Goal: Task Accomplishment & Management: Manage account settings

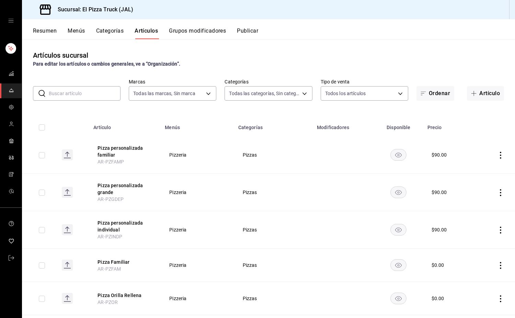
click at [94, 95] on input "text" at bounding box center [85, 93] width 72 height 14
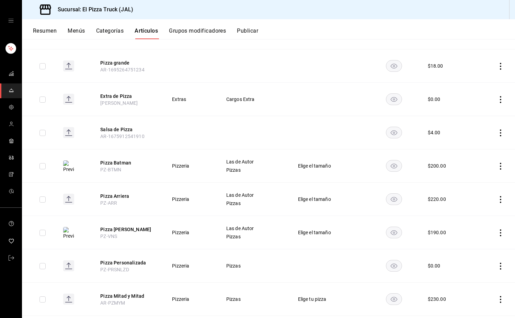
scroll to position [405, 0]
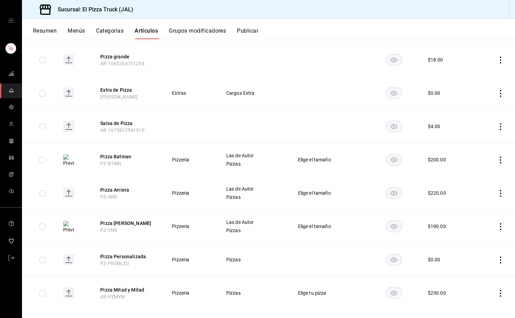
click at [318, 114] on td at bounding box center [328, 126] width 79 height 33
click at [497, 158] on icon "actions" at bounding box center [500, 159] width 7 height 7
click at [477, 207] on span "Eliminar" at bounding box center [474, 203] width 17 height 5
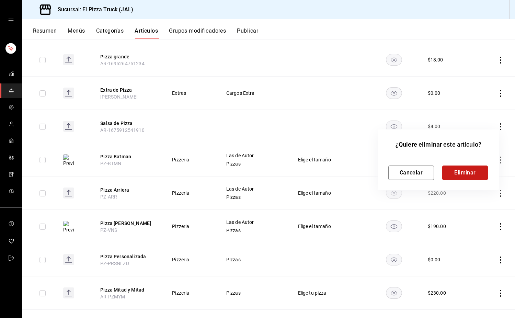
click at [471, 167] on button "Eliminar" at bounding box center [465, 172] width 46 height 14
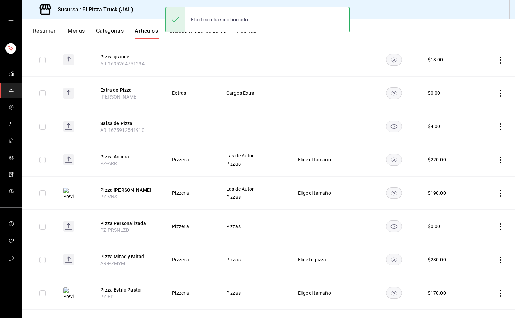
click at [497, 161] on icon "actions" at bounding box center [500, 159] width 7 height 7
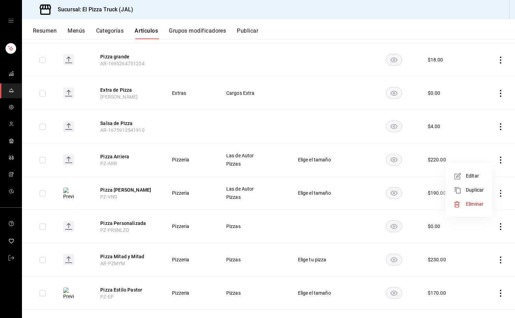
click at [475, 207] on span "Eliminar" at bounding box center [474, 203] width 17 height 5
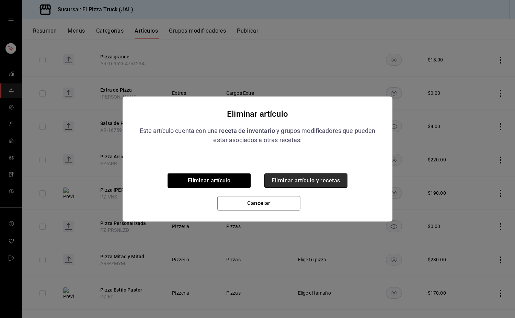
click at [324, 183] on button "Eliminar artículo y recetas" at bounding box center [305, 180] width 83 height 14
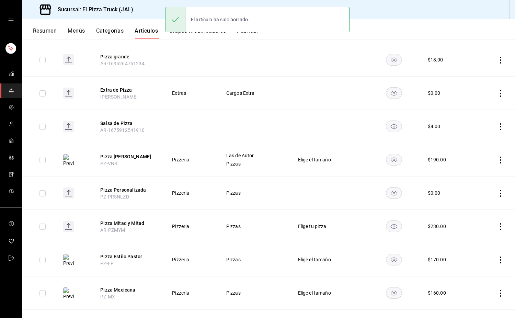
click at [497, 161] on icon "actions" at bounding box center [500, 159] width 7 height 7
click at [466, 202] on span "Eliminar" at bounding box center [474, 203] width 17 height 5
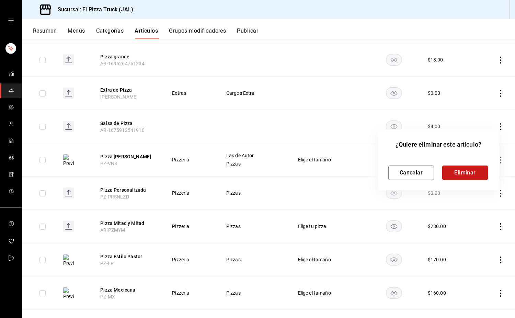
click at [469, 174] on button "Eliminar" at bounding box center [465, 172] width 46 height 14
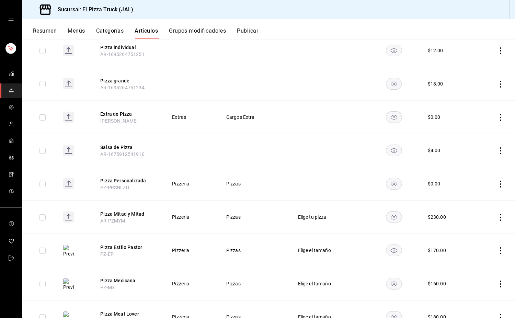
scroll to position [385, 0]
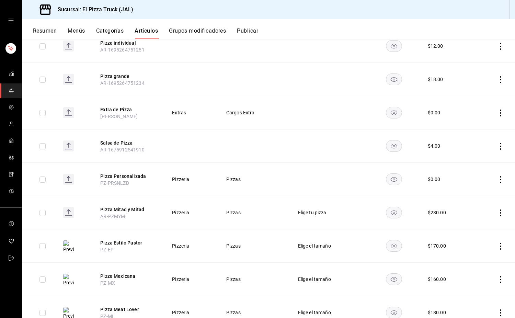
click at [495, 175] on td at bounding box center [493, 179] width 41 height 33
click at [497, 178] on icon "actions" at bounding box center [500, 179] width 7 height 7
click at [470, 222] on span "Eliminar" at bounding box center [474, 223] width 17 height 5
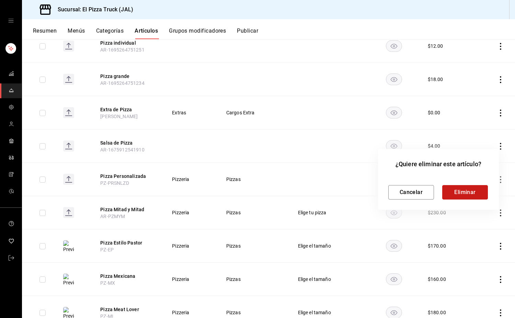
click at [463, 189] on button "Eliminar" at bounding box center [465, 192] width 46 height 14
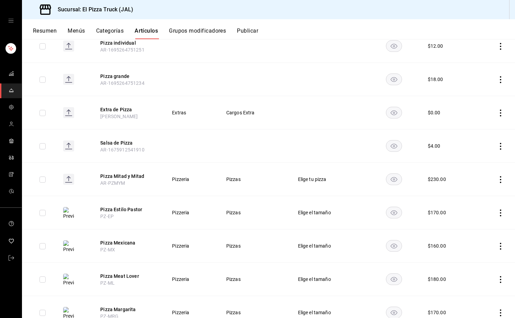
click at [497, 213] on icon "actions" at bounding box center [500, 212] width 7 height 7
click at [470, 257] on span "Eliminar" at bounding box center [474, 256] width 17 height 5
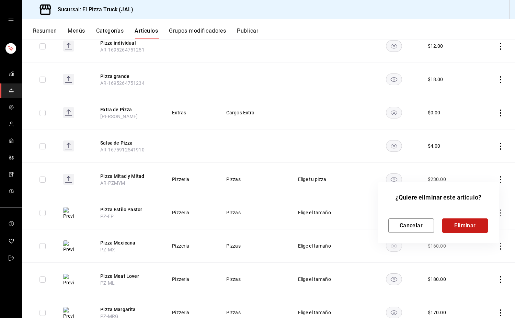
click at [462, 224] on button "Eliminar" at bounding box center [465, 225] width 46 height 14
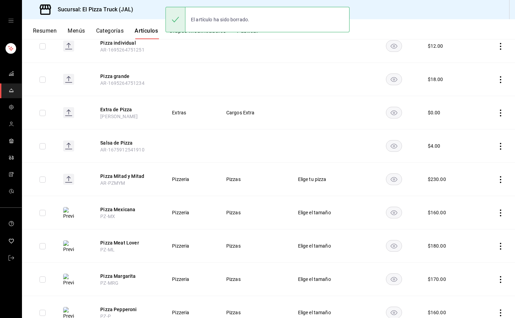
click at [497, 148] on icon "actions" at bounding box center [500, 146] width 7 height 7
click at [467, 193] on span "Eliminar" at bounding box center [475, 190] width 18 height 7
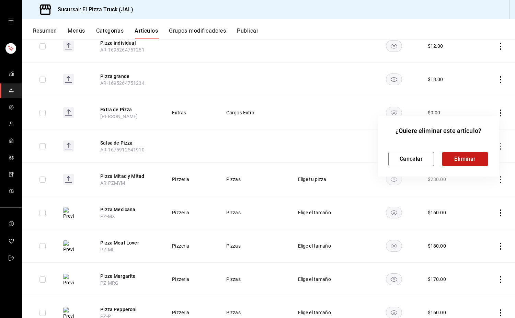
click at [464, 160] on button "Eliminar" at bounding box center [465, 159] width 46 height 14
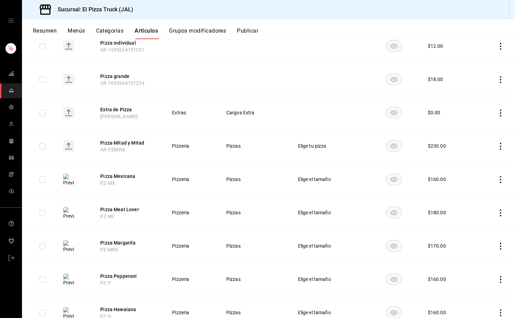
click at [500, 179] on icon "actions" at bounding box center [500, 179] width 1 height 7
click at [472, 225] on span "Eliminar" at bounding box center [474, 223] width 17 height 5
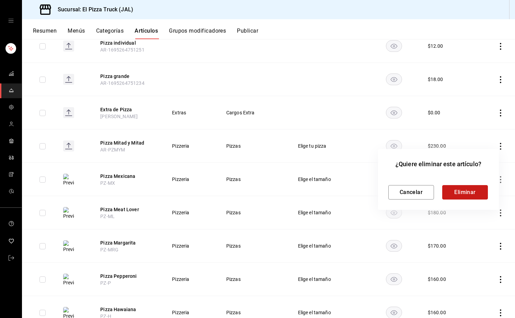
click at [466, 189] on button "Eliminar" at bounding box center [465, 192] width 46 height 14
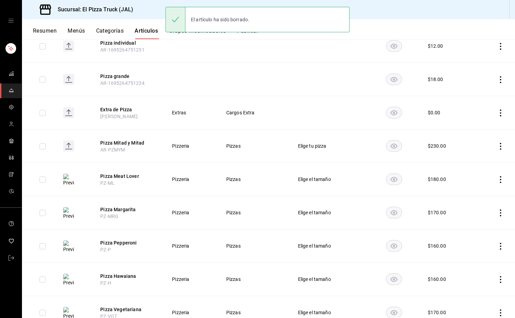
click at [498, 178] on icon "actions" at bounding box center [500, 179] width 7 height 7
click at [477, 220] on span "Eliminar" at bounding box center [475, 223] width 18 height 7
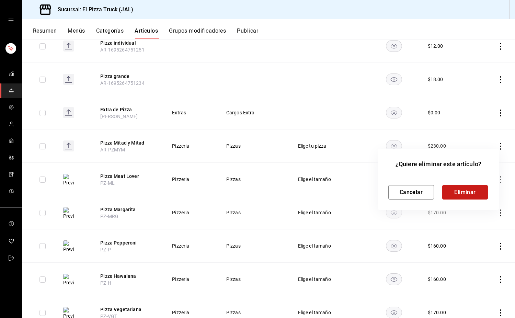
click at [461, 191] on button "Eliminar" at bounding box center [465, 192] width 46 height 14
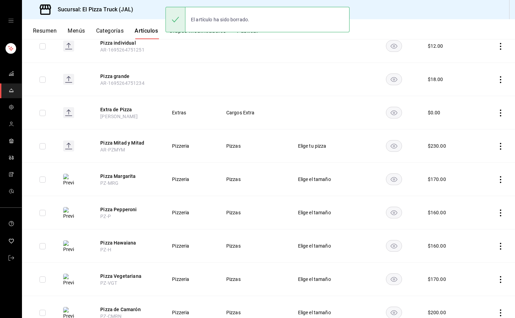
click at [500, 176] on icon "actions" at bounding box center [500, 179] width 1 height 7
click at [470, 220] on li "Eliminar" at bounding box center [468, 224] width 41 height 14
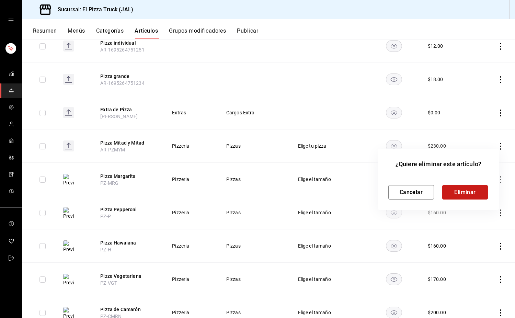
click at [470, 192] on button "Eliminar" at bounding box center [465, 192] width 46 height 14
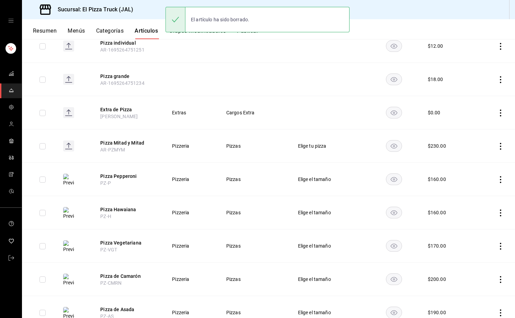
click at [497, 178] on icon "actions" at bounding box center [500, 179] width 7 height 7
click at [479, 221] on span "Eliminar" at bounding box center [474, 223] width 17 height 5
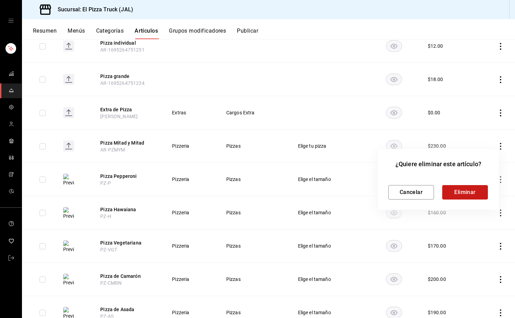
click at [459, 192] on button "Eliminar" at bounding box center [465, 192] width 46 height 14
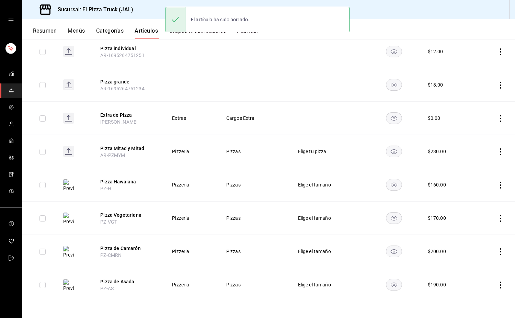
scroll to position [380, 0]
click at [497, 184] on icon "actions" at bounding box center [500, 185] width 7 height 7
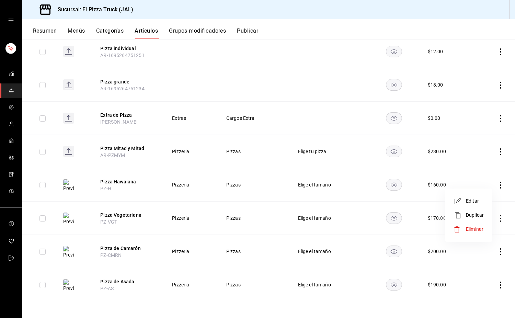
click at [471, 229] on span "Eliminar" at bounding box center [474, 228] width 17 height 5
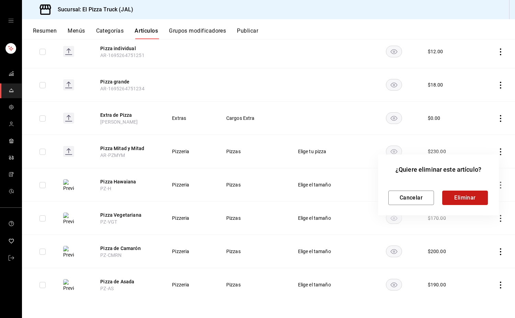
click at [473, 201] on button "Eliminar" at bounding box center [465, 197] width 46 height 14
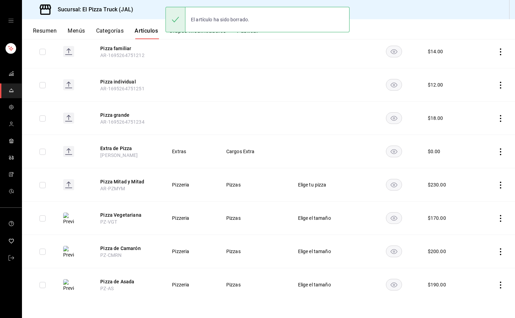
scroll to position [347, 0]
click at [497, 219] on icon "actions" at bounding box center [500, 218] width 7 height 7
click at [477, 264] on span "Eliminar" at bounding box center [474, 261] width 17 height 5
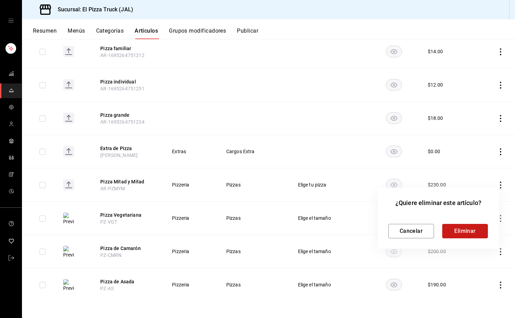
click at [463, 235] on button "Eliminar" at bounding box center [465, 231] width 46 height 14
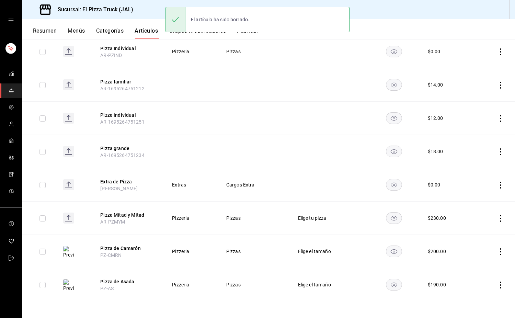
scroll to position [313, 0]
click at [498, 250] on icon "actions" at bounding box center [500, 251] width 7 height 7
click at [472, 293] on span "Eliminar" at bounding box center [474, 295] width 17 height 5
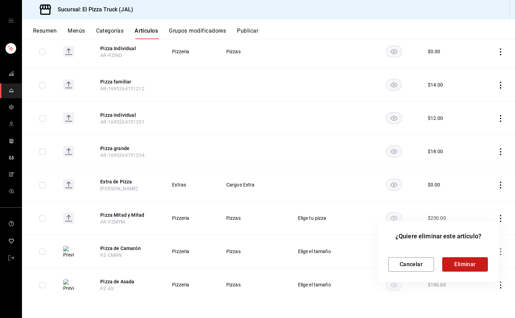
click at [458, 261] on button "Eliminar" at bounding box center [465, 264] width 46 height 14
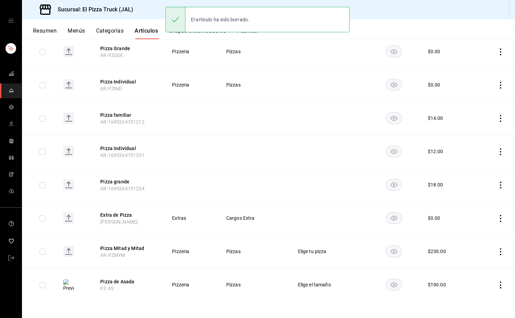
scroll to position [280, 0]
click at [497, 285] on icon "actions" at bounding box center [500, 284] width 7 height 7
click at [469, 300] on span "Eliminar" at bounding box center [474, 299] width 17 height 5
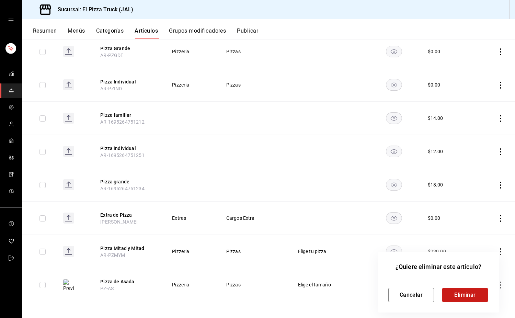
click at [460, 297] on button "Eliminar" at bounding box center [465, 295] width 46 height 14
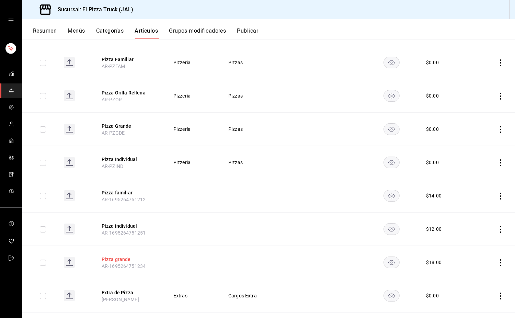
scroll to position [202, 0]
click at [124, 193] on button "Pizza familiar" at bounding box center [129, 192] width 55 height 7
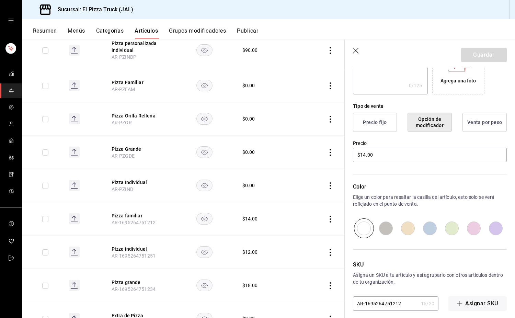
scroll to position [141, 0]
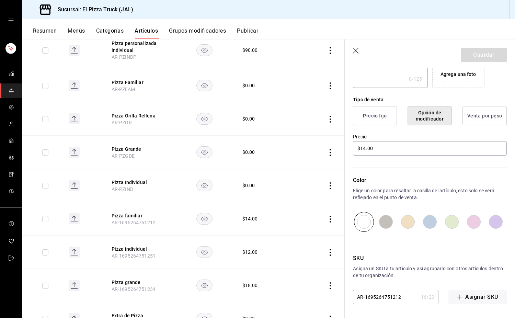
click at [356, 49] on icon "button" at bounding box center [356, 51] width 7 height 7
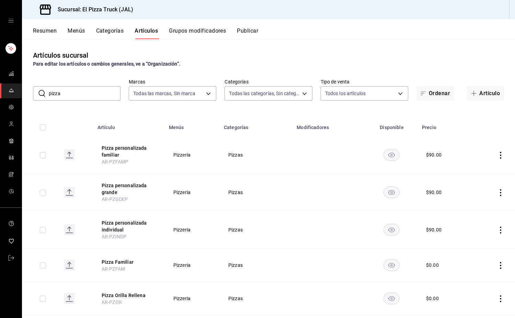
click at [100, 94] on input "pizza" at bounding box center [85, 93] width 72 height 14
type input "p"
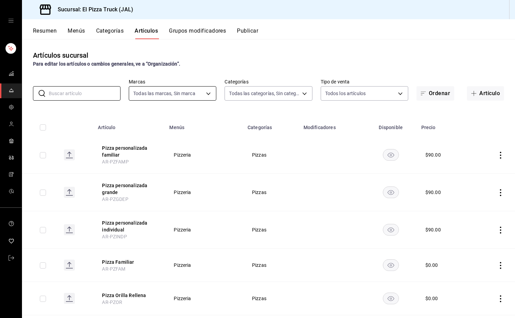
click at [196, 94] on body "Sucursal: El Pizza Truck (JAL) Resumen Menús Categorías Artículos Grupos modifi…" at bounding box center [257, 159] width 515 height 318
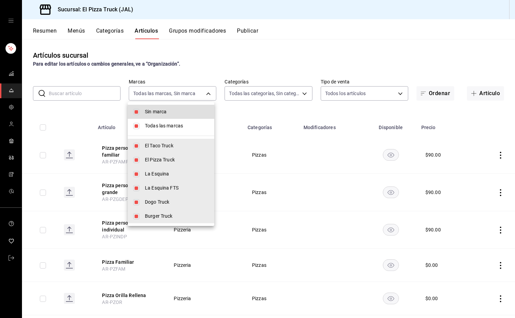
click at [134, 126] on input "checkbox" at bounding box center [136, 126] width 6 height 6
checkbox input "false"
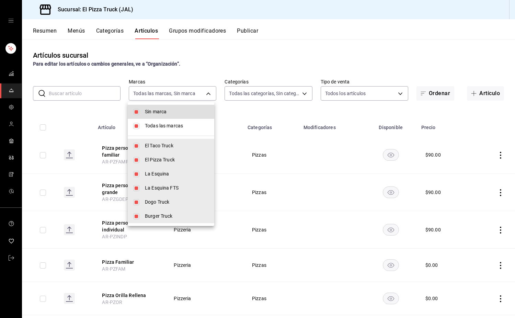
checkbox input "false"
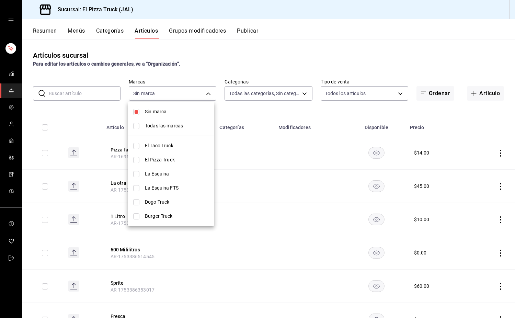
click at [305, 116] on div at bounding box center [257, 159] width 515 height 318
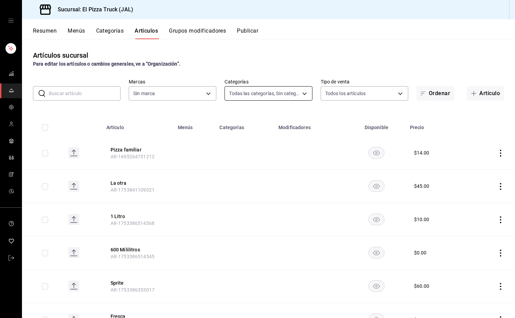
click at [286, 90] on body "Sucursal: El Pizza Truck (JAL) Resumen Menús Categorías Artículos Grupos modifi…" at bounding box center [257, 159] width 515 height 318
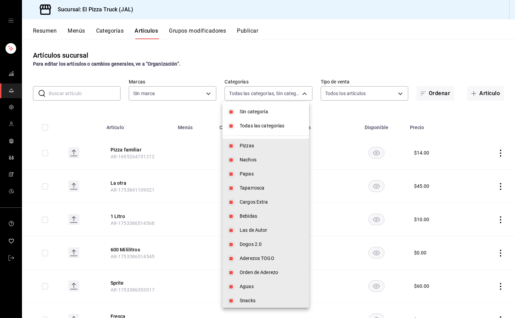
click at [348, 90] on div at bounding box center [257, 159] width 515 height 318
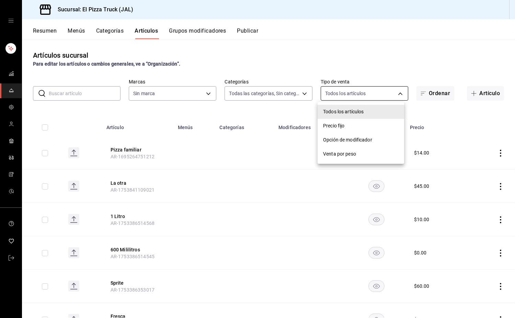
click at [352, 92] on body "Sucursal: El Pizza Truck (JAL) Resumen Menús Categorías Artículos Grupos modifi…" at bounding box center [257, 159] width 515 height 318
click at [339, 129] on span "Precio fijo" at bounding box center [360, 125] width 75 height 7
type input "WITH_INDEPENDENT_SALE"
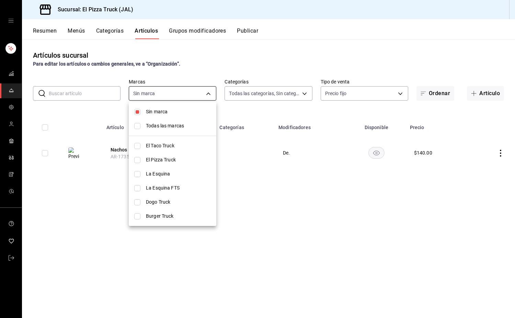
click at [174, 91] on body "Sucursal: El Pizza Truck (JAL) Resumen Menús Categorías Artículos Grupos modifi…" at bounding box center [257, 159] width 515 height 318
click at [152, 129] on li "Todas las marcas" at bounding box center [172, 126] width 87 height 14
type input "c15787e7-6217-4551-b681-77b679b5e3f3,a441d866-96e6-4057-8867-d7266e748d34,b52d4…"
checkbox input "true"
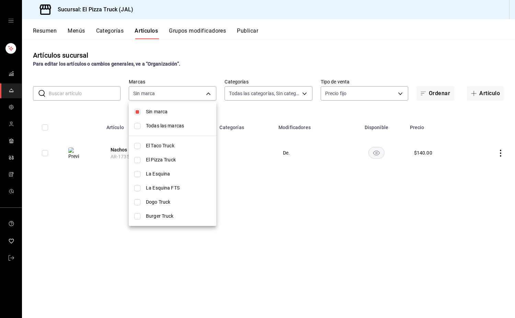
checkbox input "true"
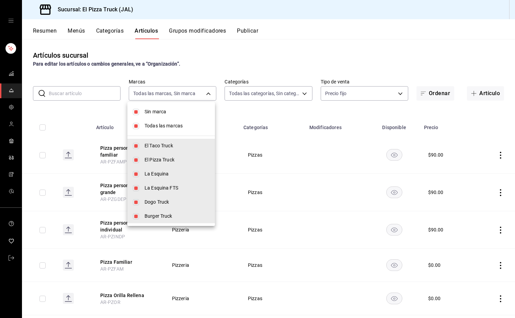
click at [361, 95] on div at bounding box center [257, 159] width 515 height 318
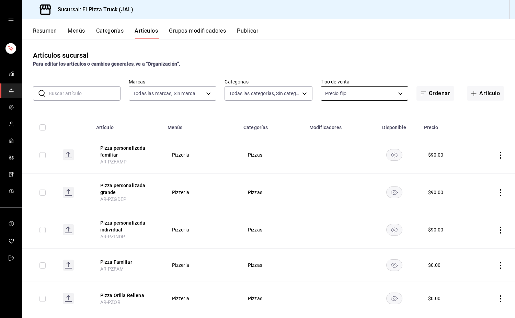
click at [347, 97] on body "Sucursal: El Pizza Truck (JAL) Resumen Menús Categorías Artículos Grupos modifi…" at bounding box center [257, 159] width 515 height 318
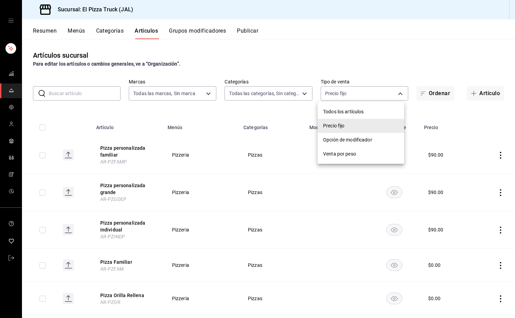
click at [356, 135] on li "Opción de modificador" at bounding box center [360, 140] width 86 height 14
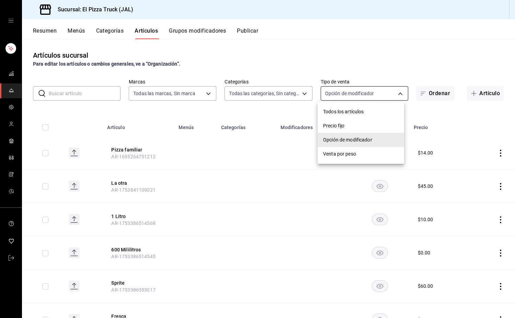
click at [390, 95] on body "Sucursal: El Pizza Truck (JAL) Resumen Menús Categorías Artículos Grupos modifi…" at bounding box center [257, 159] width 515 height 318
click at [340, 156] on span "Venta por peso" at bounding box center [360, 153] width 75 height 7
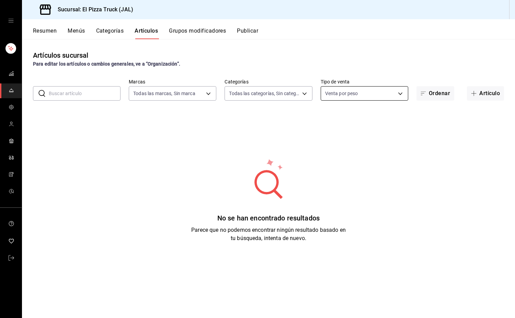
click at [376, 91] on body "Sucursal: El Pizza Truck (JAL) Resumen Menús Categorías Artículos Grupos modifi…" at bounding box center [257, 159] width 515 height 318
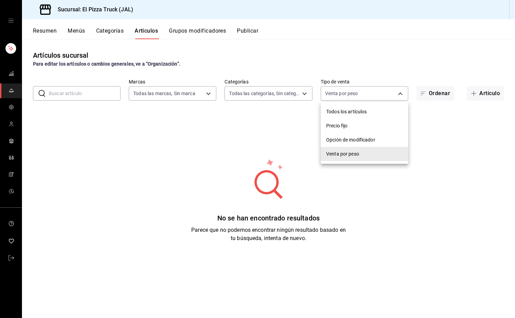
click at [360, 143] on span "Opción de modificador" at bounding box center [364, 139] width 77 height 7
type input "WITHOUT_INDEPENDENT_SALE"
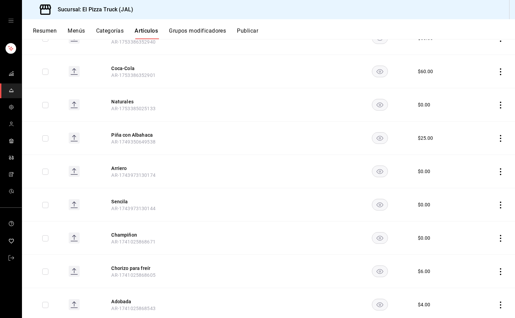
scroll to position [385, 0]
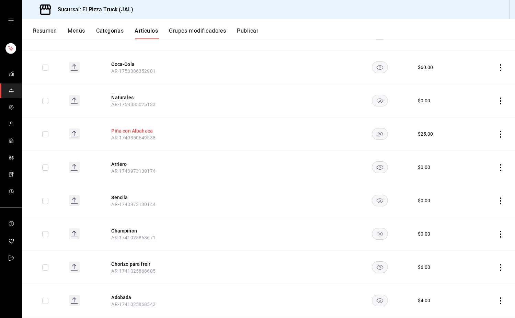
click at [141, 129] on button "Piña con Albahaca" at bounding box center [138, 130] width 55 height 7
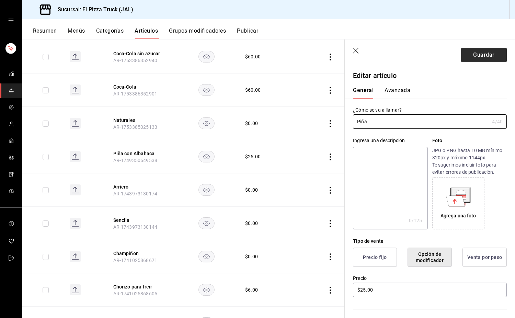
type input "Piña"
click at [488, 52] on button "Guardar" at bounding box center [484, 55] width 46 height 14
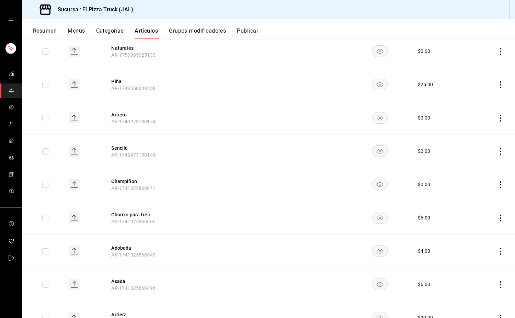
scroll to position [435, 0]
click at [497, 117] on icon "actions" at bounding box center [500, 117] width 7 height 7
click at [475, 163] on span "Eliminar" at bounding box center [474, 161] width 17 height 5
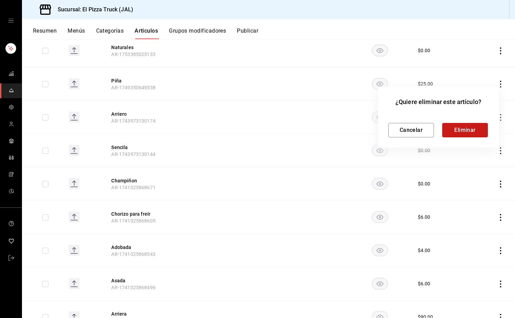
click at [462, 128] on button "Eliminar" at bounding box center [465, 130] width 46 height 14
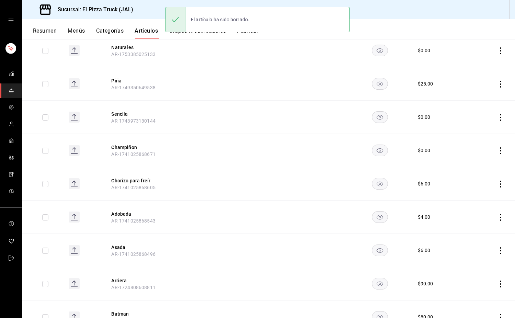
click at [497, 118] on icon "actions" at bounding box center [500, 117] width 7 height 7
click at [476, 159] on span "Eliminar" at bounding box center [474, 161] width 17 height 5
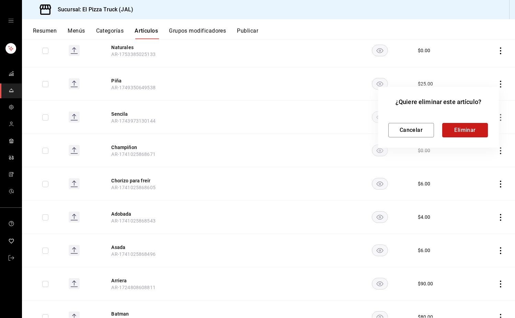
click at [475, 130] on button "Eliminar" at bounding box center [465, 130] width 46 height 14
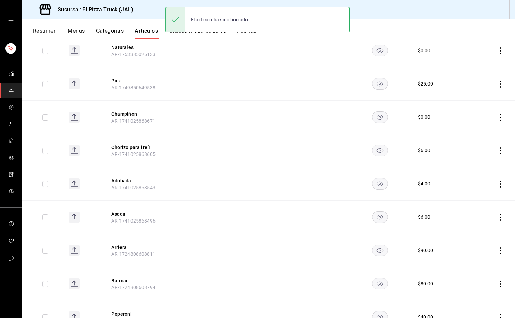
click at [497, 117] on icon "actions" at bounding box center [500, 117] width 7 height 7
click at [477, 161] on span "Eliminar" at bounding box center [474, 161] width 17 height 5
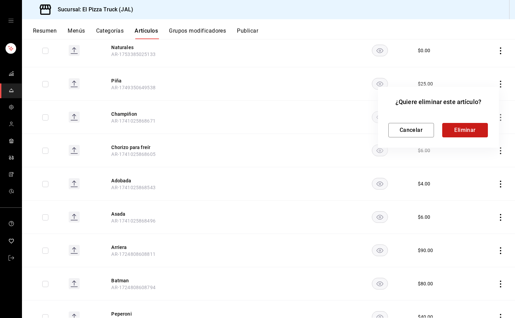
click at [469, 129] on button "Eliminar" at bounding box center [465, 130] width 46 height 14
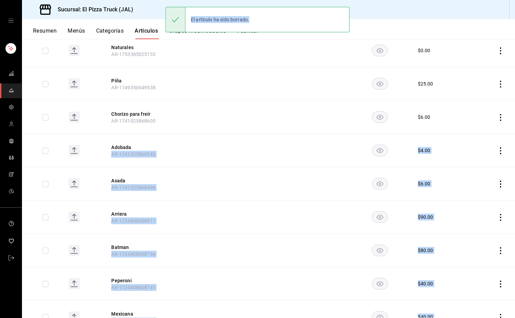
drag, startPoint x: 469, startPoint y: 129, endPoint x: 488, endPoint y: 112, distance: 25.7
click at [497, 117] on icon "actions" at bounding box center [500, 117] width 7 height 7
click at [478, 163] on span "Eliminar" at bounding box center [474, 161] width 17 height 5
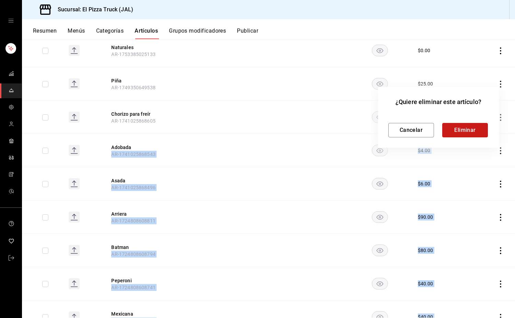
click at [465, 124] on button "Eliminar" at bounding box center [465, 130] width 46 height 14
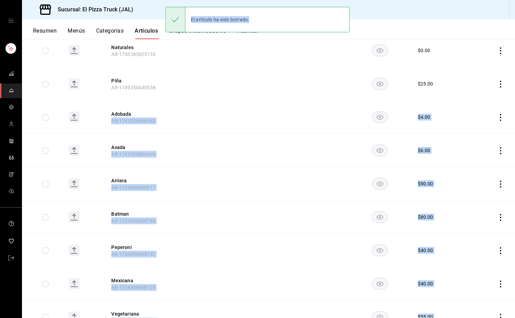
click at [497, 115] on icon "actions" at bounding box center [500, 117] width 7 height 7
click at [475, 165] on li "Eliminar" at bounding box center [468, 161] width 41 height 14
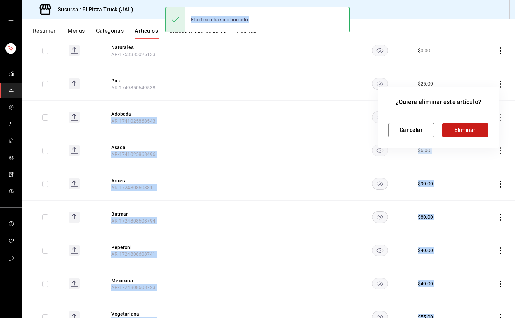
click at [460, 131] on button "Eliminar" at bounding box center [465, 130] width 46 height 14
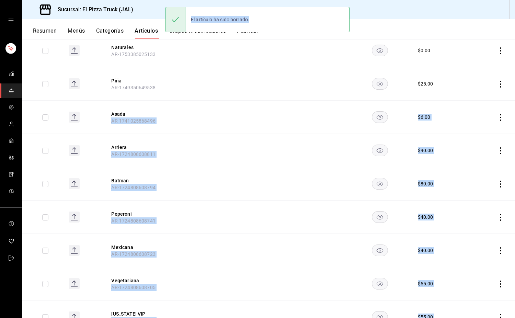
click at [497, 118] on icon "actions" at bounding box center [500, 117] width 7 height 7
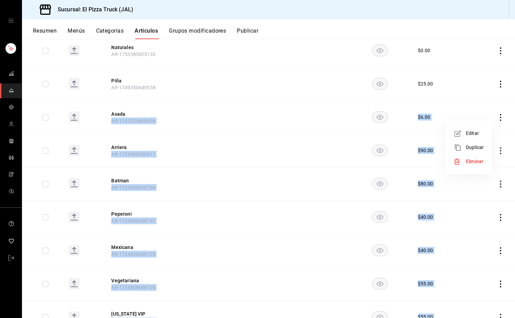
drag, startPoint x: 477, startPoint y: 153, endPoint x: 479, endPoint y: 159, distance: 6.0
click at [479, 159] on ul "Editar Duplicar Eliminar" at bounding box center [468, 148] width 41 height 48
click at [479, 159] on span "Eliminar" at bounding box center [474, 161] width 17 height 5
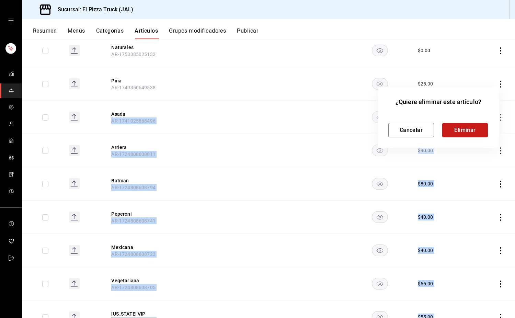
click at [477, 127] on button "Eliminar" at bounding box center [465, 130] width 46 height 14
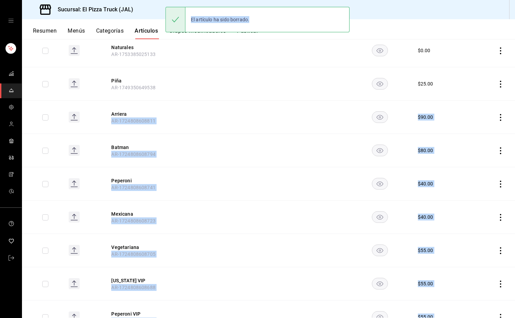
click at [497, 119] on icon "actions" at bounding box center [500, 117] width 7 height 7
click at [482, 160] on span "Eliminar" at bounding box center [474, 161] width 17 height 5
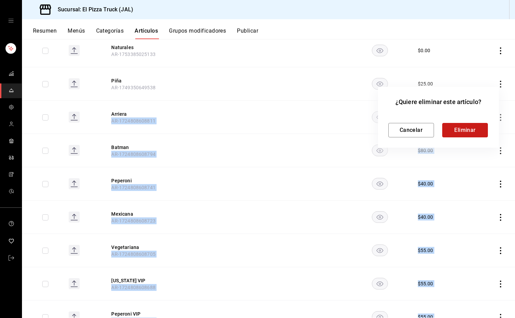
click at [468, 134] on button "Eliminar" at bounding box center [465, 130] width 46 height 14
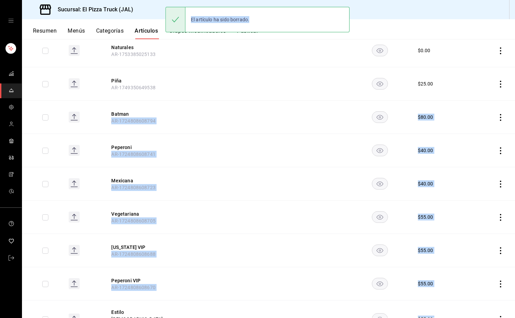
click at [500, 117] on icon "actions" at bounding box center [500, 117] width 1 height 7
click at [481, 158] on span "Eliminar" at bounding box center [475, 161] width 18 height 7
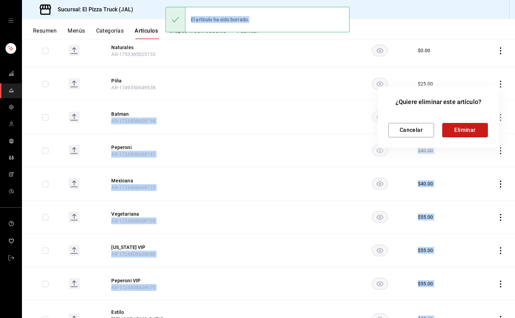
click at [471, 132] on button "Eliminar" at bounding box center [465, 130] width 46 height 14
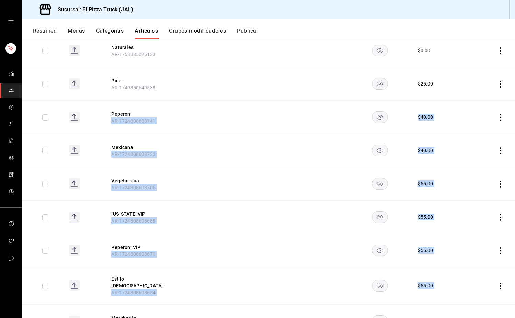
click at [500, 117] on icon "actions" at bounding box center [500, 117] width 1 height 7
click at [482, 163] on span "Eliminar" at bounding box center [474, 161] width 17 height 5
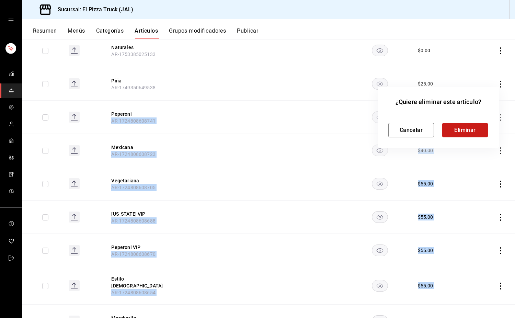
click at [479, 132] on button "Eliminar" at bounding box center [465, 130] width 46 height 14
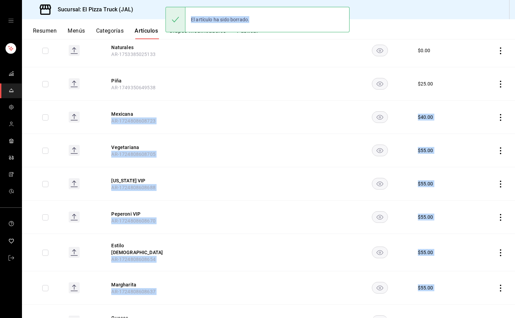
click at [500, 120] on icon "actions" at bounding box center [500, 117] width 1 height 7
click at [487, 164] on li "Eliminar" at bounding box center [468, 161] width 41 height 14
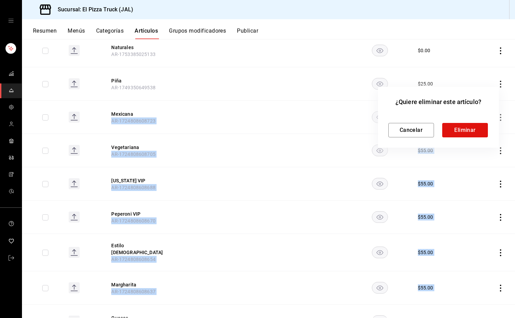
click at [477, 160] on div at bounding box center [257, 159] width 515 height 318
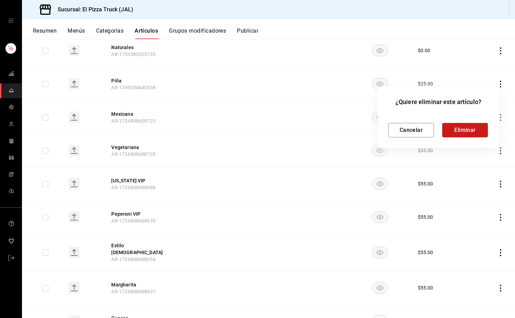
click at [473, 128] on button "Eliminar" at bounding box center [465, 130] width 46 height 14
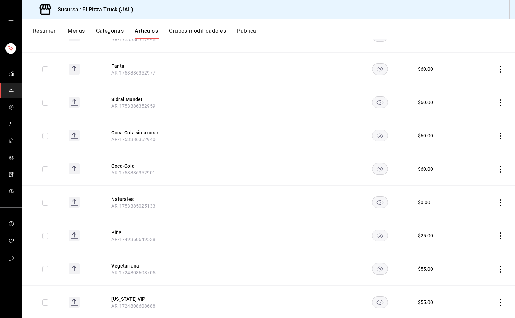
scroll to position [284, 0]
click at [500, 268] on icon "actions" at bounding box center [500, 268] width 1 height 7
click at [479, 298] on span "Eliminar" at bounding box center [474, 299] width 17 height 5
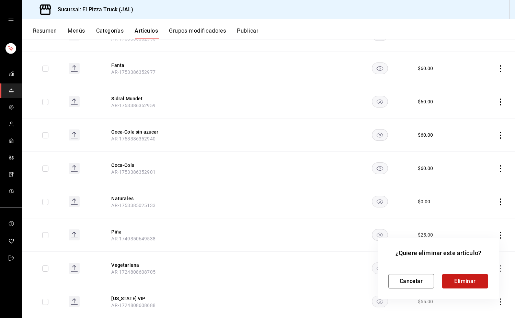
click at [463, 280] on button "Eliminar" at bounding box center [465, 281] width 46 height 14
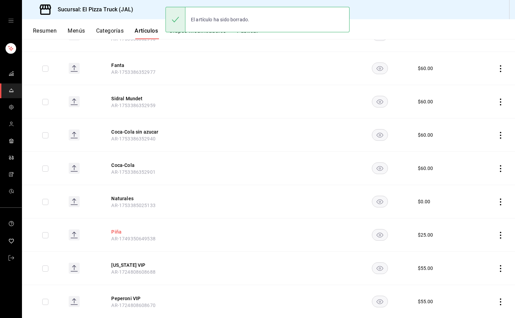
click at [120, 232] on button "Piña" at bounding box center [138, 231] width 55 height 7
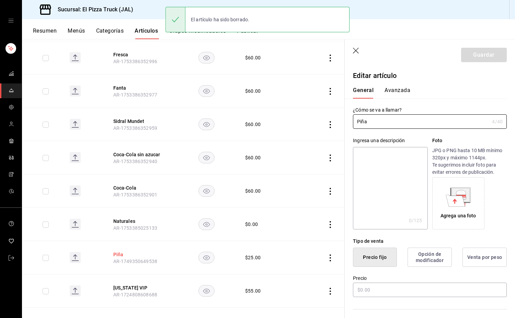
type input "$25.00"
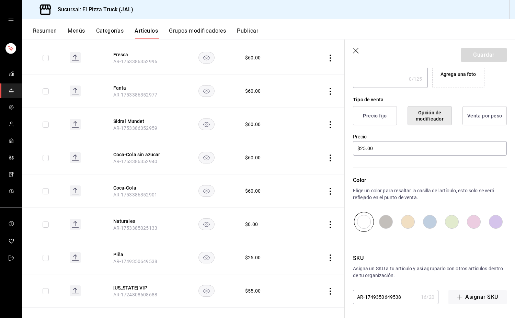
click at [406, 300] on input "AR-1749350649538" at bounding box center [385, 297] width 65 height 14
click at [390, 296] on input "AR-AGP" at bounding box center [385, 297] width 65 height 14
type input "AR-AGPINA"
click at [483, 54] on button "Guardar" at bounding box center [484, 55] width 46 height 14
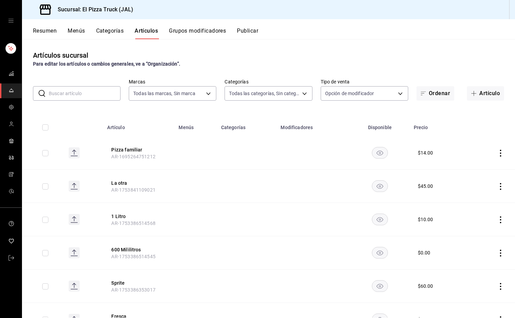
click at [194, 31] on button "Grupos modificadores" at bounding box center [197, 33] width 57 height 12
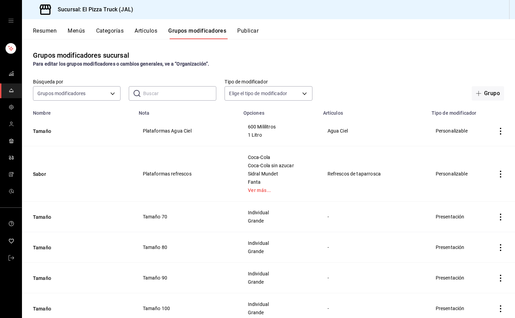
click at [166, 100] on input "text" at bounding box center [179, 93] width 73 height 14
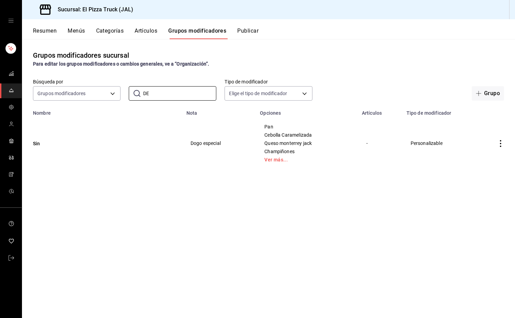
type input "D"
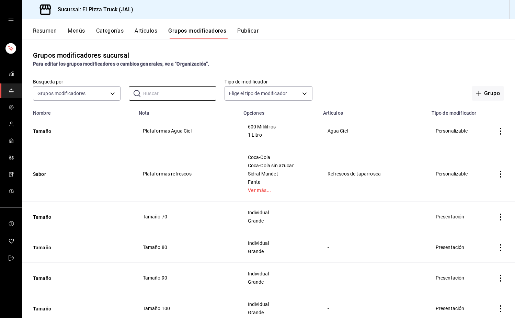
click at [152, 30] on button "Artículos" at bounding box center [145, 33] width 23 height 12
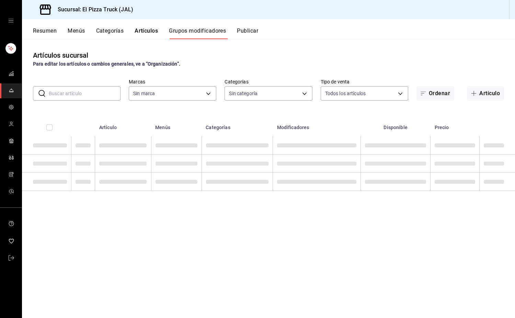
type input "c15787e7-6217-4551-b681-77b679b5e3f3,a441d866-96e6-4057-8867-d7266e748d34,b52d4…"
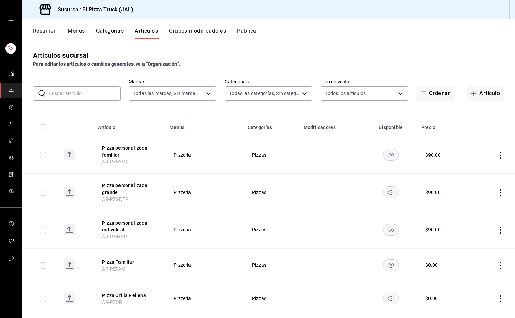
type input "7011110b-ccbe-4c9e-86f6-4a195b2d65b1,5937454d-5871-409b-ab19-0e087f261275,3108b…"
drag, startPoint x: 128, startPoint y: 149, endPoint x: 169, endPoint y: 157, distance: 42.1
click at [167, 162] on tr "Pizza personalizada familiar AR-PZFAMP Pizzeria Pizzas $ 90.00" at bounding box center [268, 154] width 493 height 37
click at [339, 91] on body "Sucursal: El Pizza Truck (JAL) Resumen Menús Categorías Artículos Grupos modifi…" at bounding box center [257, 159] width 515 height 318
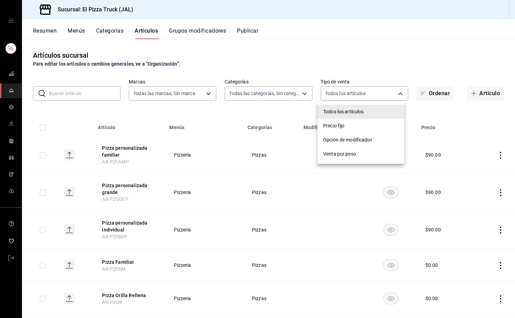
click at [350, 140] on span "Opción de modificador" at bounding box center [360, 139] width 75 height 7
type input "WITHOUT_INDEPENDENT_SALE"
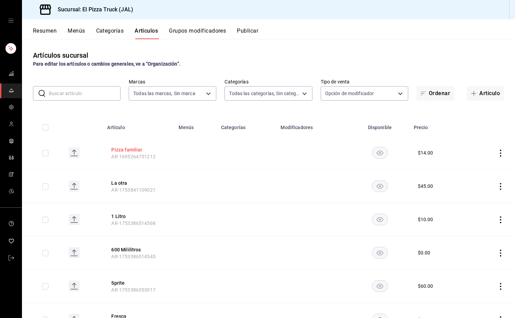
click at [137, 151] on button "Pizza familiar" at bounding box center [138, 149] width 55 height 7
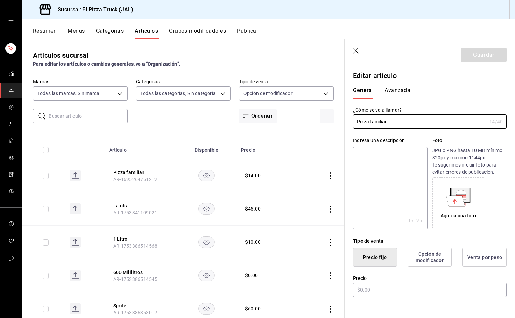
type input "$14.00"
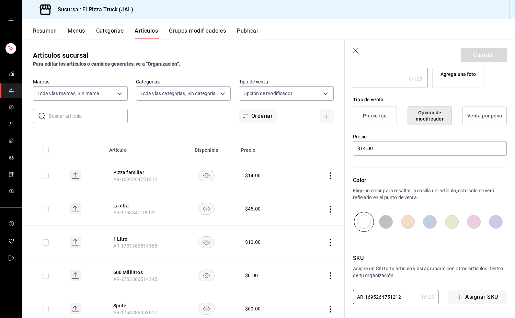
drag, startPoint x: 408, startPoint y: 299, endPoint x: 367, endPoint y: 306, distance: 42.1
click at [367, 306] on div "Editar artículo General Avanzada ¿Cómo se va a llamar? Pizza familiar 14 /40 ¿C…" at bounding box center [429, 121] width 170 height 391
type input "AR-DSPFAM"
click at [480, 53] on button "Guardar" at bounding box center [484, 55] width 46 height 14
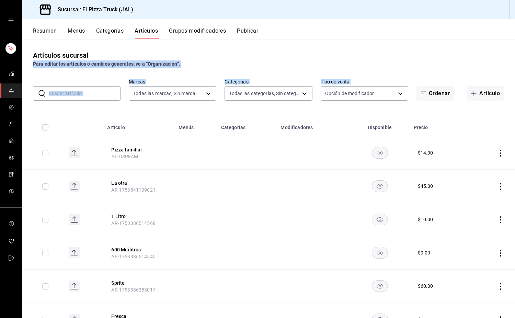
drag, startPoint x: 480, startPoint y: 53, endPoint x: 302, endPoint y: 112, distance: 187.2
click at [302, 112] on div "Artículos sucursal Para editar los artículos o cambios generales, ve a “Organiz…" at bounding box center [268, 178] width 493 height 278
click at [232, 139] on td at bounding box center [247, 152] width 60 height 33
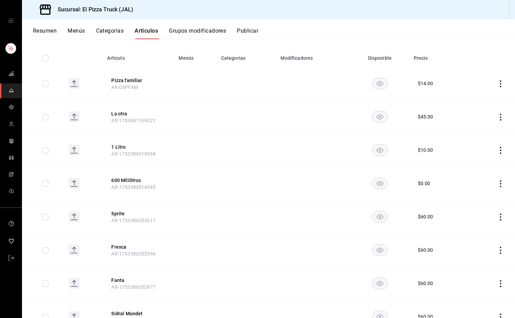
scroll to position [70, 0]
click at [120, 113] on button "La otra" at bounding box center [138, 113] width 55 height 7
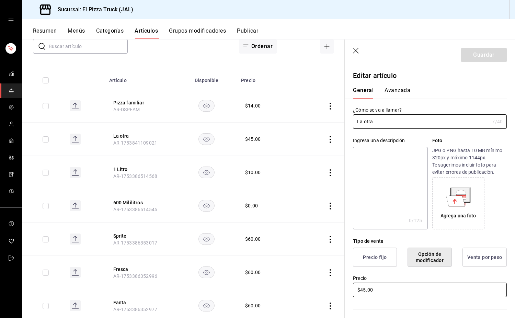
scroll to position [141, 0]
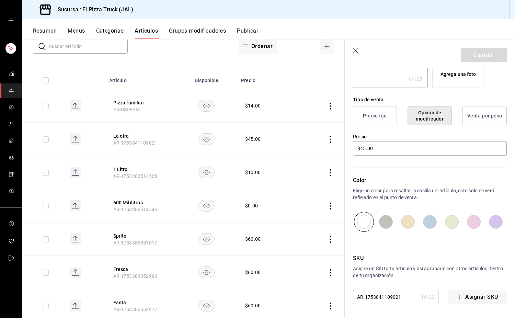
drag, startPoint x: 402, startPoint y: 297, endPoint x: 365, endPoint y: 302, distance: 37.0
click at [365, 302] on input "AR-1753841109021" at bounding box center [385, 297] width 65 height 14
type input "AR-AGLO"
click at [499, 51] on button "Guardar" at bounding box center [484, 55] width 46 height 14
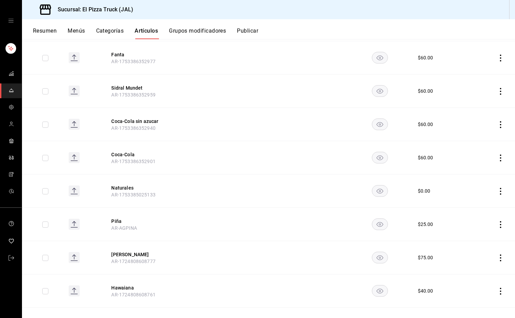
scroll to position [302, 0]
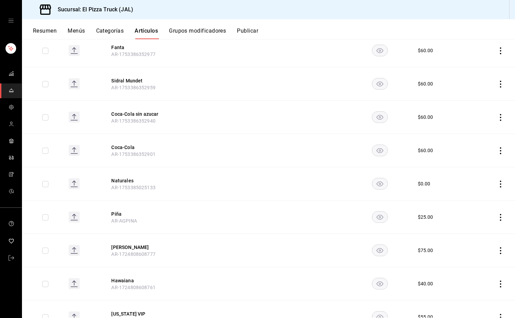
click at [497, 183] on icon "actions" at bounding box center [500, 183] width 7 height 7
click at [477, 230] on span "Eliminar" at bounding box center [474, 227] width 17 height 5
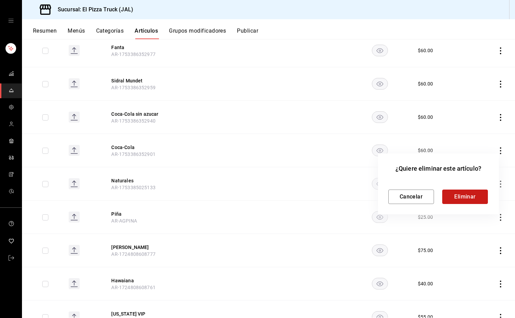
click at [465, 191] on button "Eliminar" at bounding box center [465, 196] width 46 height 14
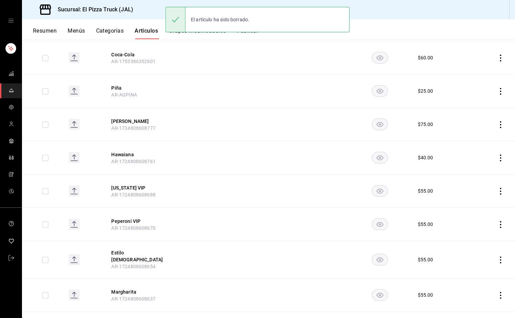
scroll to position [395, 0]
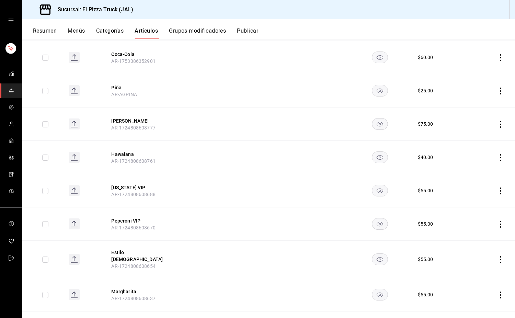
click at [497, 124] on icon "actions" at bounding box center [500, 124] width 7 height 7
click at [481, 169] on span "Eliminar" at bounding box center [474, 167] width 17 height 5
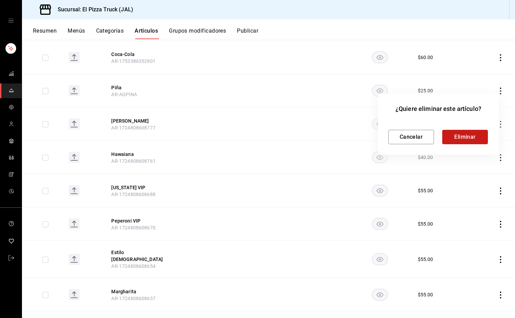
click at [471, 141] on button "Eliminar" at bounding box center [465, 137] width 46 height 14
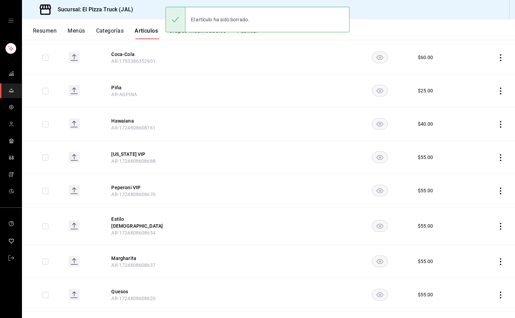
click at [497, 125] on icon "actions" at bounding box center [500, 124] width 7 height 7
click at [484, 168] on li "Eliminar" at bounding box center [468, 168] width 41 height 14
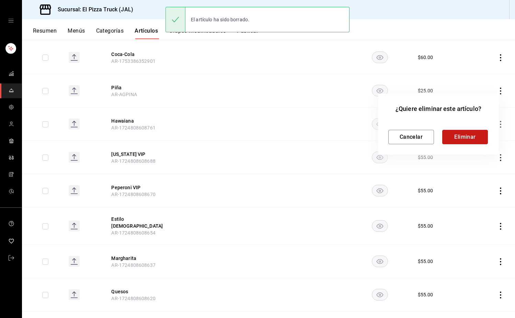
click at [469, 136] on button "Eliminar" at bounding box center [465, 137] width 46 height 14
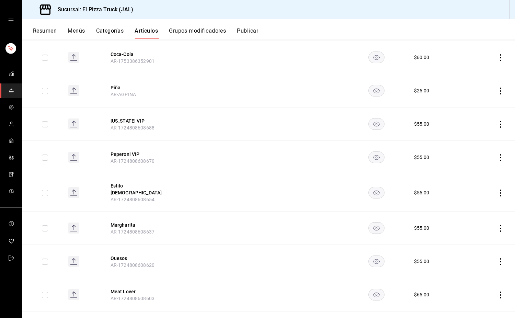
click at [497, 126] on icon "actions" at bounding box center [500, 124] width 7 height 7
click at [476, 170] on span "Eliminar" at bounding box center [474, 167] width 17 height 5
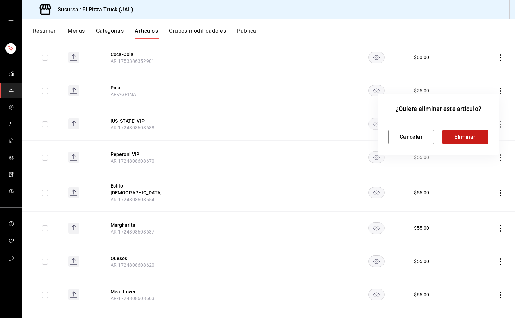
click at [471, 139] on button "Eliminar" at bounding box center [465, 137] width 46 height 14
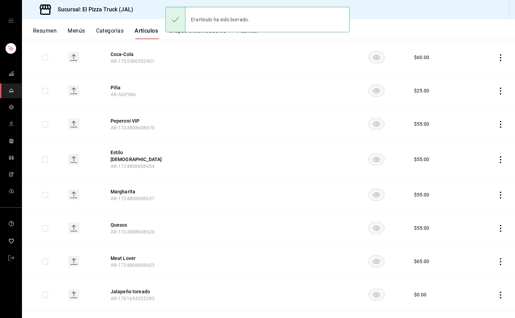
click at [497, 127] on icon "actions" at bounding box center [500, 124] width 7 height 7
click at [480, 167] on span "Eliminar" at bounding box center [474, 167] width 17 height 5
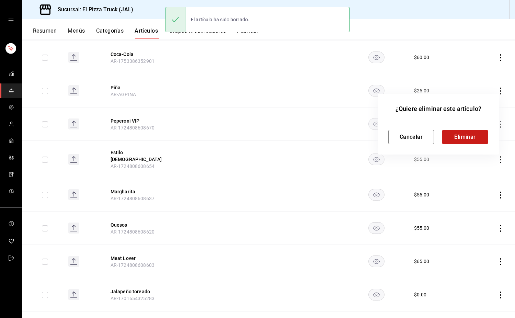
click at [466, 141] on button "Eliminar" at bounding box center [465, 137] width 46 height 14
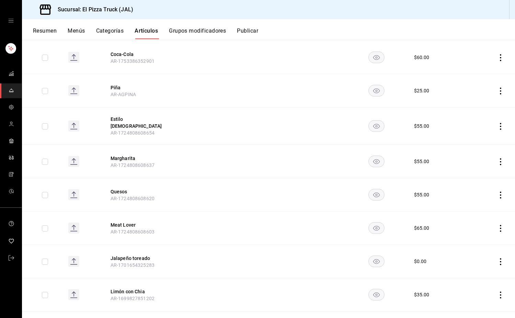
click at [497, 125] on icon "actions" at bounding box center [500, 126] width 7 height 7
click at [483, 166] on span "Eliminar" at bounding box center [474, 167] width 17 height 5
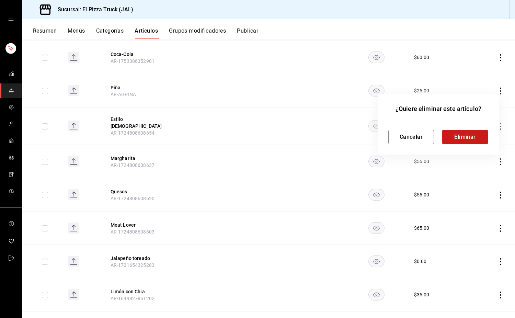
click at [465, 142] on button "Eliminar" at bounding box center [465, 137] width 46 height 14
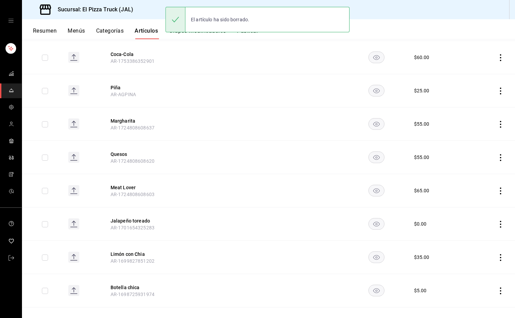
click at [500, 124] on icon "actions" at bounding box center [500, 124] width 1 height 7
click at [480, 171] on span "Eliminar" at bounding box center [474, 167] width 17 height 5
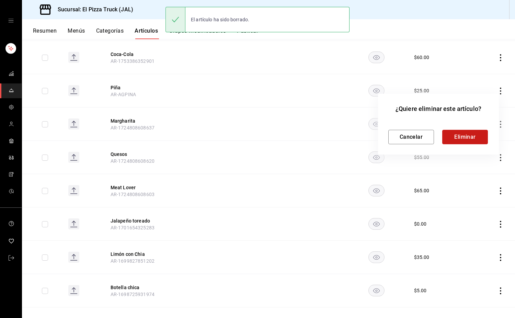
click at [469, 138] on button "Eliminar" at bounding box center [465, 137] width 46 height 14
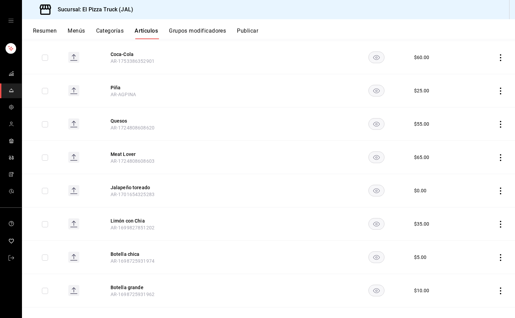
click at [497, 126] on icon "actions" at bounding box center [500, 124] width 7 height 7
click at [479, 170] on span "Eliminar" at bounding box center [474, 167] width 17 height 5
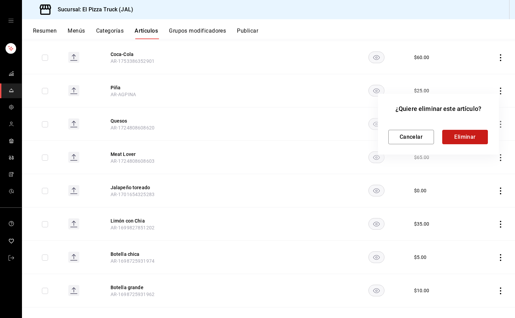
click at [467, 141] on button "Eliminar" at bounding box center [465, 137] width 46 height 14
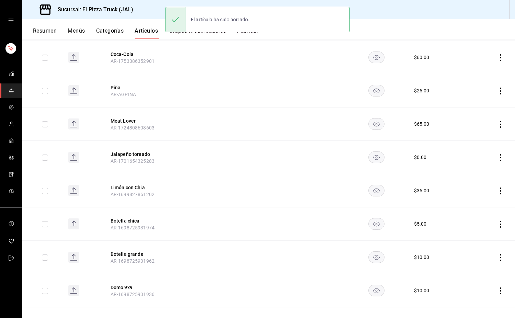
click at [497, 126] on icon "actions" at bounding box center [500, 124] width 7 height 7
click at [480, 168] on span "Eliminar" at bounding box center [474, 167] width 17 height 5
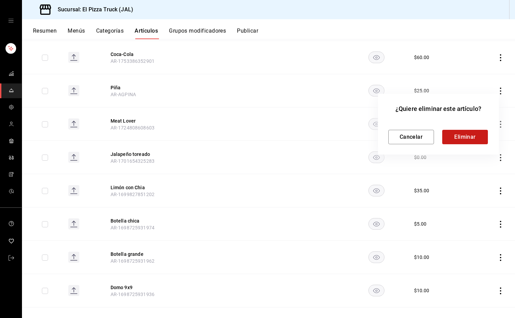
click at [474, 139] on button "Eliminar" at bounding box center [465, 137] width 46 height 14
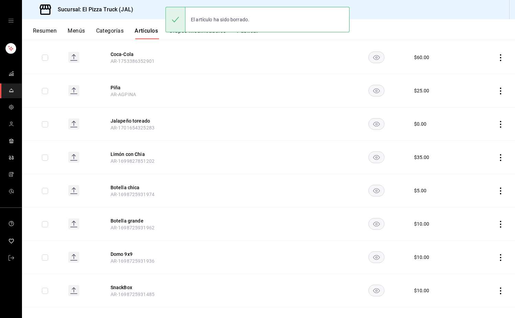
click at [500, 124] on icon "actions" at bounding box center [500, 124] width 1 height 7
click at [482, 169] on span "Eliminar" at bounding box center [474, 167] width 17 height 5
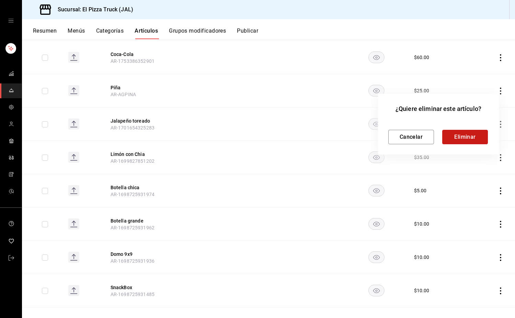
click at [470, 136] on button "Eliminar" at bounding box center [465, 137] width 46 height 14
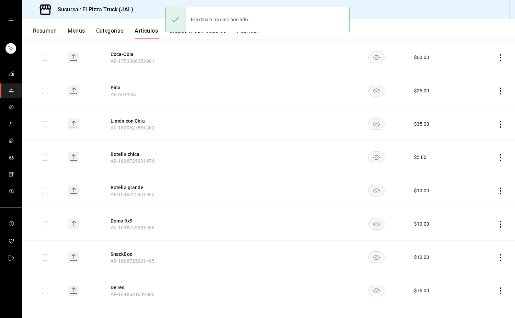
click at [497, 126] on icon "actions" at bounding box center [500, 124] width 7 height 7
click at [475, 169] on span "Eliminar" at bounding box center [474, 167] width 17 height 5
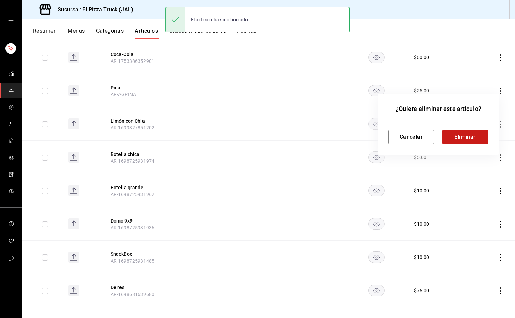
click at [471, 137] on button "Eliminar" at bounding box center [465, 137] width 46 height 14
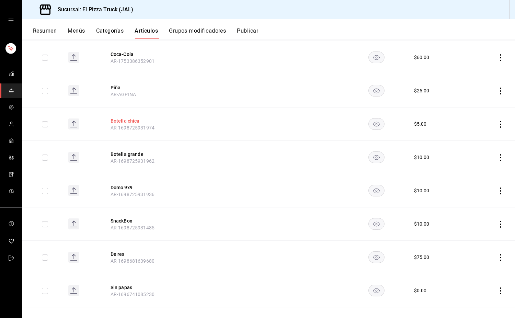
click at [124, 118] on button "Botella chica" at bounding box center [137, 120] width 55 height 7
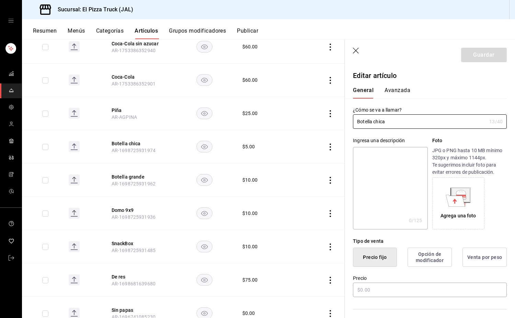
type input "$5.00"
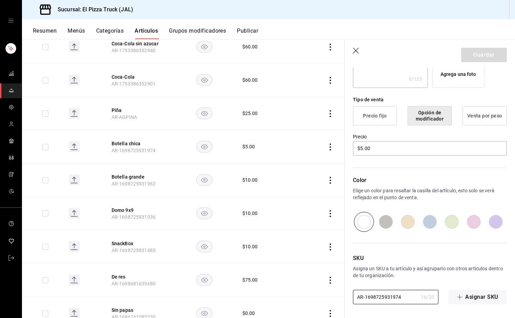
drag, startPoint x: 407, startPoint y: 297, endPoint x: 366, endPoint y: 307, distance: 42.1
click at [366, 307] on div "Editar artículo General Avanzada ¿Cómo se va a llamar? Botella chica 13 /40 ¿Có…" at bounding box center [429, 121] width 170 height 391
type input "AR-DSBC"
click at [486, 58] on button "Guardar" at bounding box center [484, 55] width 46 height 14
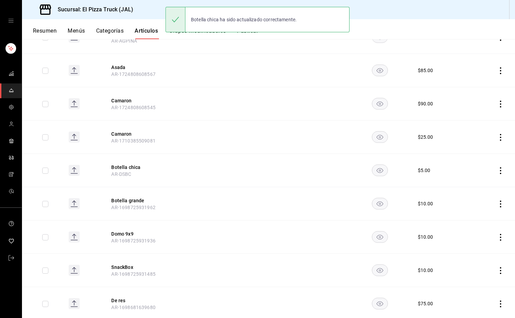
scroll to position [449, 0]
click at [136, 200] on button "Botella grande" at bounding box center [138, 200] width 55 height 7
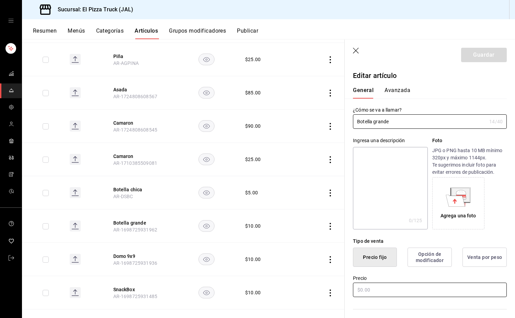
type input "$10.00"
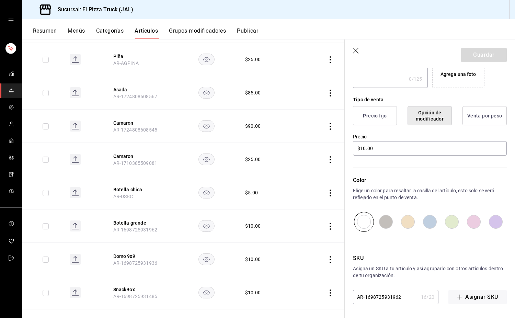
drag, startPoint x: 403, startPoint y: 294, endPoint x: 366, endPoint y: 300, distance: 37.6
click at [366, 300] on input "AR-1698725931962" at bounding box center [385, 297] width 65 height 14
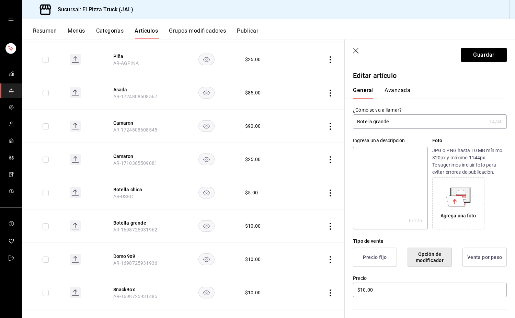
scroll to position [123, 0]
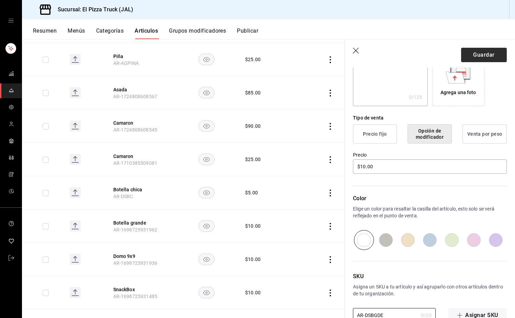
type input "AR-DSBGDE"
click at [490, 55] on button "Guardar" at bounding box center [484, 55] width 46 height 14
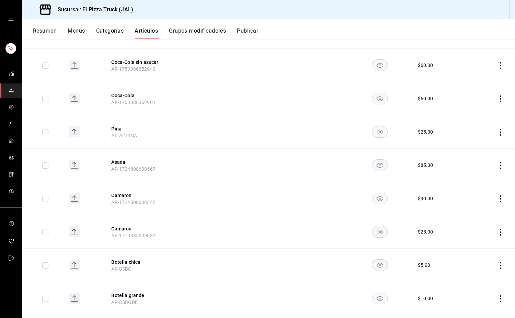
scroll to position [357, 0]
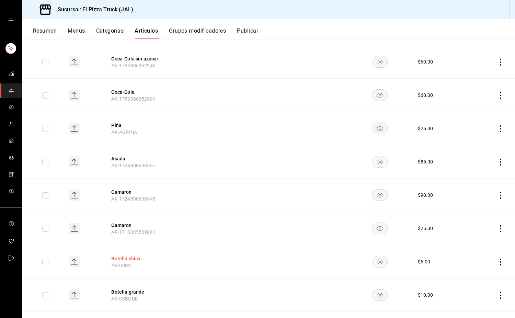
click at [134, 256] on button "Botella chica" at bounding box center [138, 258] width 55 height 7
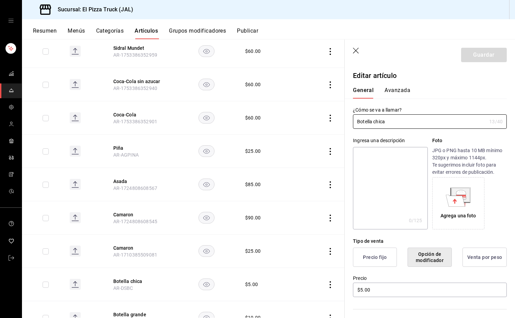
scroll to position [141, 0]
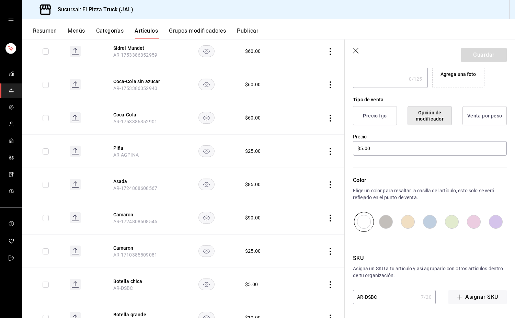
click at [390, 302] on input "AR-DSBC" at bounding box center [385, 297] width 65 height 14
type input "AR-DSBCH"
click at [484, 54] on button "Guardar" at bounding box center [484, 55] width 46 height 14
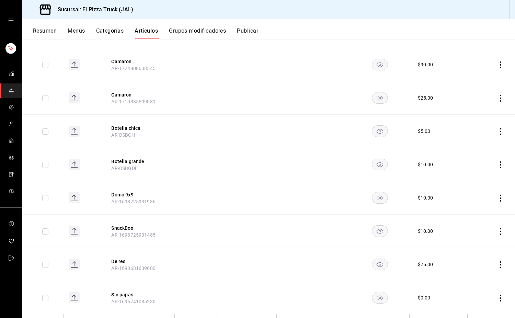
scroll to position [509, 0]
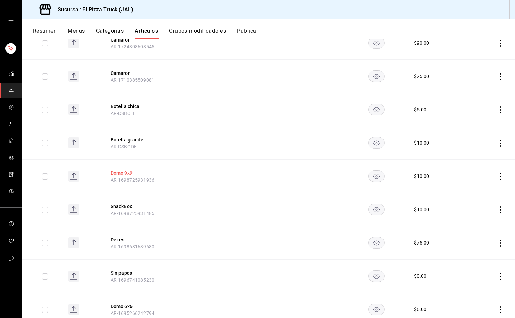
click at [129, 173] on button "Domo 9x9" at bounding box center [137, 172] width 55 height 7
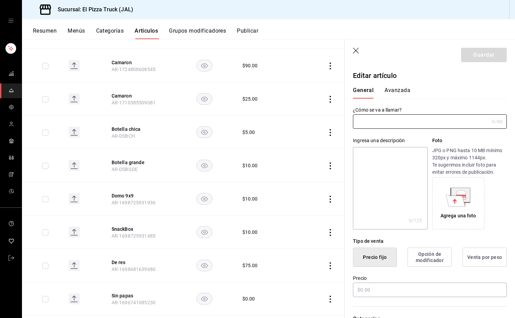
type input "Domo 9x9"
type input "AR-1698725931936"
type input "$10.00"
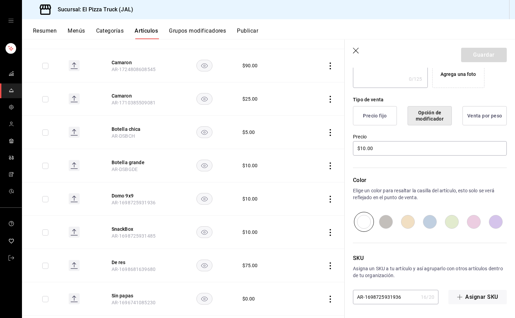
click at [400, 298] on input "AR-1698725931936" at bounding box center [385, 297] width 65 height 14
type input "AR-DS9X9"
click at [487, 57] on button "Guardar" at bounding box center [484, 55] width 46 height 14
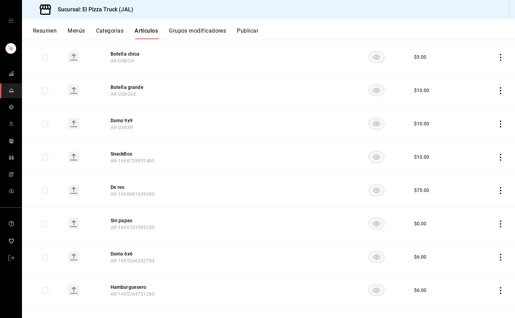
scroll to position [562, 0]
click at [128, 153] on button "SnackBox" at bounding box center [137, 153] width 55 height 7
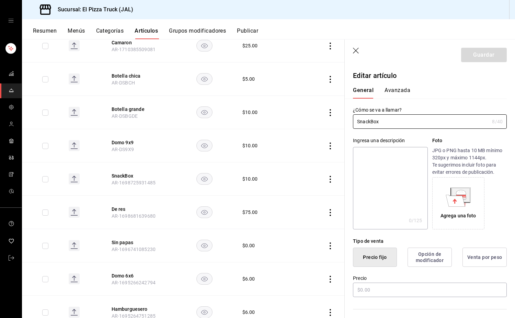
type input "$10.00"
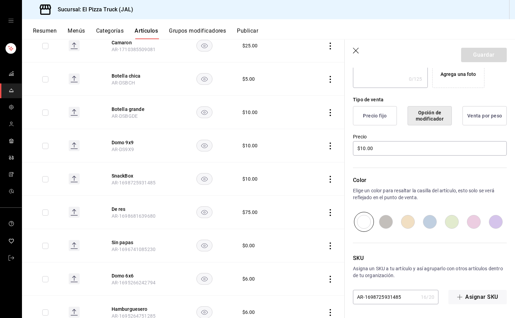
click at [406, 300] on input "AR-1698725931485" at bounding box center [385, 297] width 65 height 14
type input "AR-DSSNB"
click at [477, 57] on button "Guardar" at bounding box center [484, 55] width 46 height 14
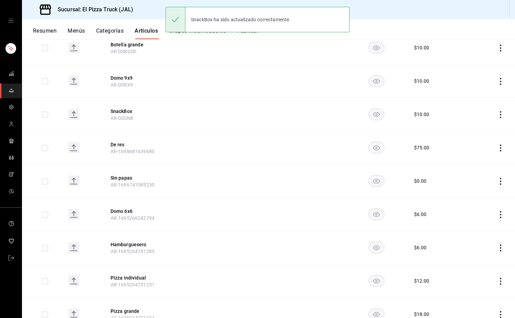
scroll to position [605, 0]
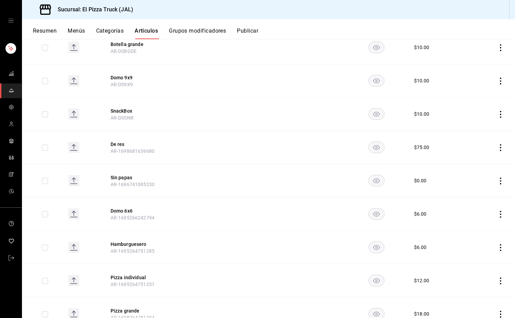
click at [497, 149] on icon "actions" at bounding box center [500, 147] width 7 height 7
click at [478, 191] on span "Eliminar" at bounding box center [474, 191] width 17 height 5
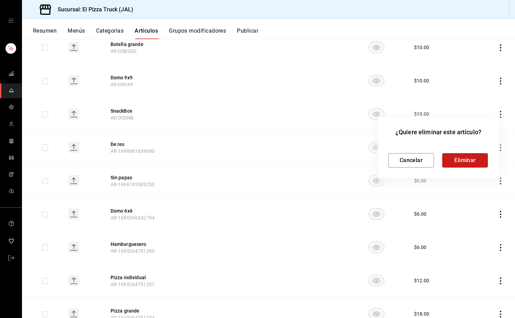
click at [480, 162] on button "Eliminar" at bounding box center [465, 160] width 46 height 14
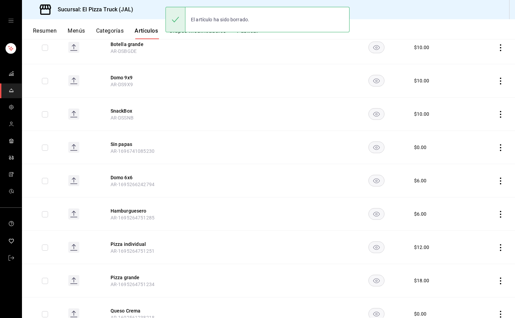
click at [497, 150] on icon "actions" at bounding box center [500, 147] width 7 height 7
click at [473, 194] on span "Eliminar" at bounding box center [474, 191] width 17 height 5
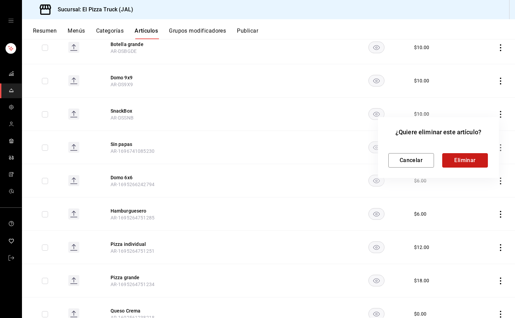
click at [472, 162] on button "Eliminar" at bounding box center [465, 160] width 46 height 14
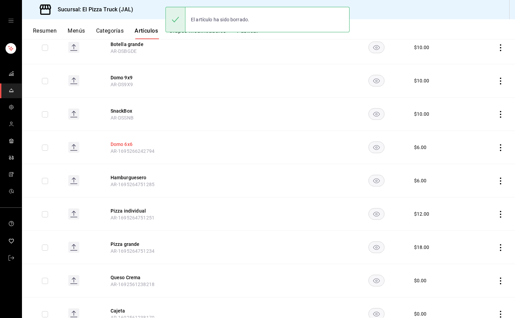
click at [126, 145] on button "Domo 6x6" at bounding box center [137, 144] width 55 height 7
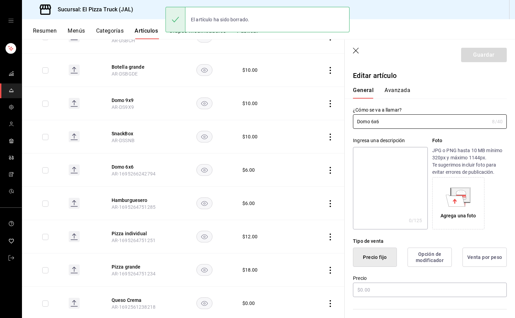
type input "$6.00"
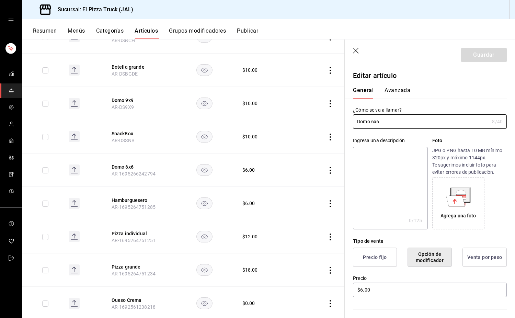
scroll to position [141, 0]
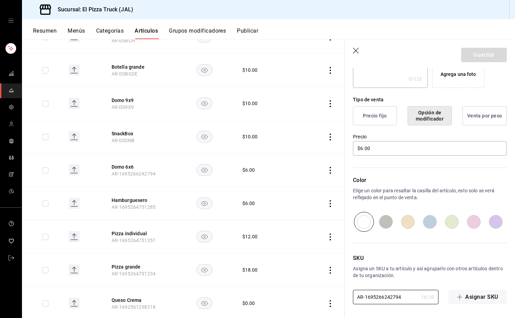
drag, startPoint x: 401, startPoint y: 298, endPoint x: 366, endPoint y: 305, distance: 36.5
click at [366, 305] on div "Editar artículo General Avanzada ¿Cómo se va a llamar? Domo 6x6 8 /40 ¿Cómo se …" at bounding box center [429, 121] width 170 height 391
type input "AR-DS6X6"
click at [480, 56] on button "Guardar" at bounding box center [484, 55] width 46 height 14
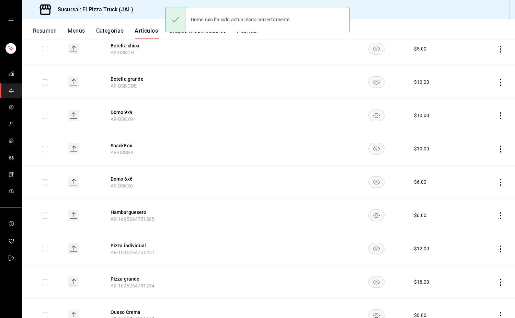
scroll to position [604, 0]
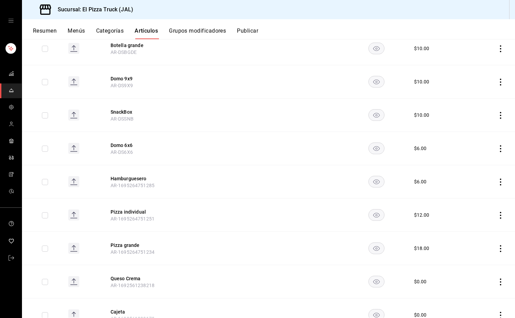
click at [497, 179] on icon "actions" at bounding box center [500, 181] width 7 height 7
click at [479, 227] on span "Eliminar" at bounding box center [474, 225] width 17 height 5
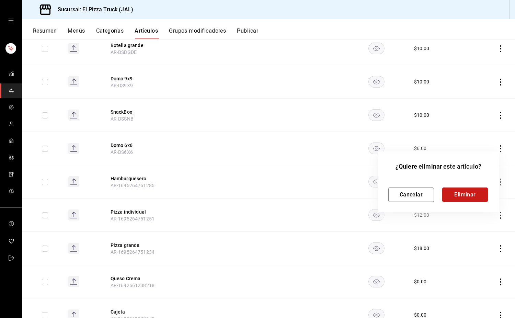
click at [469, 192] on button "Eliminar" at bounding box center [465, 194] width 46 height 14
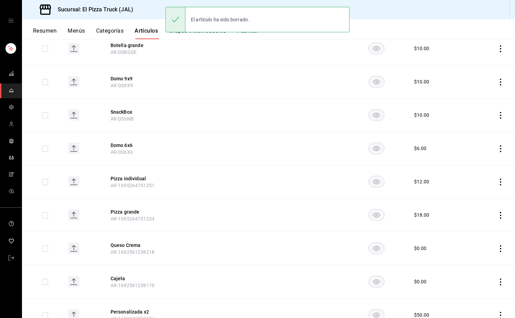
click at [497, 183] on icon "actions" at bounding box center [500, 181] width 7 height 7
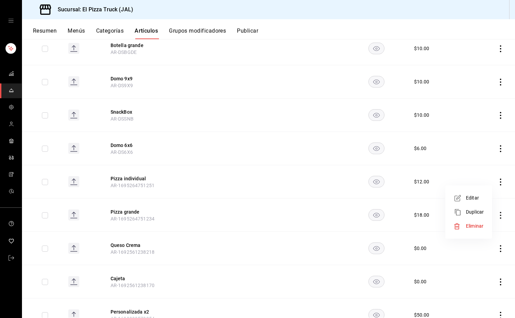
click at [475, 227] on span "Eliminar" at bounding box center [474, 225] width 17 height 5
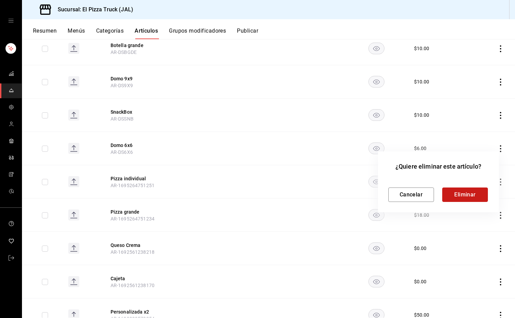
click at [469, 200] on button "Eliminar" at bounding box center [465, 194] width 46 height 14
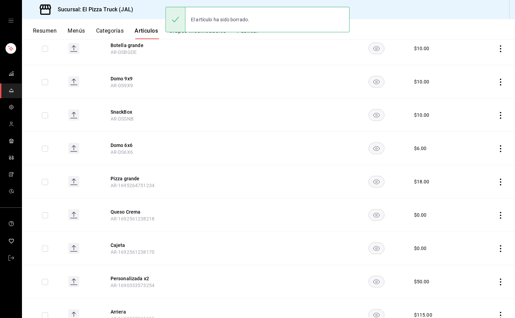
click at [497, 183] on icon "actions" at bounding box center [500, 181] width 7 height 7
click at [479, 225] on span "Eliminar" at bounding box center [474, 225] width 17 height 5
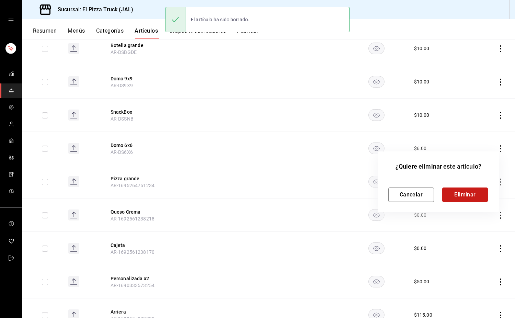
click at [473, 191] on button "Eliminar" at bounding box center [465, 194] width 46 height 14
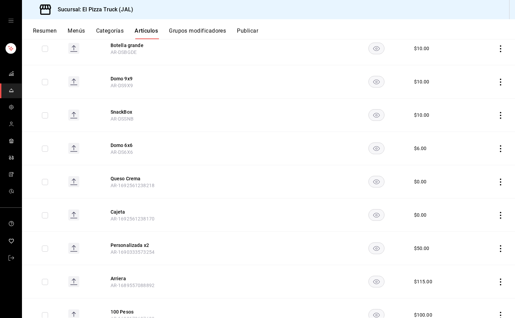
click at [497, 183] on icon "actions" at bounding box center [500, 181] width 7 height 7
click at [479, 226] on span "Eliminar" at bounding box center [474, 225] width 17 height 5
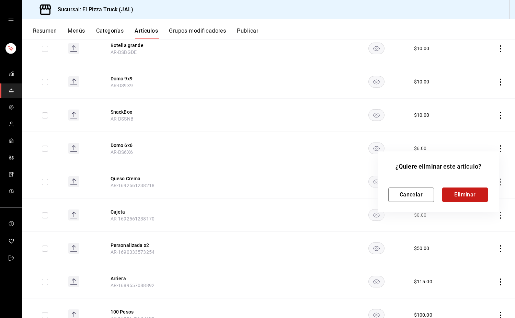
click at [468, 201] on button "Eliminar" at bounding box center [465, 194] width 46 height 14
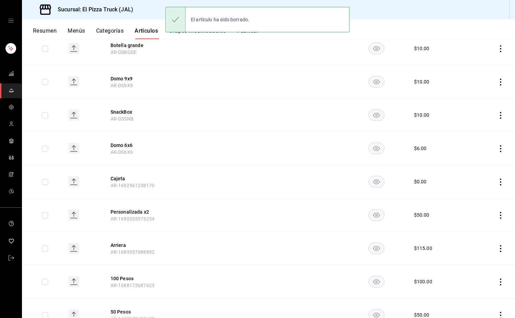
click at [500, 185] on icon "actions" at bounding box center [500, 181] width 1 height 7
click at [478, 233] on li "Eliminar" at bounding box center [468, 226] width 41 height 14
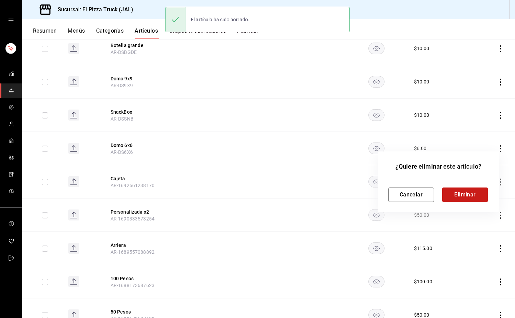
click at [467, 192] on button "Eliminar" at bounding box center [465, 194] width 46 height 14
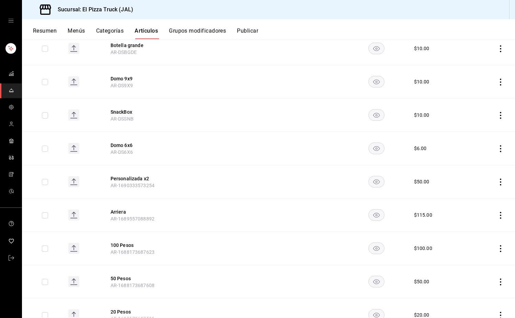
click at [500, 185] on icon "actions" at bounding box center [500, 181] width 1 height 7
click at [478, 231] on li "Eliminar" at bounding box center [468, 226] width 41 height 14
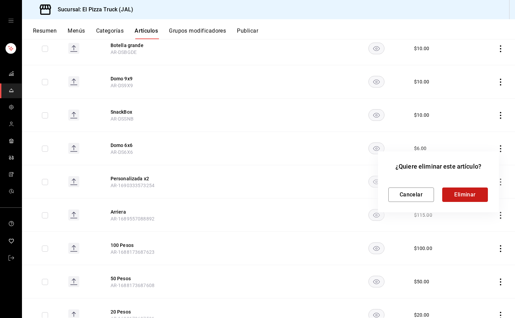
click at [471, 200] on button "Eliminar" at bounding box center [465, 194] width 46 height 14
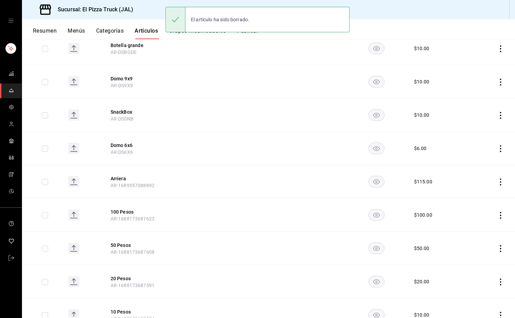
click at [500, 182] on icon "actions" at bounding box center [500, 181] width 1 height 7
click at [477, 227] on span "Eliminar" at bounding box center [474, 225] width 17 height 5
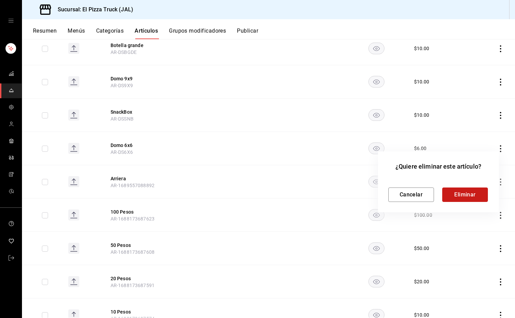
click at [471, 196] on button "Eliminar" at bounding box center [465, 194] width 46 height 14
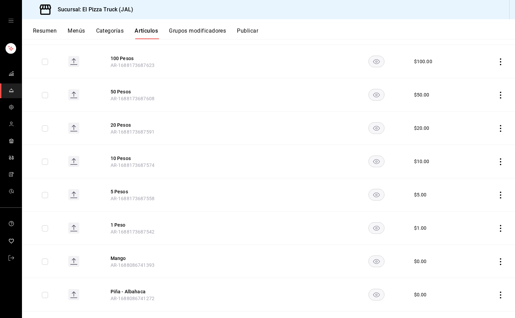
scroll to position [723, 0]
click at [500, 295] on icon "actions" at bounding box center [500, 295] width 1 height 7
click at [480, 304] on li "Eliminar" at bounding box center [468, 300] width 41 height 14
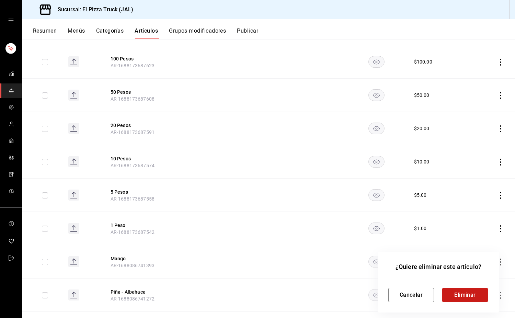
click at [474, 297] on button "Eliminar" at bounding box center [465, 295] width 46 height 14
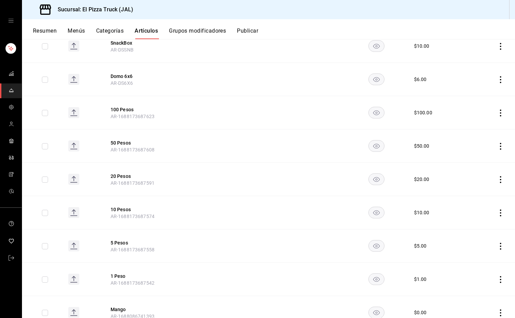
scroll to position [672, 0]
click at [124, 100] on th "100 Pesos AR-1688173687623" at bounding box center [137, 112] width 71 height 33
click at [125, 111] on button "100 Pesos" at bounding box center [137, 109] width 55 height 7
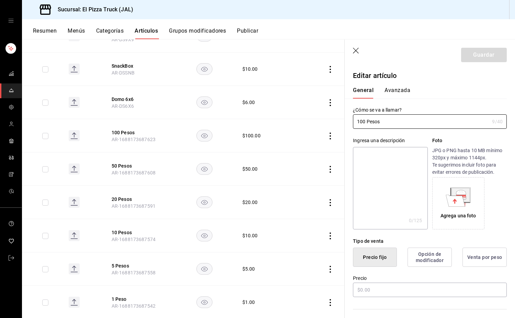
type input "$100.00"
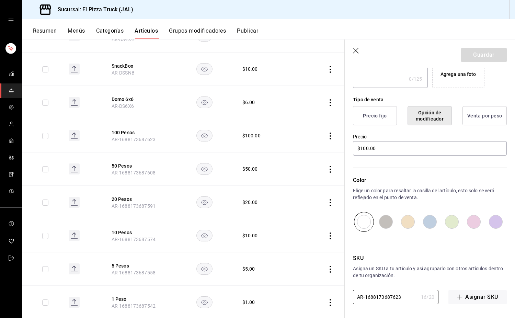
drag, startPoint x: 403, startPoint y: 302, endPoint x: 366, endPoint y: 304, distance: 36.8
click at [366, 304] on div "Editar artículo General Avanzada ¿Cómo se va a llamar? 100 Pesos 9 /40 ¿Cómo se…" at bounding box center [429, 121] width 170 height 391
type input "AR-100P"
click at [485, 57] on button "Guardar" at bounding box center [484, 55] width 46 height 14
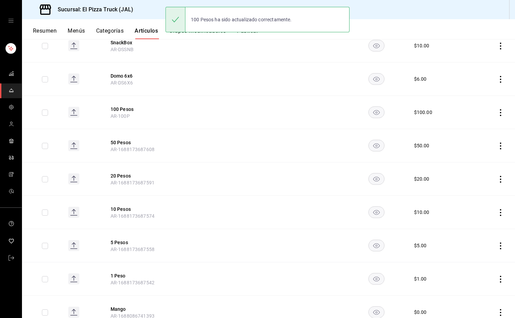
scroll to position [673, 0]
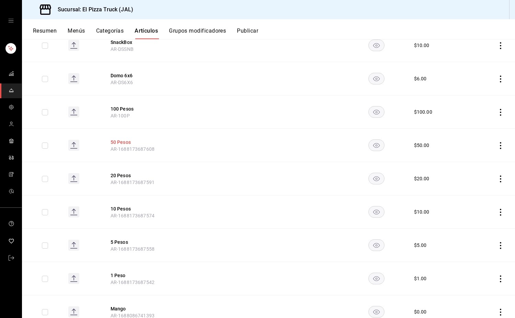
click at [124, 144] on button "50 Pesos" at bounding box center [137, 142] width 55 height 7
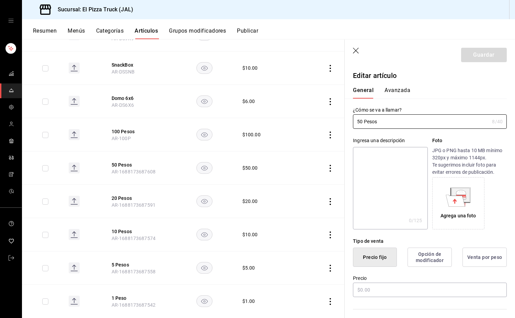
type input "$50.00"
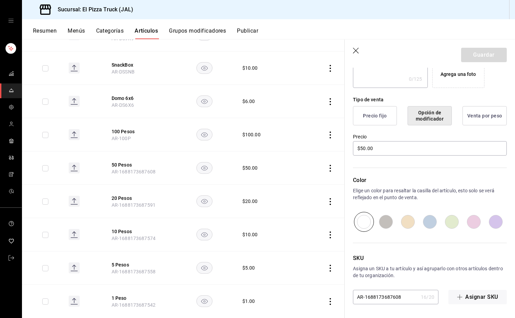
click at [408, 293] on input "AR-1688173687608" at bounding box center [385, 297] width 65 height 14
type input "AR-50P"
click at [476, 51] on button "Guardar" at bounding box center [484, 55] width 46 height 14
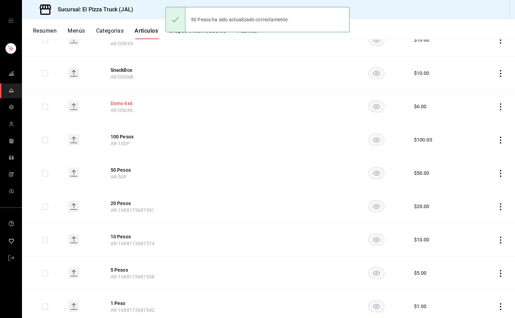
scroll to position [647, 0]
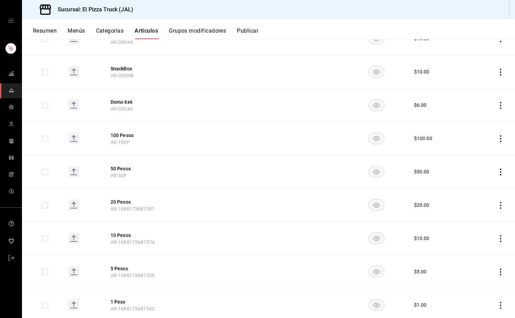
click at [120, 203] on button "20 Pesos" at bounding box center [137, 201] width 55 height 7
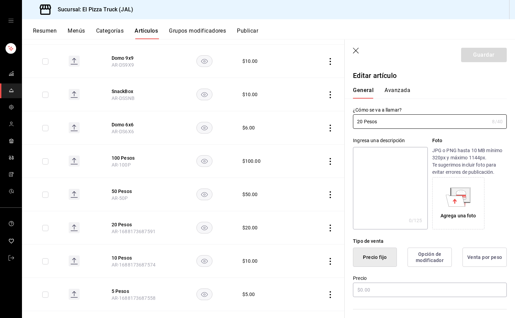
type input "$20.00"
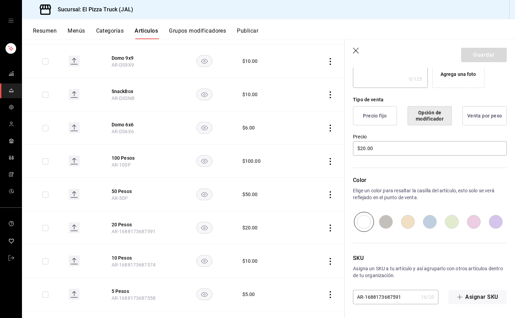
click at [402, 295] on input "AR-1688173687591" at bounding box center [385, 297] width 65 height 14
type input "AR-20P"
click at [484, 52] on button "Guardar" at bounding box center [484, 55] width 46 height 14
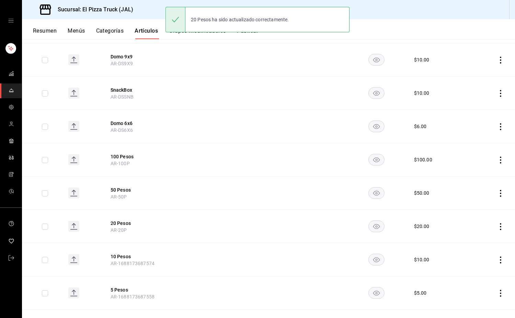
scroll to position [640, 0]
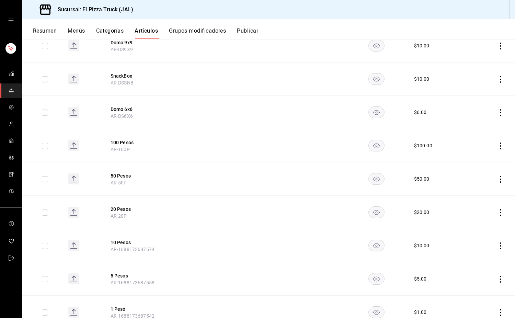
click at [118, 244] on button "10 Pesos" at bounding box center [137, 242] width 55 height 7
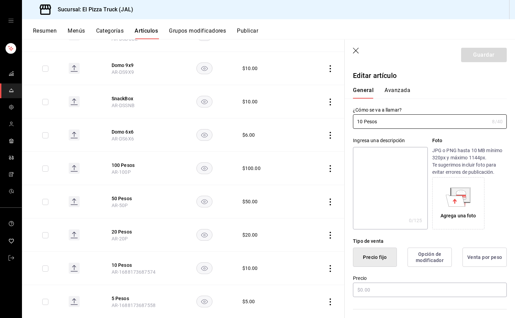
type input "$10.00"
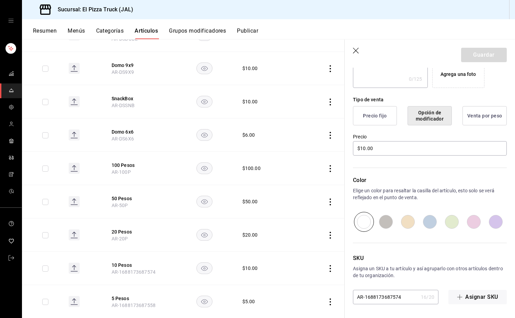
click at [403, 304] on input "AR-1688173687574" at bounding box center [385, 297] width 65 height 14
type input "AR-10P"
click at [466, 48] on button "Guardar" at bounding box center [484, 55] width 46 height 14
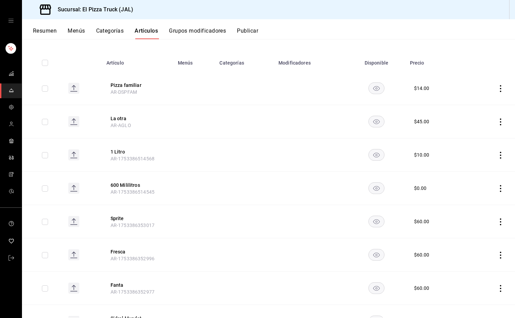
scroll to position [64, 0]
click at [120, 150] on button "1 Litro" at bounding box center [137, 152] width 55 height 7
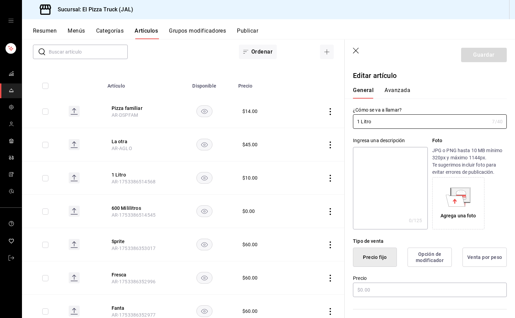
type input "$10.00"
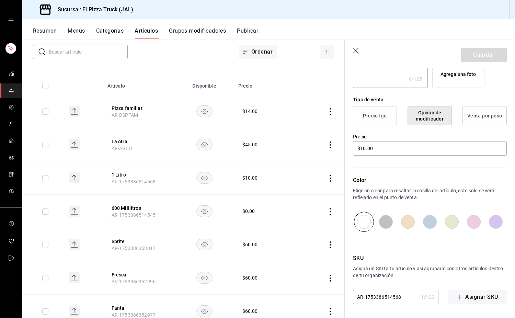
drag, startPoint x: 403, startPoint y: 294, endPoint x: 365, endPoint y: 300, distance: 38.2
click at [365, 300] on input "AR-1753386514568" at bounding box center [385, 297] width 65 height 14
type input "AR-AG1LT"
click at [488, 56] on button "Guardar" at bounding box center [484, 55] width 46 height 14
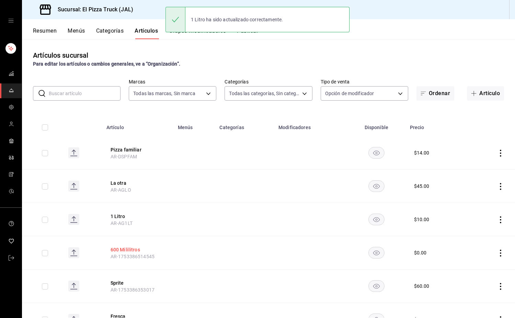
click at [127, 250] on button "600 Mililitros" at bounding box center [137, 249] width 55 height 7
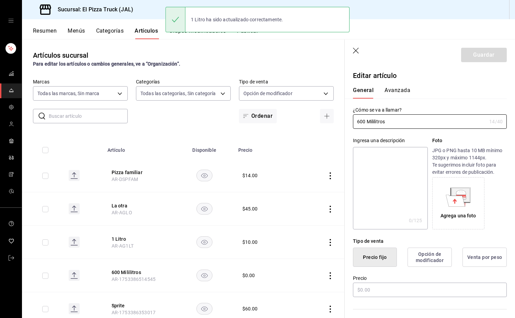
type input "$0.00"
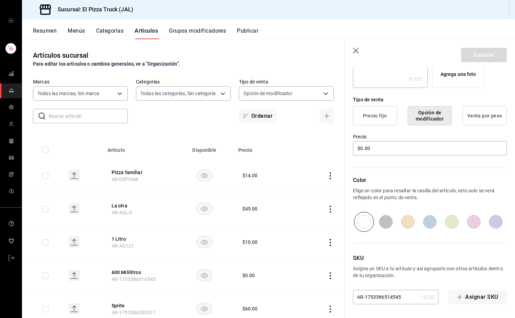
drag, startPoint x: 404, startPoint y: 299, endPoint x: 364, endPoint y: 303, distance: 39.9
click at [364, 303] on input "AR-1753386514545" at bounding box center [385, 297] width 65 height 14
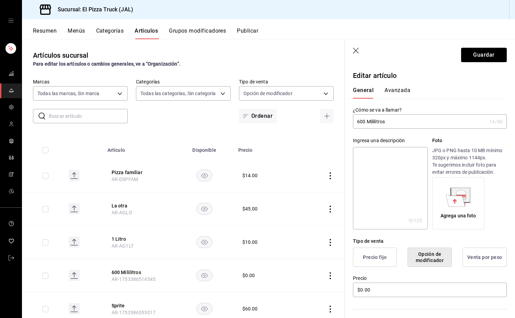
scroll to position [141, 0]
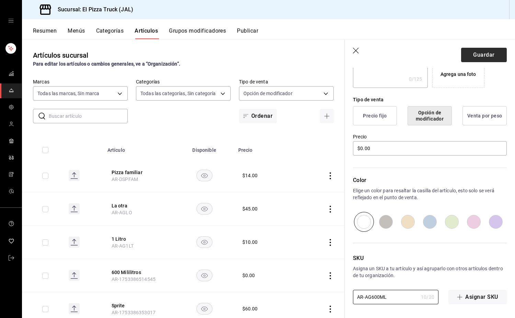
type input "AR-AG600ML"
click at [482, 56] on button "Guardar" at bounding box center [484, 55] width 46 height 14
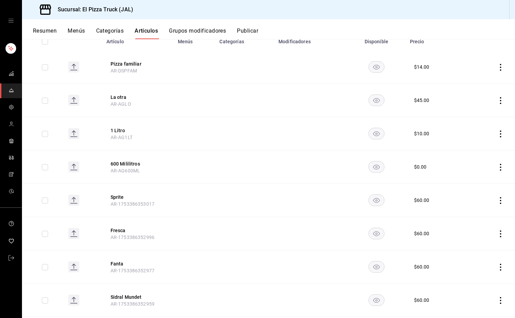
scroll to position [142, 0]
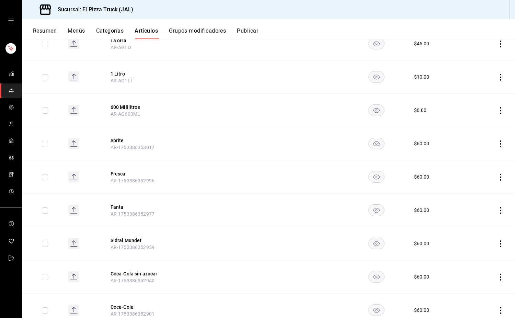
click at [115, 142] on button "Sprite" at bounding box center [137, 140] width 55 height 7
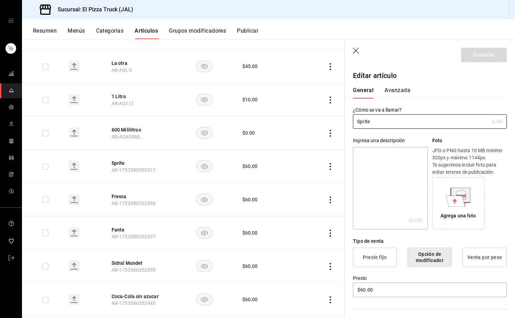
scroll to position [141, 0]
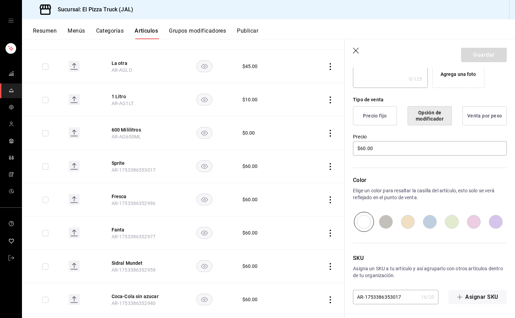
drag, startPoint x: 397, startPoint y: 299, endPoint x: 367, endPoint y: 302, distance: 30.7
click at [367, 302] on input "AR-1753386353017" at bounding box center [385, 297] width 65 height 14
type input "AR-SPRITE"
click at [474, 53] on button "Guardar" at bounding box center [484, 55] width 46 height 14
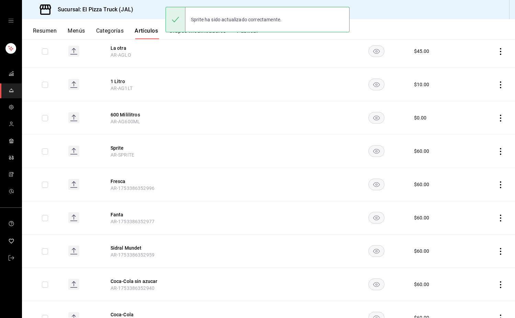
scroll to position [136, 0]
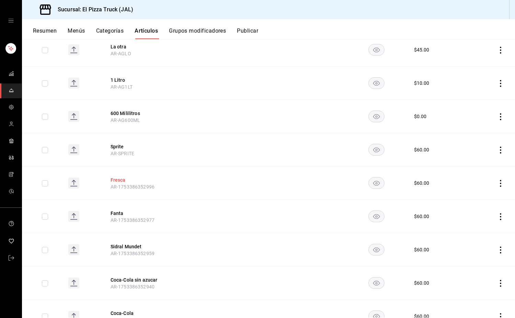
click at [121, 177] on button "Fresca" at bounding box center [137, 179] width 55 height 7
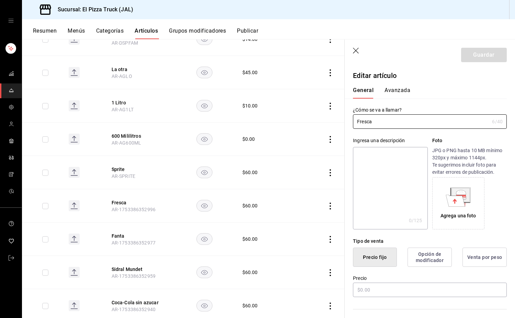
type input "$60.00"
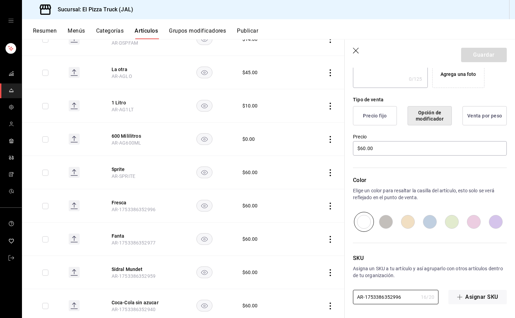
drag, startPoint x: 406, startPoint y: 297, endPoint x: 368, endPoint y: 304, distance: 38.4
click at [368, 304] on div "Editar artículo General Avanzada ¿Cómo se va a llamar? Fresca 6 /40 ¿Cómo se va…" at bounding box center [429, 121] width 170 height 391
type input "AR-FRESCA"
click at [487, 52] on button "Guardar" at bounding box center [484, 55] width 46 height 14
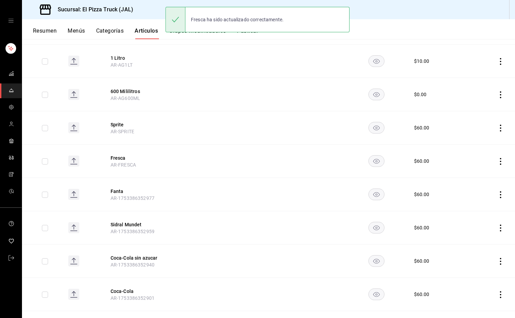
scroll to position [164, 0]
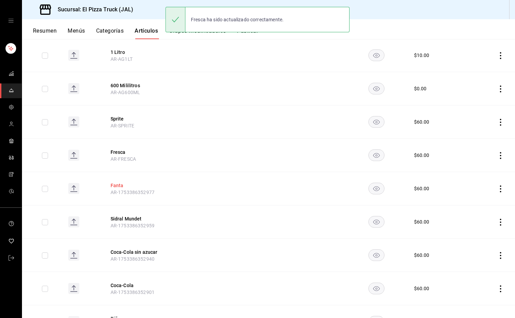
click at [118, 187] on button "Fanta" at bounding box center [137, 185] width 55 height 7
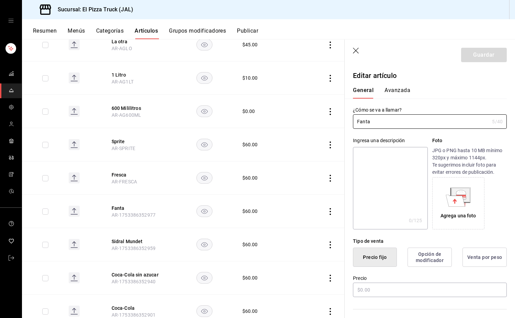
type input "$60.00"
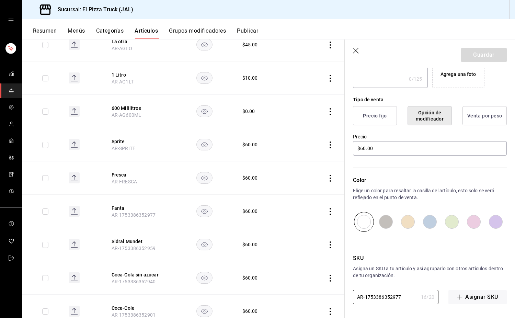
drag, startPoint x: 403, startPoint y: 296, endPoint x: 368, endPoint y: 304, distance: 35.2
click at [368, 304] on div "Editar artículo General Avanzada ¿Cómo se va a llamar? Fanta 5 /40 ¿Cómo se va …" at bounding box center [429, 121] width 170 height 391
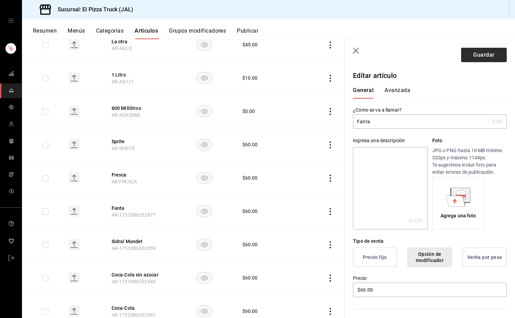
type input "AR-FANTA"
click at [472, 54] on button "Guardar" at bounding box center [484, 55] width 46 height 14
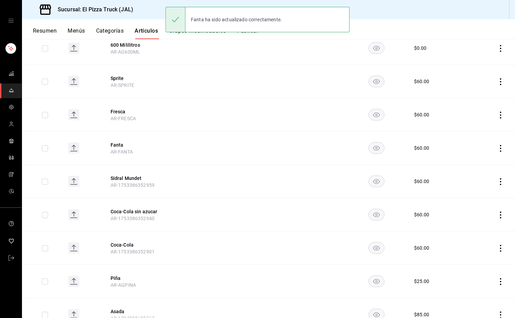
scroll to position [225, 0]
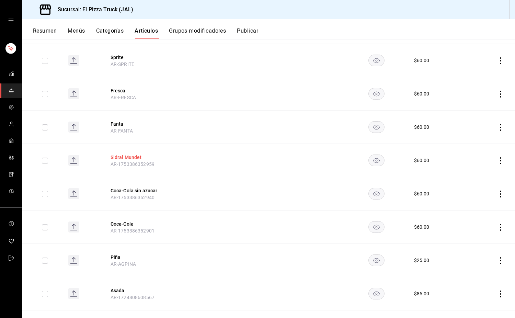
click at [132, 156] on button "Sidral Mundet" at bounding box center [137, 157] width 55 height 7
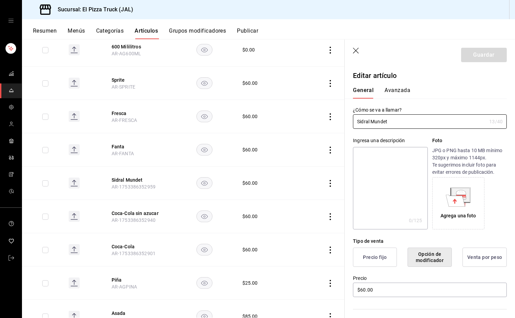
type input "$60.00"
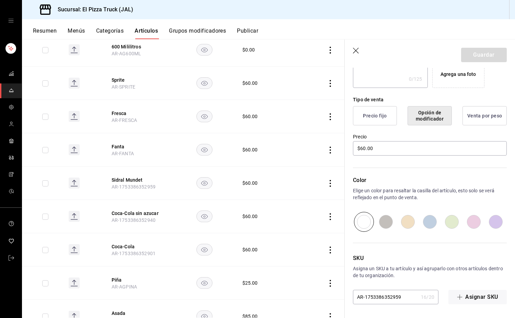
drag, startPoint x: 397, startPoint y: 296, endPoint x: 368, endPoint y: 300, distance: 28.7
click at [368, 300] on input "AR-1753386352959" at bounding box center [385, 297] width 65 height 14
type input "AR-SIDRAL"
click at [485, 50] on button "Guardar" at bounding box center [484, 55] width 46 height 14
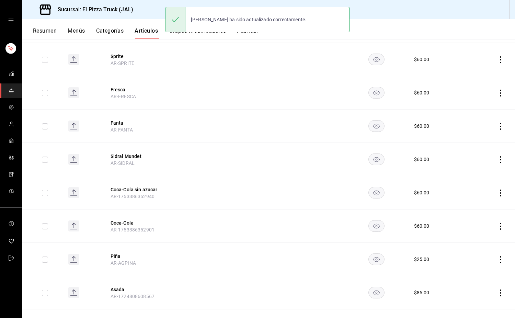
scroll to position [226, 0]
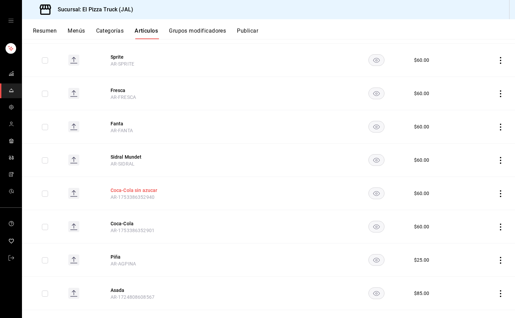
click at [146, 189] on button "Coca-Cola sin azucar" at bounding box center [137, 190] width 55 height 7
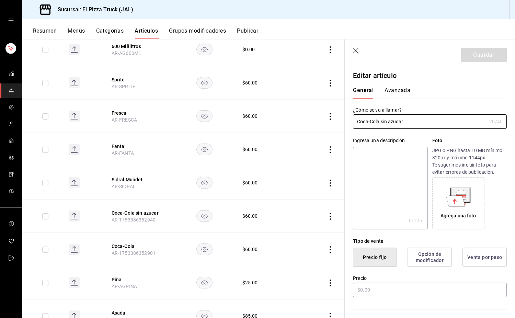
type input "$60.00"
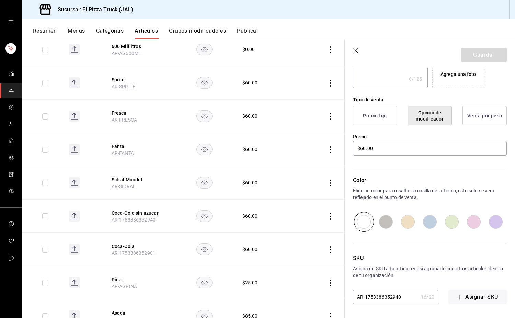
drag, startPoint x: 403, startPoint y: 296, endPoint x: 365, endPoint y: 300, distance: 38.3
click at [365, 300] on input "AR-1753386352940" at bounding box center [385, 297] width 65 height 14
type input "AR-COCAZUCAR"
click at [484, 55] on button "Guardar" at bounding box center [484, 55] width 46 height 14
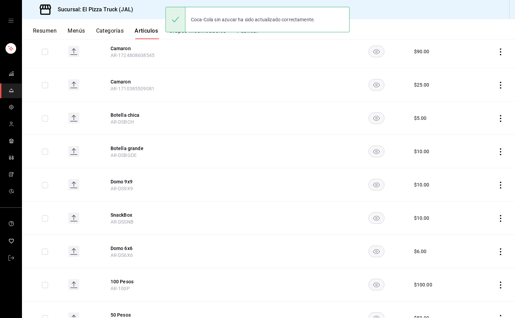
scroll to position [312, 0]
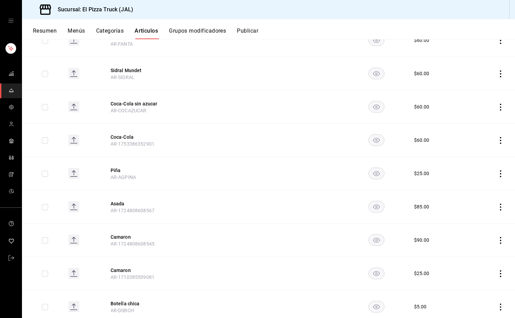
click at [123, 136] on button "Coca-Cola" at bounding box center [137, 136] width 55 height 7
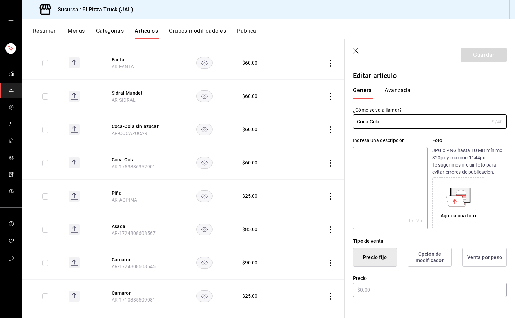
type input "$60.00"
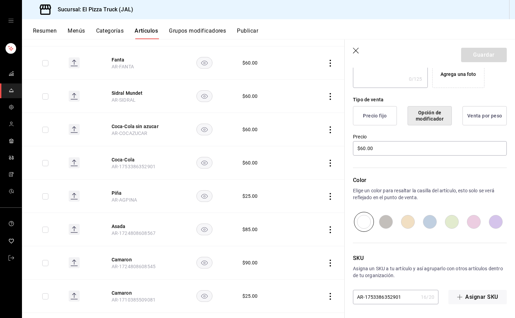
drag, startPoint x: 398, startPoint y: 300, endPoint x: 377, endPoint y: 301, distance: 20.2
click at [377, 301] on input "AR-1753386352901" at bounding box center [385, 297] width 65 height 14
type input "AR-COCACOLA"
click at [492, 54] on button "Guardar" at bounding box center [484, 55] width 46 height 14
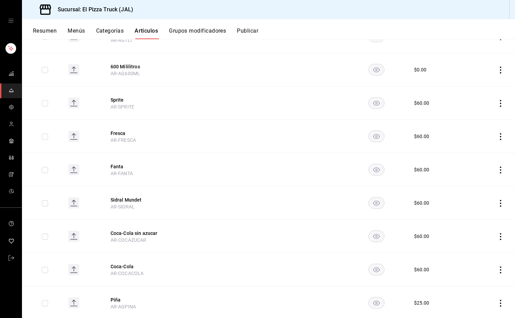
scroll to position [187, 0]
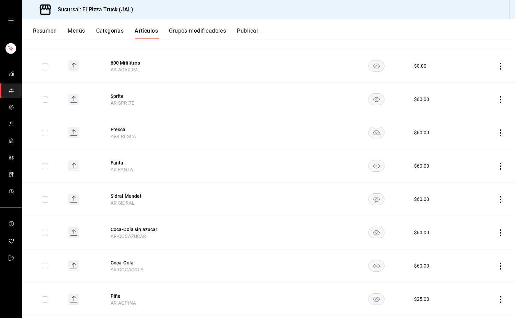
click at [497, 297] on icon "actions" at bounding box center [500, 299] width 7 height 7
click at [471, 300] on span "Eliminar" at bounding box center [474, 299] width 17 height 5
click at [456, 295] on button "Eliminar" at bounding box center [465, 295] width 46 height 14
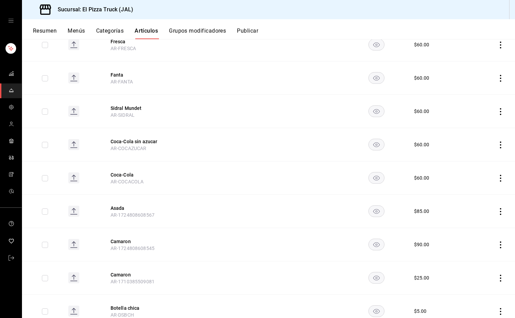
scroll to position [277, 0]
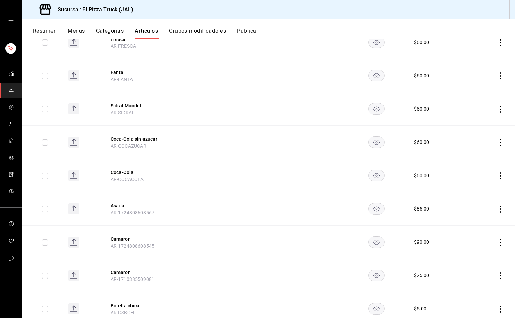
click at [497, 210] on icon "actions" at bounding box center [500, 209] width 7 height 7
click at [475, 254] on span "Eliminar" at bounding box center [474, 252] width 17 height 5
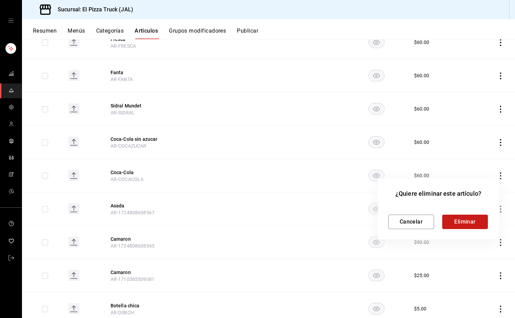
click at [468, 219] on button "Eliminar" at bounding box center [465, 221] width 46 height 14
click at [464, 238] on div "¿Quiere eliminar este artículo? Cancelar Eliminar" at bounding box center [438, 208] width 121 height 61
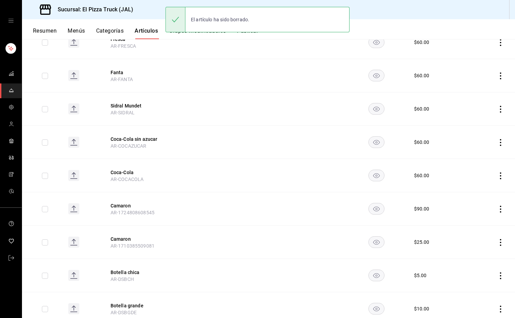
click at [497, 211] on icon "actions" at bounding box center [500, 209] width 7 height 7
click at [483, 253] on span "Eliminar" at bounding box center [475, 252] width 18 height 7
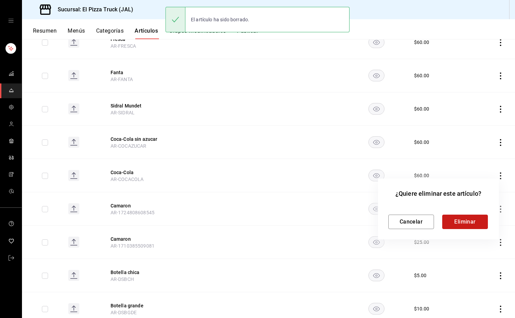
click at [468, 222] on button "Eliminar" at bounding box center [465, 221] width 46 height 14
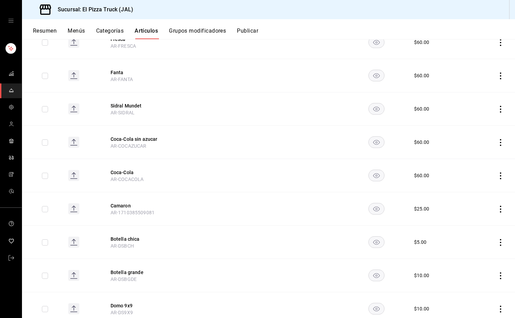
click at [497, 210] on icon "actions" at bounding box center [500, 209] width 7 height 7
click at [478, 254] on span "Eliminar" at bounding box center [474, 252] width 17 height 5
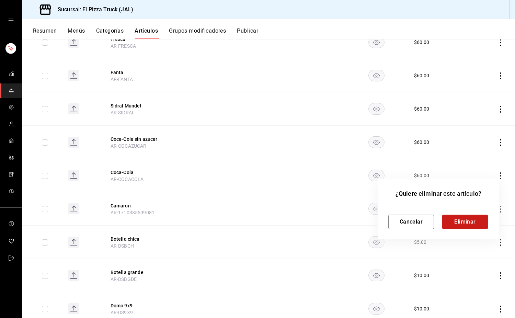
click at [464, 219] on button "Eliminar" at bounding box center [465, 221] width 46 height 14
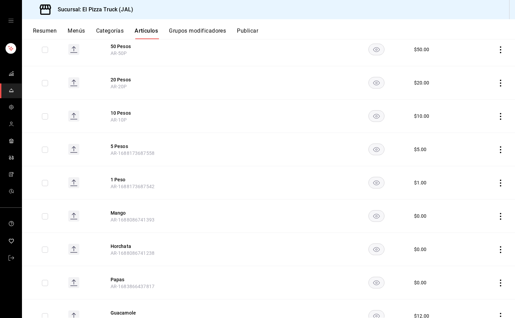
scroll to position [642, 0]
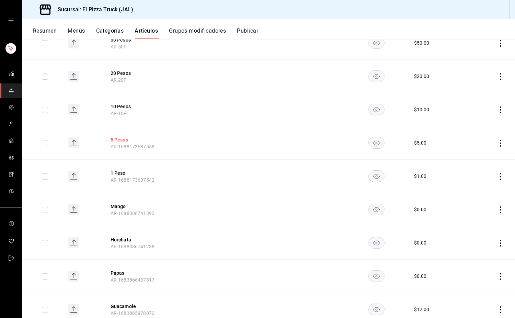
click at [124, 142] on button "5 Pesos" at bounding box center [137, 139] width 55 height 7
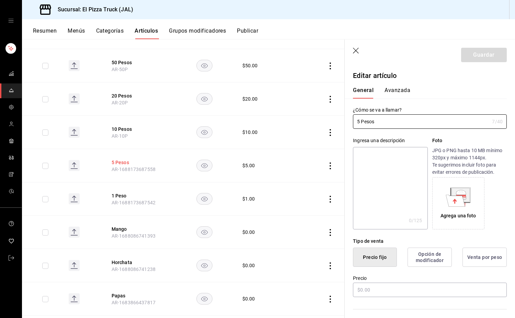
type input "$5.00"
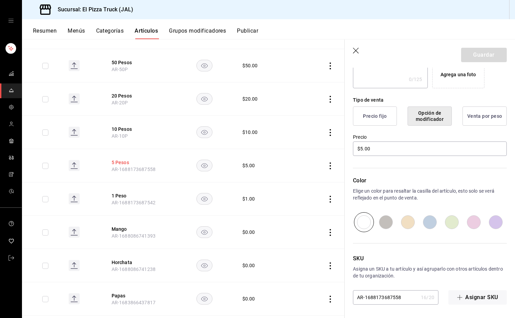
scroll to position [141, 0]
click at [407, 297] on input "AR-1688173687558" at bounding box center [385, 297] width 65 height 14
type input "AR-5P"
click at [481, 57] on button "Guardar" at bounding box center [484, 55] width 46 height 14
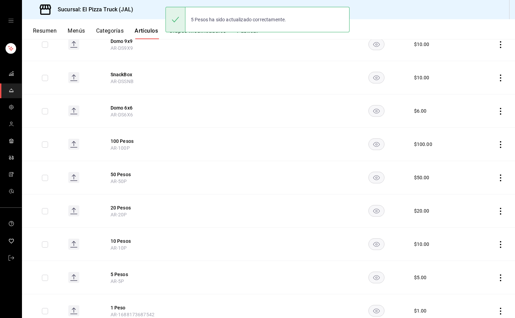
scroll to position [555, 0]
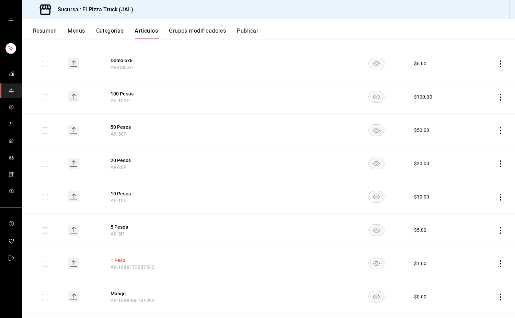
click at [118, 261] on button "1 Peso" at bounding box center [137, 260] width 55 height 7
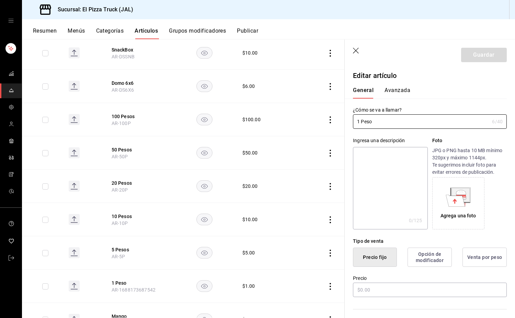
type input "$1.00"
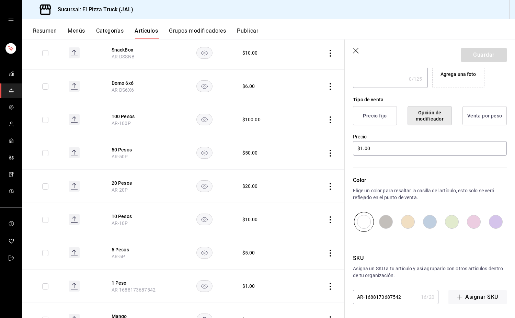
click at [405, 306] on div "Editar artículo General Avanzada ¿Cómo se va a llamar? 1 Peso 6 /40 ¿Cómo se va…" at bounding box center [429, 121] width 170 height 391
drag, startPoint x: 403, startPoint y: 299, endPoint x: 368, endPoint y: 302, distance: 35.1
click at [368, 302] on input "AR-1688173687542" at bounding box center [385, 297] width 65 height 14
type input "AR-1P"
click at [487, 54] on button "Guardar" at bounding box center [484, 55] width 46 height 14
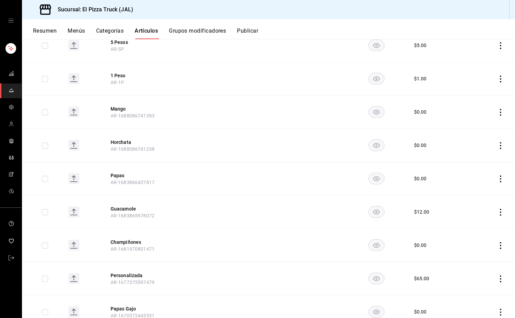
scroll to position [740, 0]
click at [497, 112] on icon "actions" at bounding box center [500, 111] width 7 height 7
click at [475, 154] on span "Eliminar" at bounding box center [474, 155] width 17 height 5
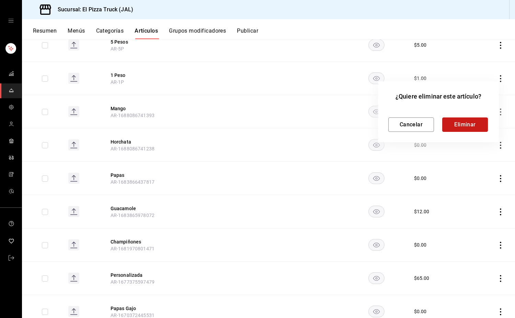
click at [474, 125] on button "Eliminar" at bounding box center [465, 124] width 46 height 14
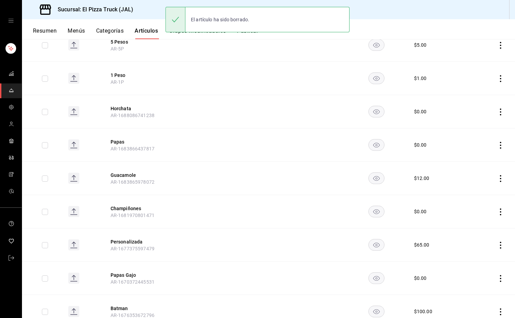
click at [500, 112] on icon "actions" at bounding box center [500, 111] width 1 height 7
click at [478, 161] on li "Eliminar" at bounding box center [468, 156] width 41 height 14
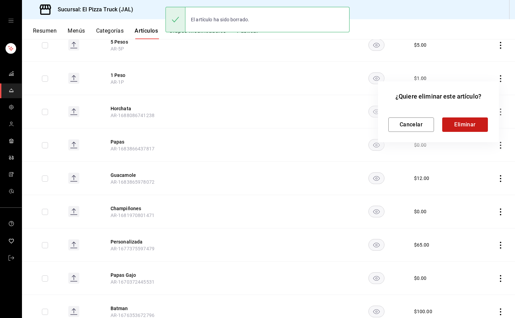
click at [472, 126] on button "Eliminar" at bounding box center [465, 124] width 46 height 14
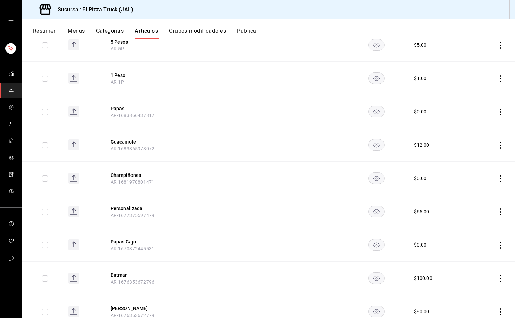
click at [497, 114] on icon "actions" at bounding box center [500, 111] width 7 height 7
click at [477, 157] on span "Eliminar" at bounding box center [474, 155] width 17 height 5
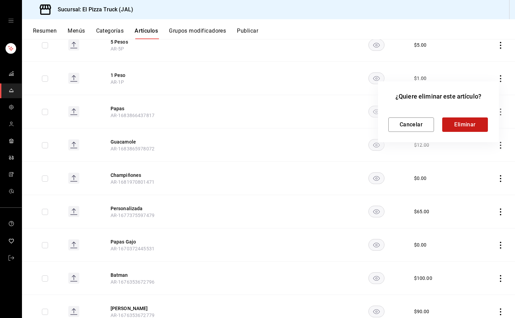
click at [470, 124] on button "Eliminar" at bounding box center [465, 124] width 46 height 14
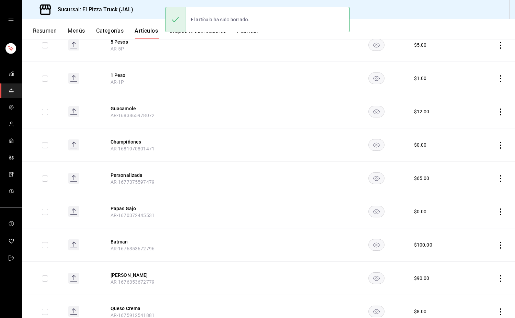
click at [500, 112] on icon "actions" at bounding box center [500, 111] width 1 height 7
click at [480, 159] on span "Eliminar" at bounding box center [474, 155] width 17 height 5
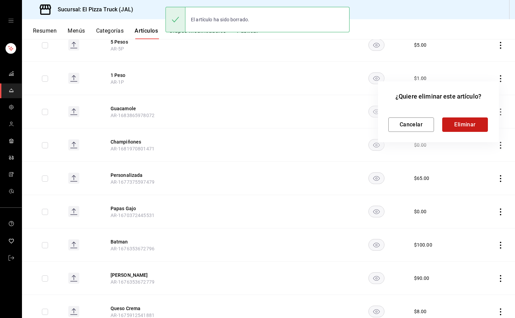
click at [475, 122] on button "Eliminar" at bounding box center [465, 124] width 46 height 14
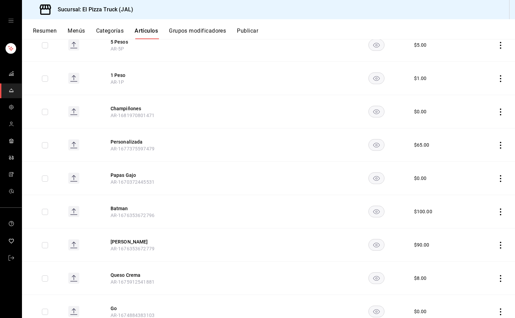
click at [497, 113] on icon "actions" at bounding box center [500, 111] width 7 height 7
click at [481, 153] on span "Eliminar" at bounding box center [475, 155] width 18 height 7
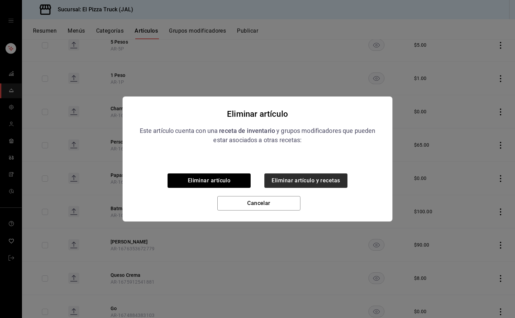
click at [328, 186] on button "Eliminar artículo y recetas" at bounding box center [305, 180] width 83 height 14
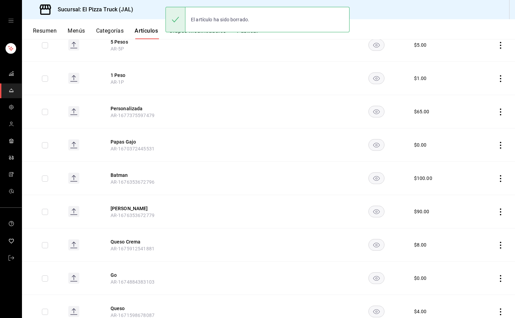
click at [497, 112] on icon "actions" at bounding box center [500, 111] width 7 height 7
click at [484, 157] on li "Eliminar" at bounding box center [468, 156] width 41 height 14
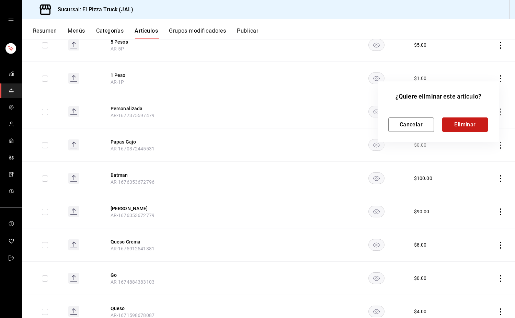
click at [475, 124] on button "Eliminar" at bounding box center [465, 124] width 46 height 14
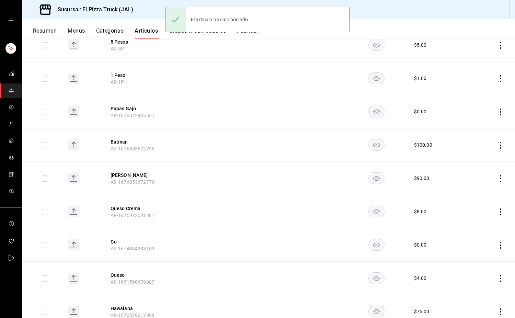
click at [497, 113] on icon "actions" at bounding box center [500, 111] width 7 height 7
click at [483, 158] on span "Eliminar" at bounding box center [475, 155] width 18 height 7
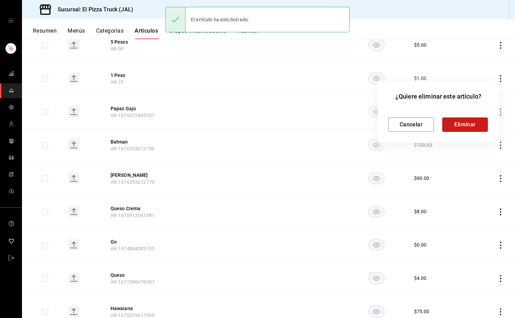
click at [471, 124] on button "Eliminar" at bounding box center [465, 124] width 46 height 14
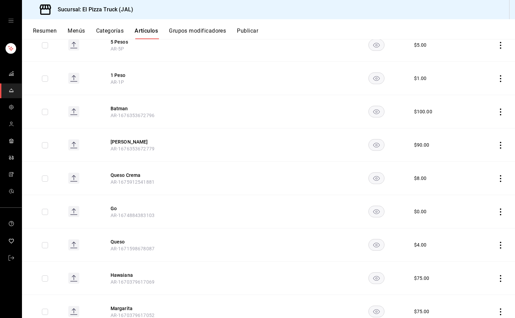
click at [500, 112] on icon "actions" at bounding box center [500, 111] width 1 height 7
click at [476, 157] on span "Eliminar" at bounding box center [474, 155] width 17 height 5
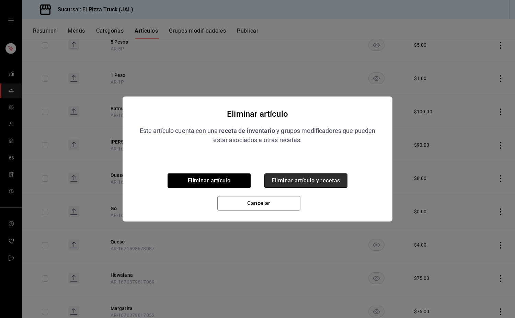
click at [332, 174] on button "Eliminar artículo y recetas" at bounding box center [305, 180] width 83 height 14
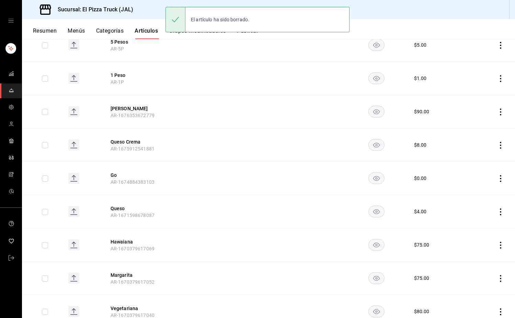
click at [497, 113] on icon "actions" at bounding box center [500, 111] width 7 height 7
click at [467, 158] on span "Eliminar" at bounding box center [474, 155] width 17 height 5
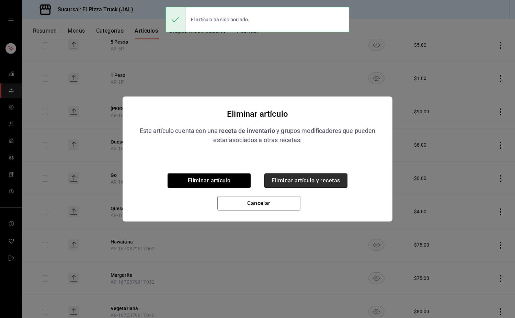
click at [333, 185] on button "Eliminar artículo y recetas" at bounding box center [305, 180] width 83 height 14
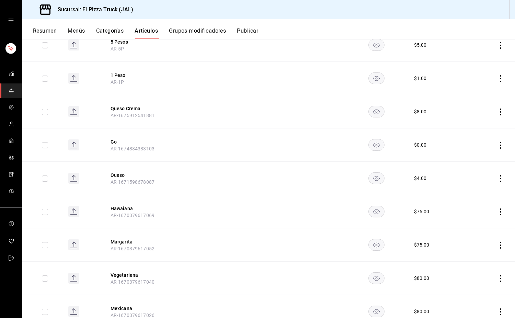
click at [497, 113] on icon "actions" at bounding box center [500, 111] width 7 height 7
click at [476, 159] on span "Eliminar" at bounding box center [474, 155] width 17 height 5
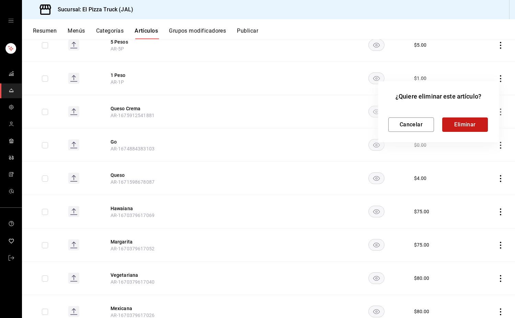
click at [471, 127] on button "Eliminar" at bounding box center [465, 124] width 46 height 14
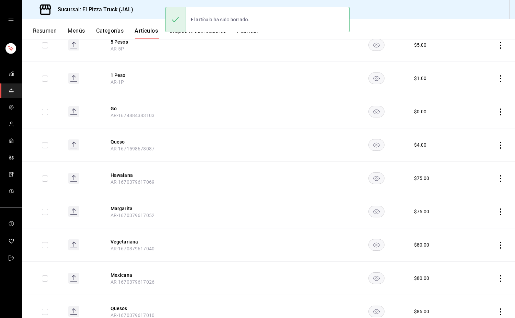
click at [497, 114] on icon "actions" at bounding box center [500, 111] width 7 height 7
click at [119, 112] on div at bounding box center [257, 159] width 515 height 318
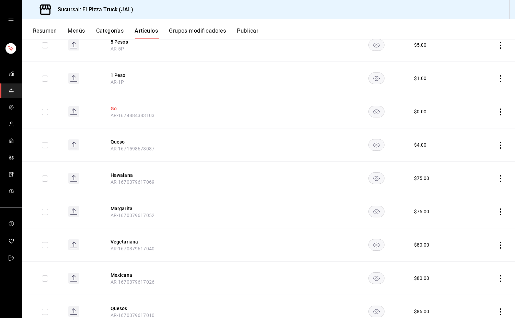
click at [111, 108] on button "Go" at bounding box center [137, 108] width 55 height 7
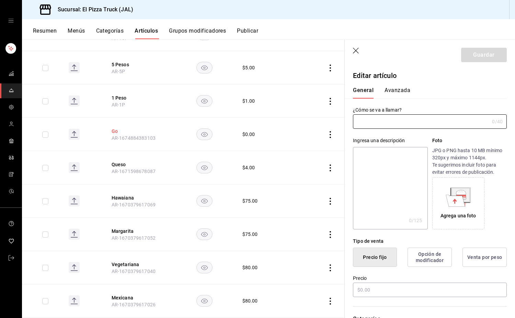
type input "Go"
type input "AR-1674884383103"
type input "$0.00"
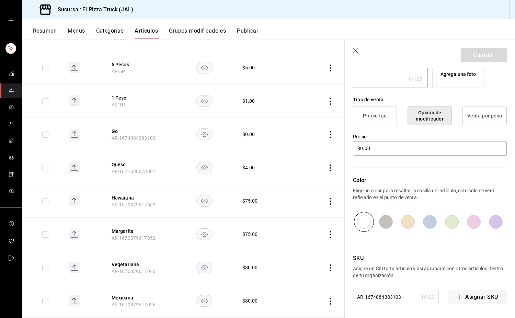
click at [408, 299] on input "AR-1674884383103" at bounding box center [385, 297] width 65 height 14
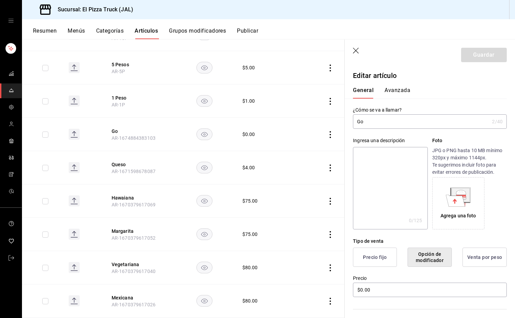
type input "AR-GO"
click at [420, 121] on input "Go" at bounding box center [421, 122] width 136 height 14
type input "Go"
click at [486, 48] on button "Guardar" at bounding box center [484, 55] width 46 height 14
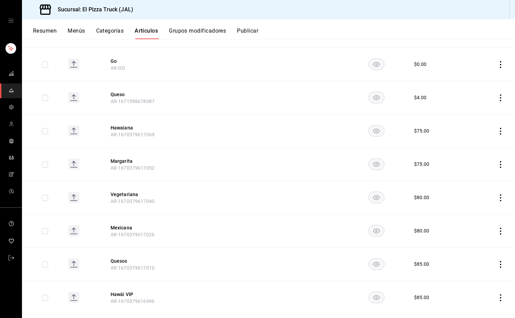
scroll to position [788, 0]
click at [497, 98] on icon "actions" at bounding box center [500, 96] width 7 height 7
click at [473, 135] on li "Eliminar" at bounding box center [468, 141] width 41 height 14
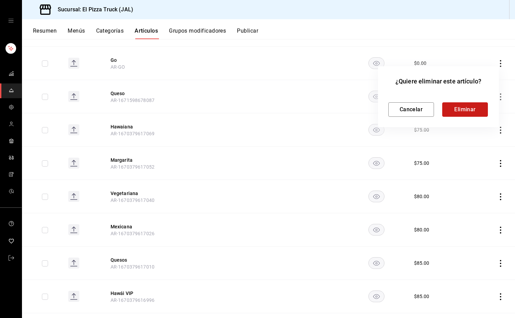
click at [472, 115] on button "Eliminar" at bounding box center [465, 109] width 46 height 14
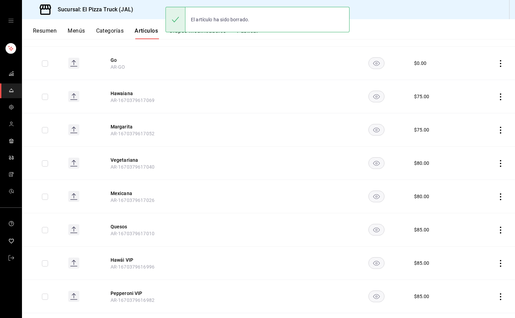
click at [500, 96] on icon "actions" at bounding box center [500, 96] width 1 height 7
click at [482, 141] on span "Eliminar" at bounding box center [474, 140] width 17 height 5
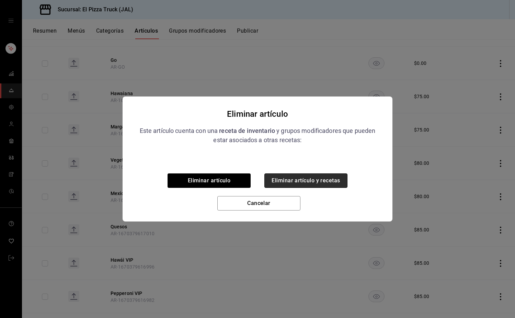
click at [335, 185] on button "Eliminar artículo y recetas" at bounding box center [305, 180] width 83 height 14
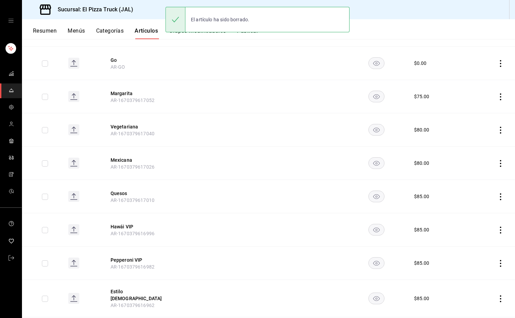
click at [497, 98] on icon "actions" at bounding box center [500, 96] width 7 height 7
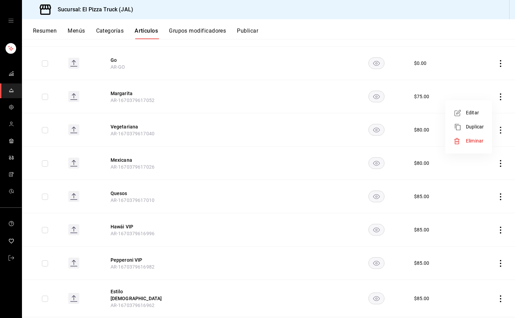
click at [471, 142] on span "Eliminar" at bounding box center [474, 140] width 17 height 5
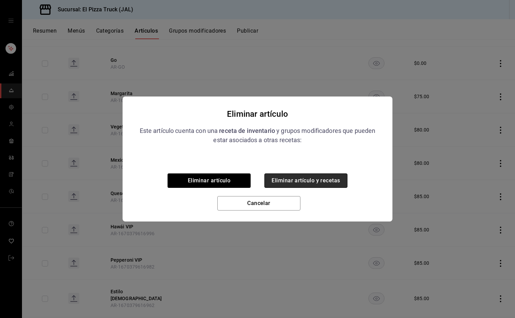
click at [335, 180] on button "Eliminar artículo y recetas" at bounding box center [305, 180] width 83 height 14
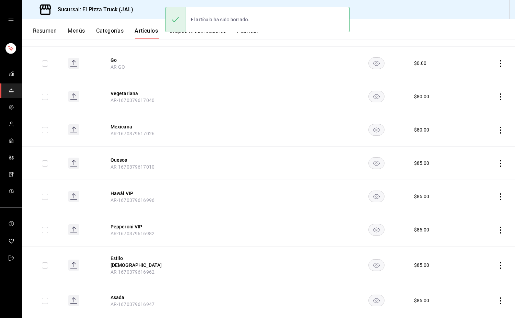
click at [497, 99] on icon "actions" at bounding box center [500, 96] width 7 height 7
click at [473, 141] on span "Eliminar" at bounding box center [474, 140] width 17 height 5
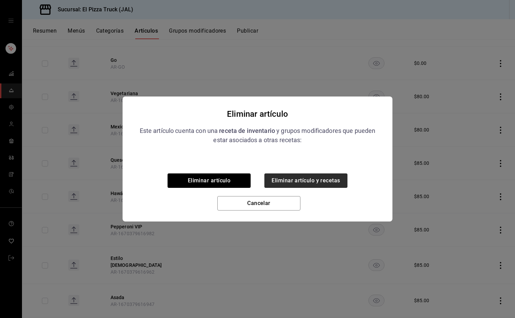
click at [331, 183] on button "Eliminar artículo y recetas" at bounding box center [305, 180] width 83 height 14
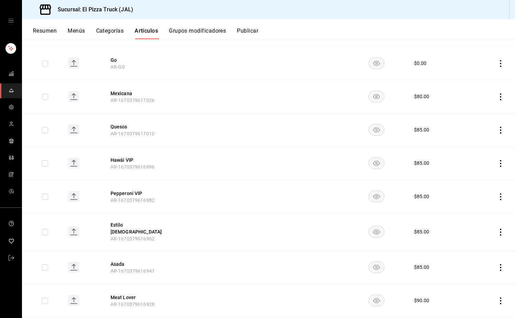
click at [497, 97] on icon "actions" at bounding box center [500, 96] width 7 height 7
click at [477, 141] on span "Eliminar" at bounding box center [474, 140] width 17 height 5
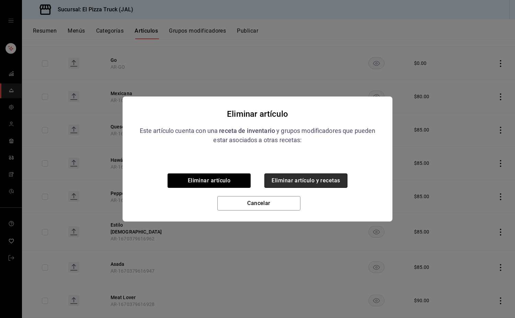
click at [339, 186] on button "Eliminar artículo y recetas" at bounding box center [305, 180] width 83 height 14
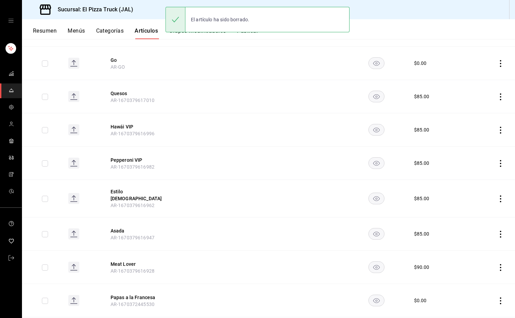
click at [497, 98] on icon "actions" at bounding box center [500, 96] width 7 height 7
click at [467, 147] on li "Eliminar" at bounding box center [468, 141] width 41 height 14
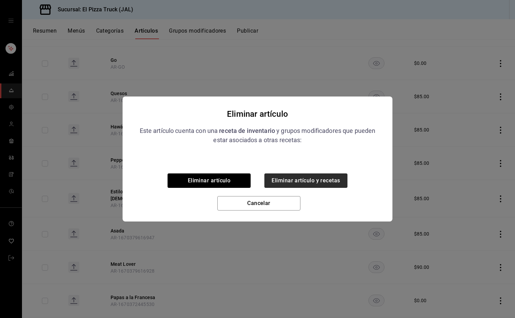
click at [337, 179] on button "Eliminar artículo y recetas" at bounding box center [305, 180] width 83 height 14
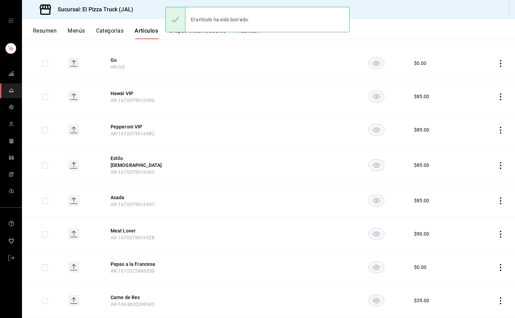
click at [497, 99] on icon "actions" at bounding box center [500, 96] width 7 height 7
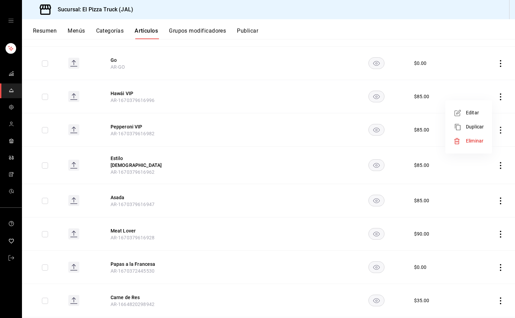
click at [467, 144] on span "Eliminar" at bounding box center [475, 140] width 18 height 7
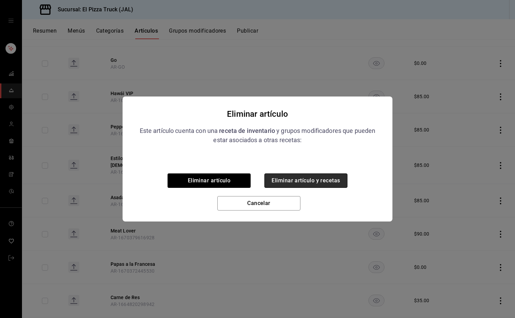
click at [340, 176] on button "Eliminar artículo y recetas" at bounding box center [305, 180] width 83 height 14
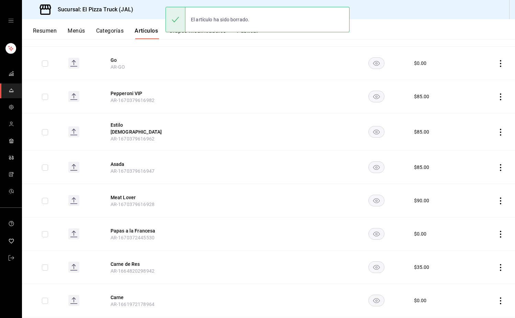
click at [497, 98] on icon "actions" at bounding box center [500, 96] width 7 height 7
click at [468, 147] on li "Eliminar" at bounding box center [468, 141] width 41 height 14
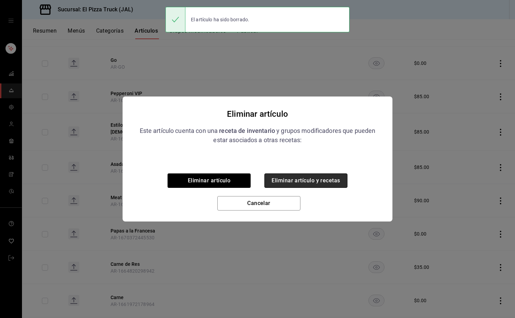
click at [344, 176] on button "Eliminar artículo y recetas" at bounding box center [305, 180] width 83 height 14
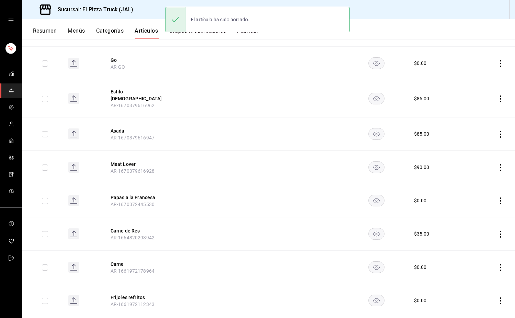
click at [497, 97] on icon "actions" at bounding box center [500, 98] width 7 height 7
click at [468, 140] on span "Eliminar" at bounding box center [474, 140] width 17 height 5
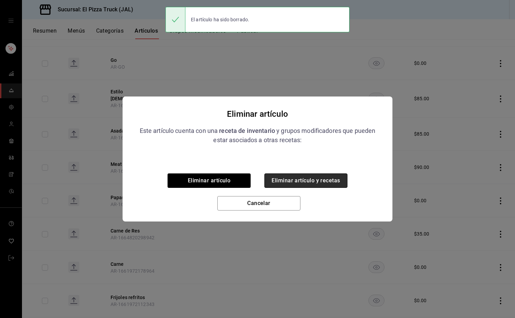
click at [336, 181] on button "Eliminar artículo y recetas" at bounding box center [305, 180] width 83 height 14
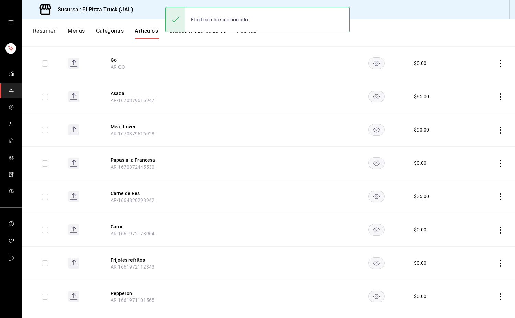
click at [497, 97] on icon "actions" at bounding box center [500, 96] width 7 height 7
click at [461, 141] on div at bounding box center [459, 141] width 12 height 7
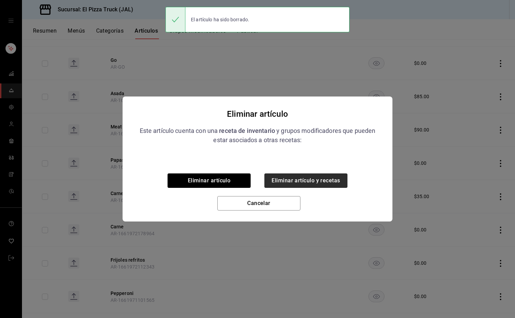
click at [332, 185] on button "Eliminar artículo y recetas" at bounding box center [305, 180] width 83 height 14
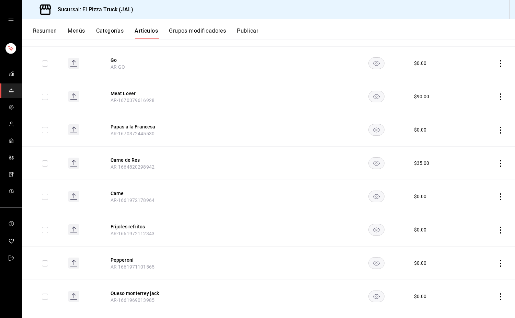
click at [497, 100] on icon "actions" at bounding box center [500, 96] width 7 height 7
click at [470, 141] on span "Eliminar" at bounding box center [474, 140] width 17 height 5
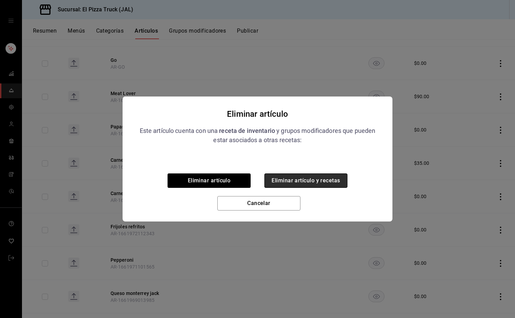
click at [335, 186] on button "Eliminar artículo y recetas" at bounding box center [305, 180] width 83 height 14
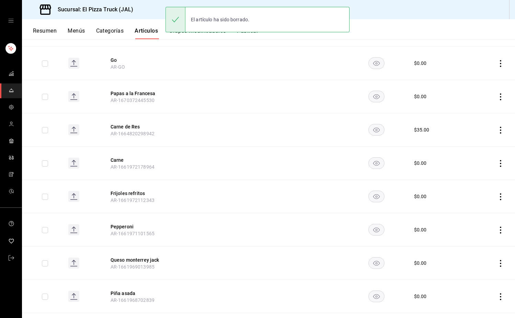
click at [497, 100] on icon "actions" at bounding box center [500, 96] width 7 height 7
click at [475, 138] on span "Eliminar" at bounding box center [474, 140] width 17 height 5
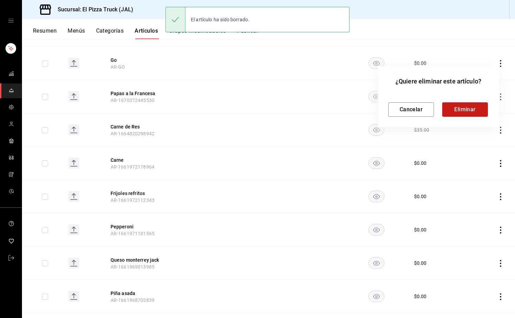
click at [467, 106] on button "Eliminar" at bounding box center [465, 109] width 46 height 14
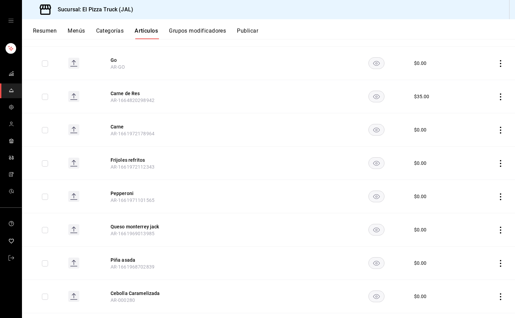
click at [497, 99] on icon "actions" at bounding box center [500, 96] width 7 height 7
click at [481, 147] on li "Eliminar" at bounding box center [468, 141] width 41 height 14
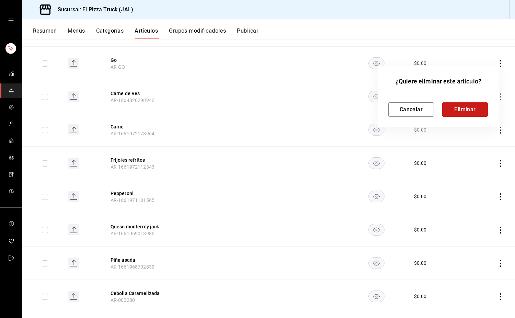
click at [467, 111] on button "Eliminar" at bounding box center [465, 109] width 46 height 14
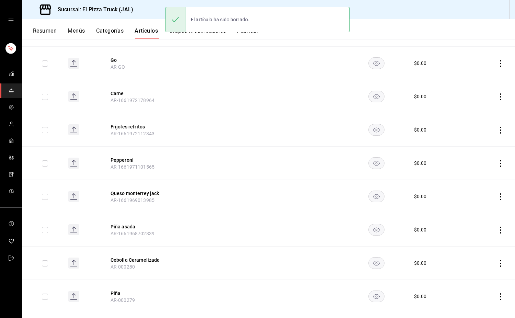
click at [500, 99] on icon "actions" at bounding box center [500, 96] width 1 height 7
click at [482, 141] on span "Eliminar" at bounding box center [474, 140] width 17 height 5
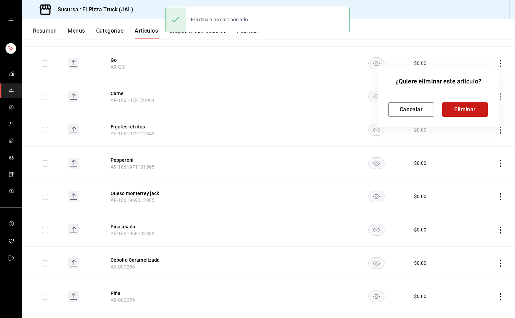
click at [461, 112] on button "Eliminar" at bounding box center [465, 109] width 46 height 14
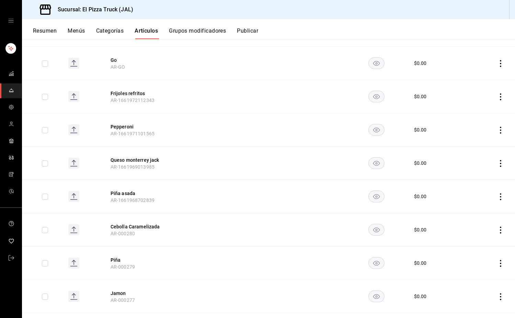
click at [497, 98] on icon "actions" at bounding box center [500, 96] width 7 height 7
click at [480, 143] on span "Eliminar" at bounding box center [474, 140] width 17 height 5
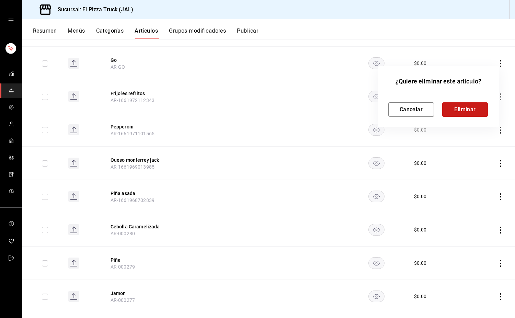
click at [481, 108] on button "Eliminar" at bounding box center [465, 109] width 46 height 14
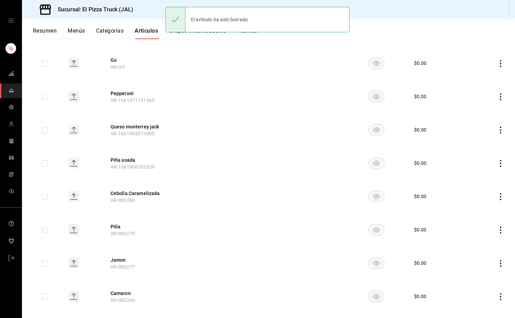
click at [497, 97] on icon "actions" at bounding box center [500, 96] width 7 height 7
click at [476, 141] on span "Eliminar" at bounding box center [474, 140] width 17 height 5
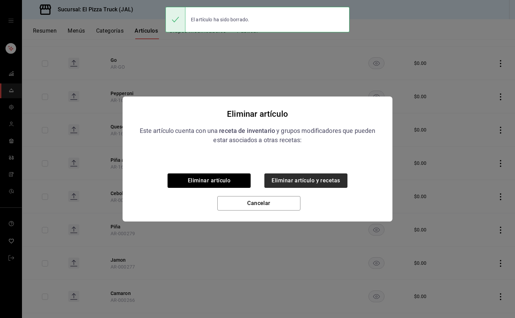
click at [337, 180] on button "Eliminar artículo y recetas" at bounding box center [305, 180] width 83 height 14
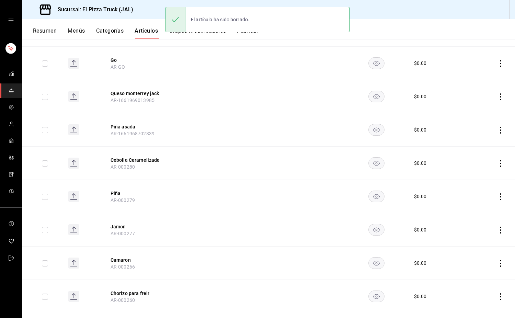
click at [500, 97] on icon "actions" at bounding box center [500, 96] width 1 height 7
click at [473, 138] on span "Eliminar" at bounding box center [474, 140] width 17 height 5
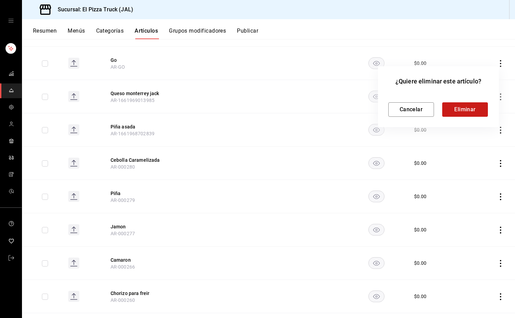
click at [473, 105] on button "Eliminar" at bounding box center [465, 109] width 46 height 14
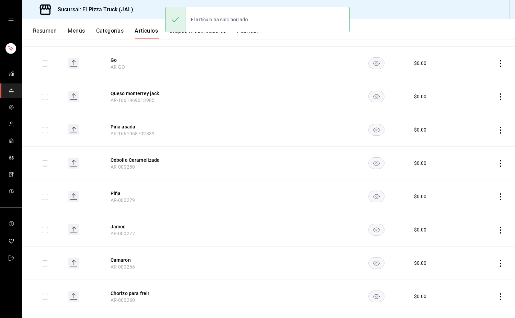
click at [476, 108] on button "Eliminar" at bounding box center [473, 104] width 34 height 8
click at [497, 97] on icon "actions" at bounding box center [500, 96] width 7 height 7
click at [480, 143] on span "Eliminar" at bounding box center [474, 140] width 17 height 5
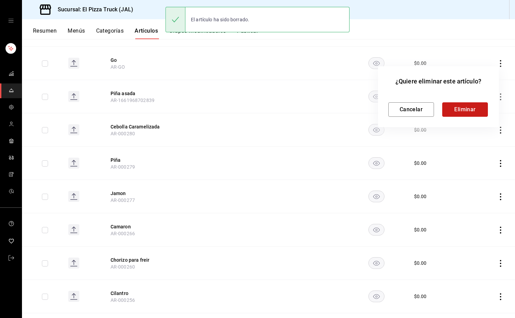
click at [466, 112] on button "Eliminar" at bounding box center [465, 109] width 46 height 14
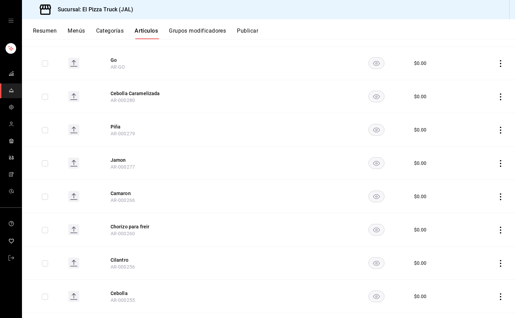
click at [500, 99] on icon "actions" at bounding box center [500, 96] width 1 height 7
click at [482, 142] on span "Eliminar" at bounding box center [474, 140] width 17 height 5
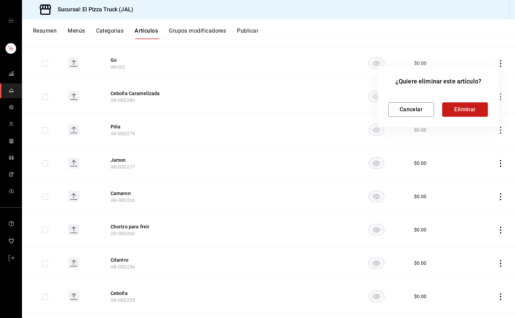
click at [475, 114] on button "Eliminar" at bounding box center [465, 109] width 46 height 14
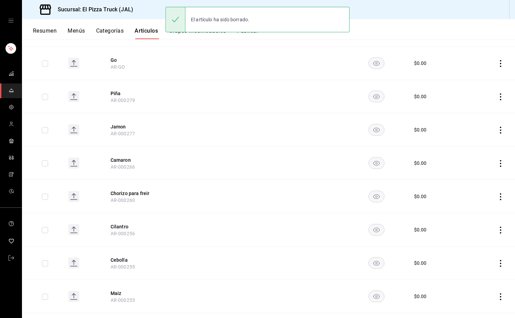
click at [497, 97] on icon "actions" at bounding box center [500, 96] width 7 height 7
click at [479, 143] on span "Eliminar" at bounding box center [474, 140] width 17 height 5
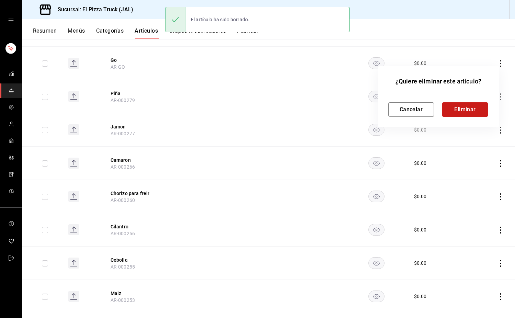
click at [471, 112] on button "Eliminar" at bounding box center [465, 109] width 46 height 14
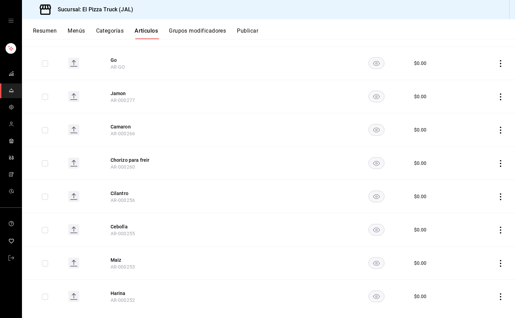
click at [497, 98] on icon "actions" at bounding box center [500, 96] width 7 height 7
click at [482, 141] on span "Eliminar" at bounding box center [474, 140] width 17 height 5
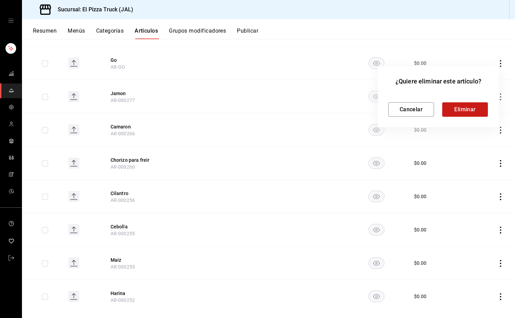
click at [470, 109] on button "Eliminar" at bounding box center [465, 109] width 46 height 14
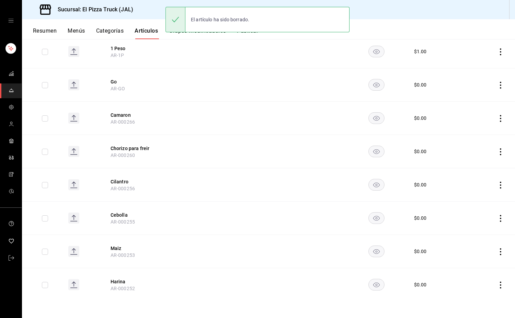
scroll to position [767, 0]
click at [497, 285] on icon "actions" at bounding box center [500, 284] width 7 height 7
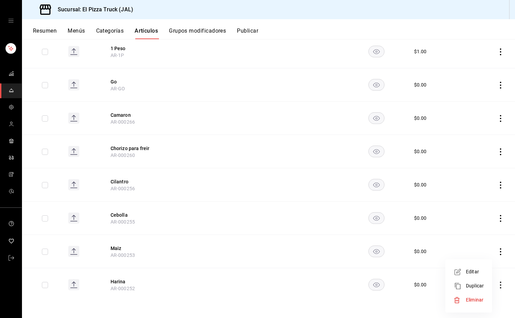
click at [475, 304] on li "Eliminar" at bounding box center [468, 300] width 41 height 14
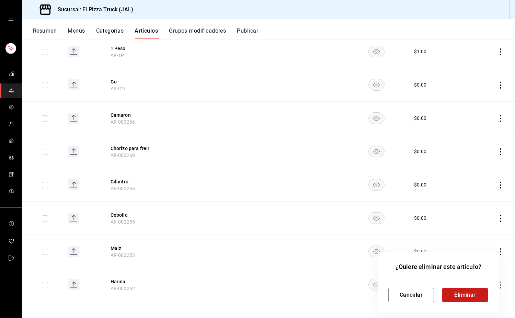
click at [469, 300] on button "Eliminar" at bounding box center [465, 295] width 46 height 14
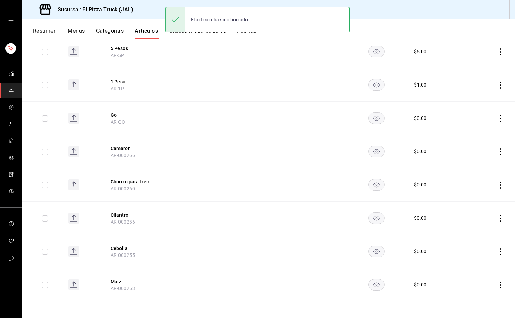
scroll to position [734, 0]
click at [497, 286] on icon "actions" at bounding box center [500, 284] width 7 height 7
click at [479, 299] on span "Eliminar" at bounding box center [474, 299] width 17 height 5
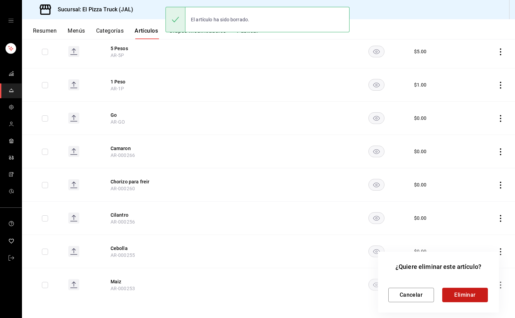
click at [479, 300] on button "Eliminar" at bounding box center [465, 295] width 46 height 14
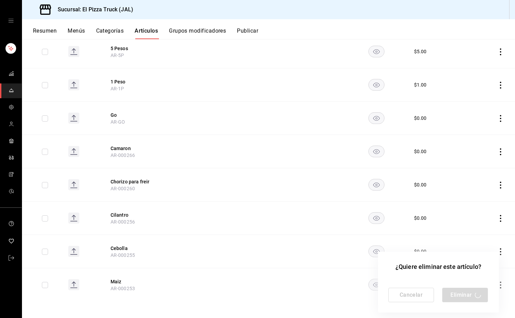
click at [481, 297] on div "Cancelar Eliminar" at bounding box center [438, 295] width 100 height 14
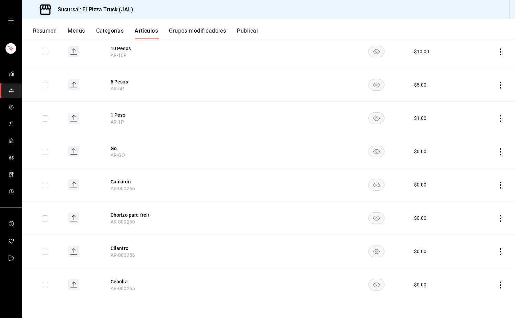
scroll to position [700, 0]
click at [497, 286] on icon "actions" at bounding box center [500, 284] width 7 height 7
click at [476, 302] on span "Eliminar" at bounding box center [474, 299] width 17 height 5
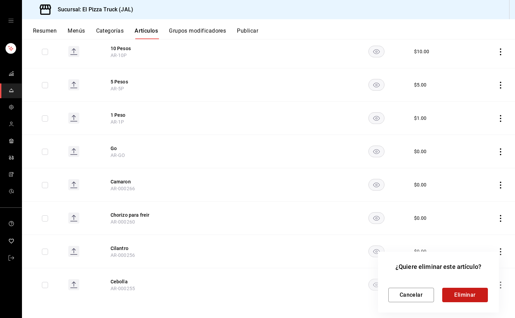
click at [474, 291] on button "Eliminar" at bounding box center [465, 295] width 46 height 14
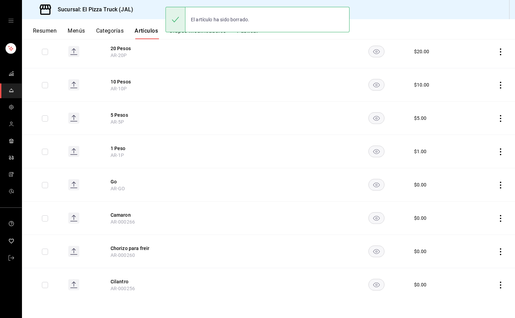
scroll to position [667, 0]
click at [497, 287] on icon "actions" at bounding box center [500, 284] width 7 height 7
click at [479, 300] on span "Eliminar" at bounding box center [474, 299] width 17 height 5
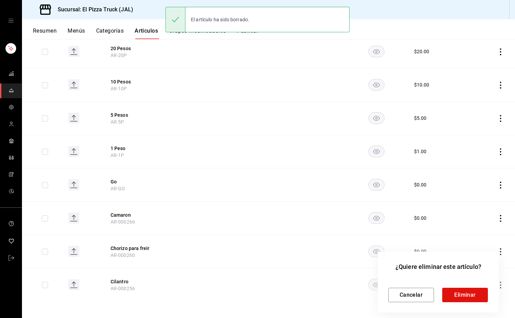
click at [471, 282] on div "Cancelar Eliminar" at bounding box center [438, 289] width 100 height 25
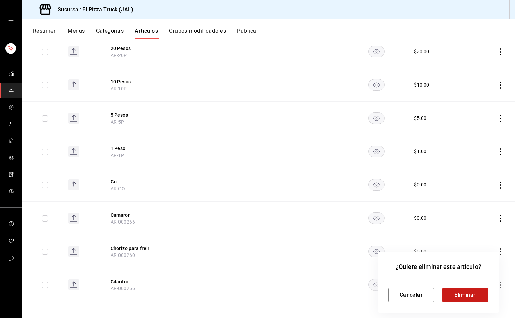
click at [474, 295] on button "Eliminar" at bounding box center [465, 295] width 46 height 14
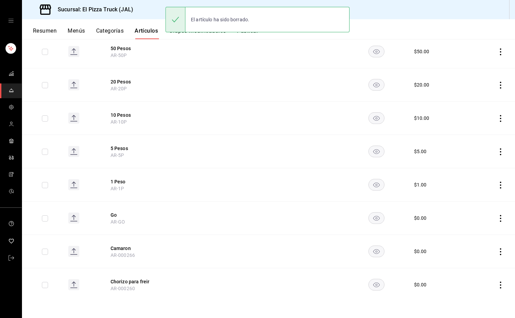
scroll to position [634, 0]
click at [500, 287] on icon "actions" at bounding box center [500, 284] width 1 height 7
click at [482, 300] on span "Eliminar" at bounding box center [474, 299] width 17 height 5
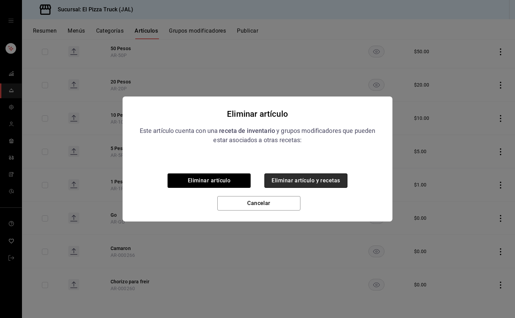
click at [322, 184] on button "Eliminar artículo y recetas" at bounding box center [305, 180] width 83 height 14
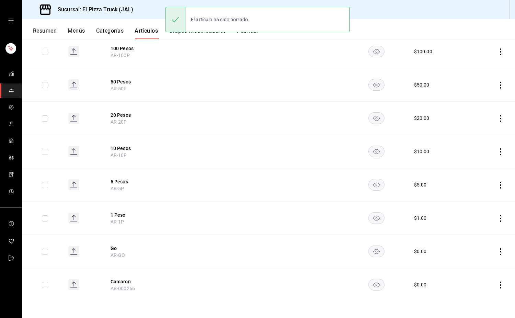
scroll to position [600, 0]
click at [500, 284] on icon "actions" at bounding box center [500, 284] width 1 height 7
click at [482, 303] on span "Eliminar" at bounding box center [475, 299] width 18 height 7
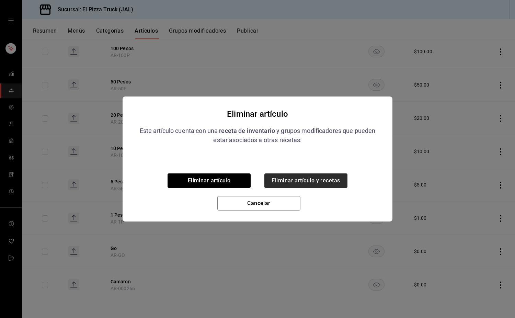
click at [335, 175] on button "Eliminar artículo y recetas" at bounding box center [305, 180] width 83 height 14
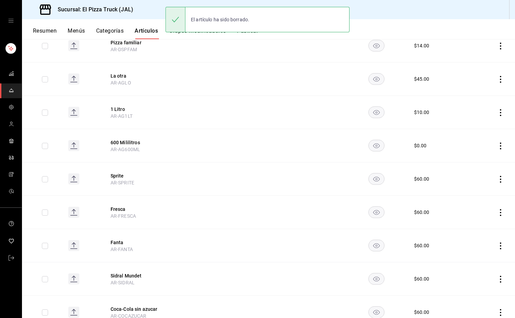
scroll to position [0, 0]
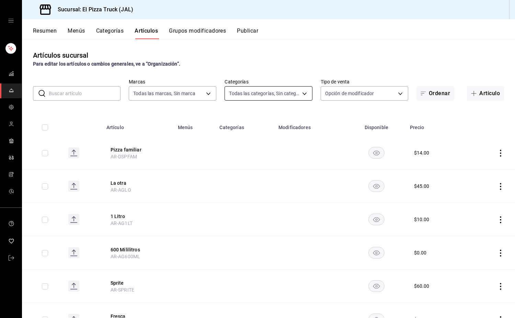
click at [297, 94] on body "Sucursal: El Pizza Truck (JAL) Resumen Menús Categorías Artículos Grupos modifi…" at bounding box center [257, 159] width 515 height 318
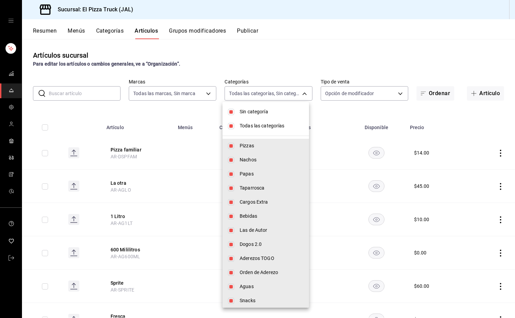
click at [337, 109] on div at bounding box center [257, 159] width 515 height 318
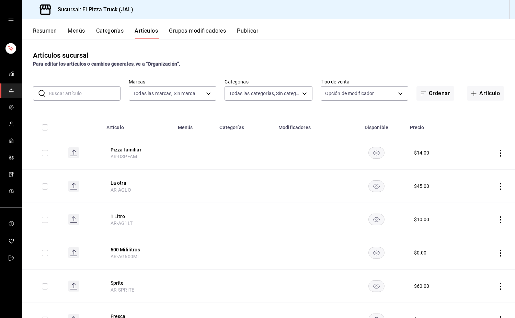
click at [367, 95] on div "Sin categoría Todas las categorías Pizzas Nachos Papas Taparrosca Cargos Extra …" at bounding box center [257, 159] width 515 height 318
click at [391, 92] on body "Sucursal: El Pizza Truck (JAL) Resumen Menús Categorías Artículos Grupos modifi…" at bounding box center [257, 159] width 515 height 318
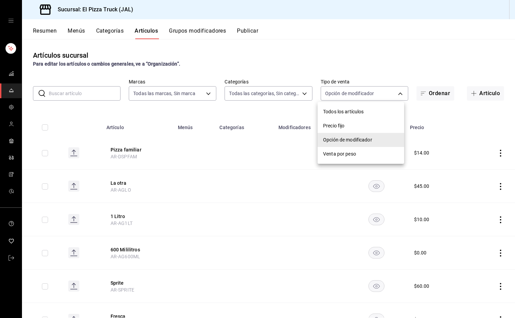
click at [351, 127] on span "Precio fijo" at bounding box center [360, 125] width 75 height 7
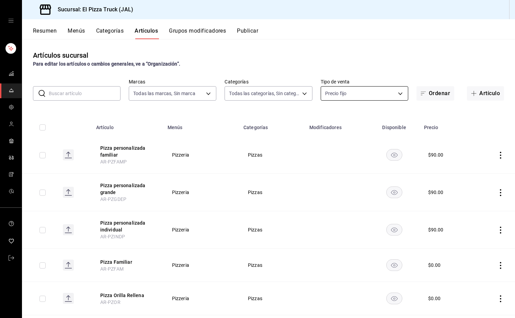
click at [402, 87] on body "Sucursal: El Pizza Truck (JAL) Resumen Menús Categorías Artículos Grupos modifi…" at bounding box center [257, 159] width 515 height 318
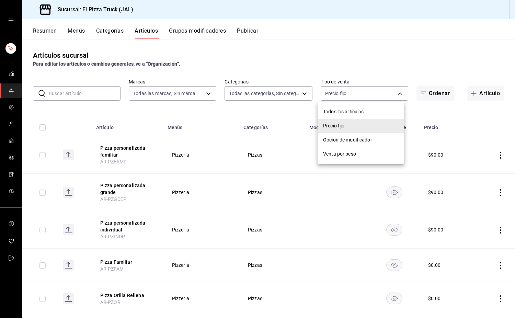
click at [371, 117] on li "Todos los artículos" at bounding box center [360, 112] width 86 height 14
type input "ALL"
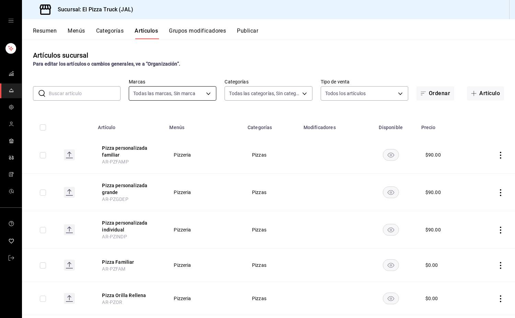
click at [197, 89] on body "Sucursal: El Pizza Truck (JAL) Resumen Menús Categorías Artículos Grupos modifi…" at bounding box center [257, 159] width 515 height 318
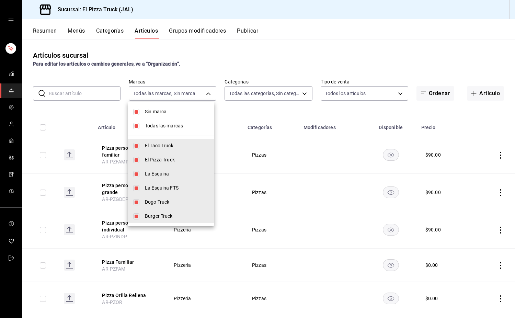
click at [186, 127] on span "Todas las marcas" at bounding box center [177, 125] width 64 height 7
checkbox input "false"
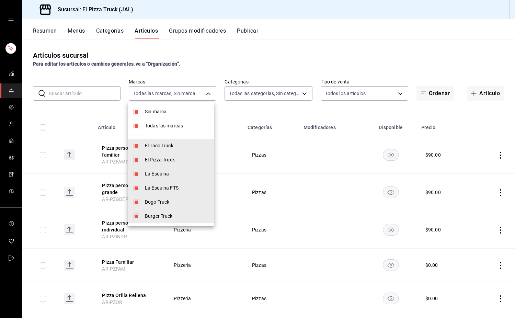
checkbox input "false"
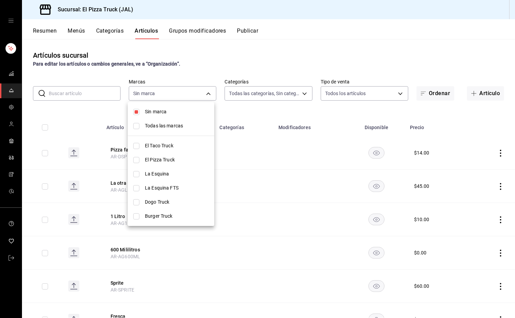
click at [294, 114] on div at bounding box center [257, 159] width 515 height 318
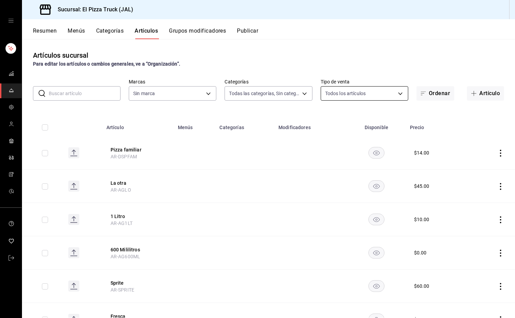
click at [350, 96] on body "Sucursal: El Pizza Truck (JAL) Resumen Menús Categorías Artículos Grupos modifi…" at bounding box center [257, 159] width 515 height 318
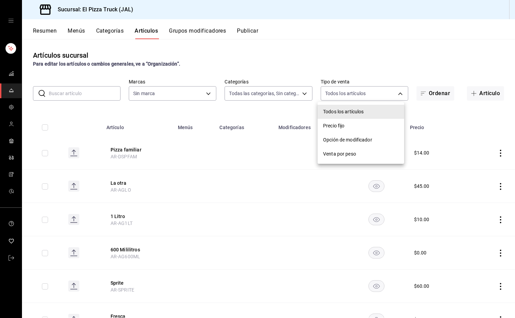
click at [351, 126] on span "Precio fijo" at bounding box center [360, 125] width 75 height 7
type input "WITH_INDEPENDENT_SALE"
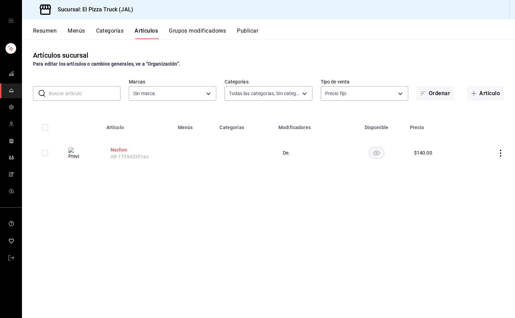
click at [121, 147] on button "Nachos" at bounding box center [137, 149] width 55 height 7
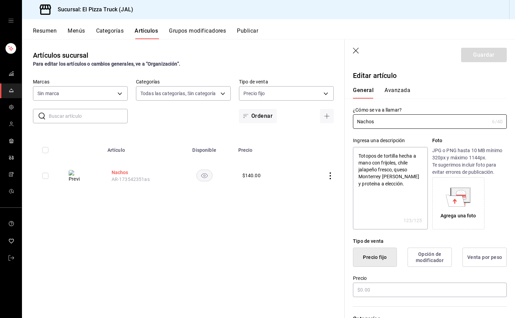
type textarea "x"
type input "$140.00"
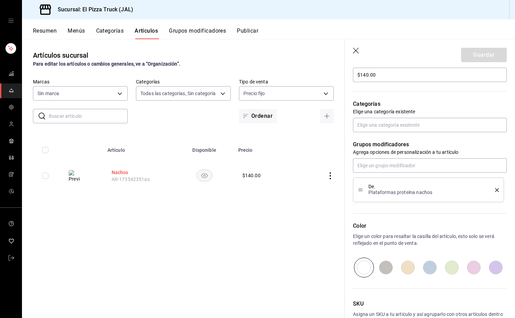
scroll to position [260, 0]
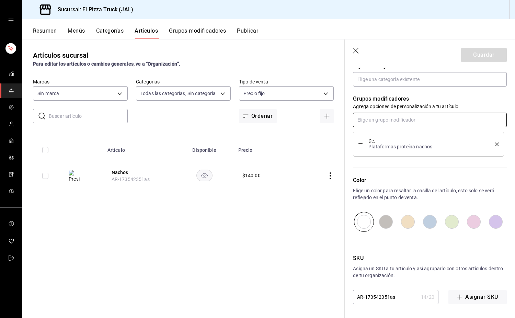
click at [448, 121] on input "text" at bounding box center [430, 120] width 154 height 14
type input "s"
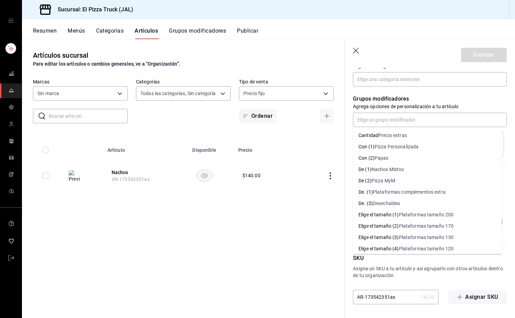
click at [493, 278] on p "Asigna un SKU a tu artículo y así agruparlo con otros artículos dentro de tu or…" at bounding box center [430, 272] width 154 height 14
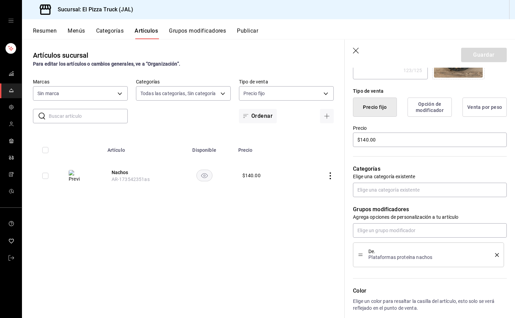
scroll to position [148, 0]
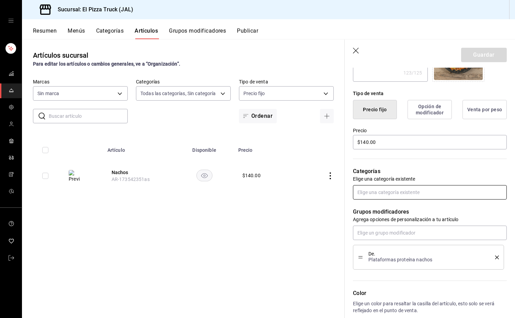
click at [416, 195] on input "text" at bounding box center [430, 192] width 154 height 14
type input "snac"
click at [396, 213] on li "Snacks" at bounding box center [427, 207] width 149 height 11
type textarea "x"
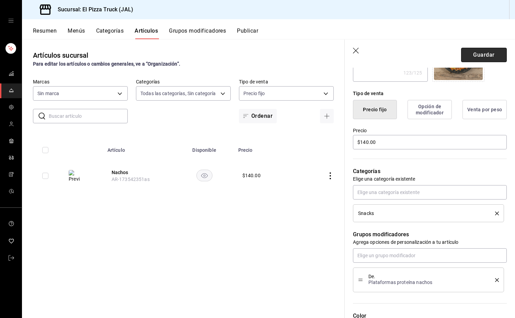
click at [483, 54] on button "Guardar" at bounding box center [484, 55] width 46 height 14
type textarea "x"
type input "AR-1755964583285"
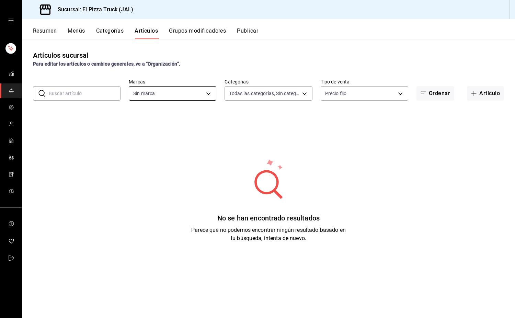
click at [205, 93] on body "Sucursal: El Pizza Truck (JAL) Resumen Menús Categorías Artículos Grupos modifi…" at bounding box center [257, 159] width 515 height 318
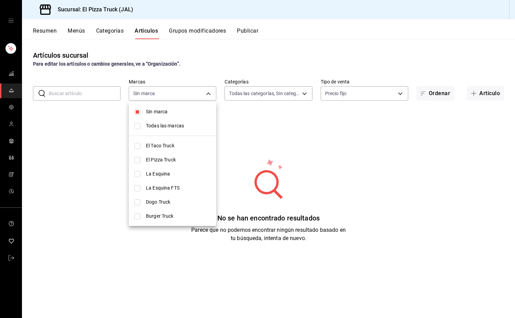
click at [169, 128] on span "Todas las marcas" at bounding box center [178, 125] width 65 height 7
type input "c15787e7-6217-4551-b681-77b679b5e3f3,a441d866-96e6-4057-8867-d7266e748d34,b52d4…"
checkbox input "true"
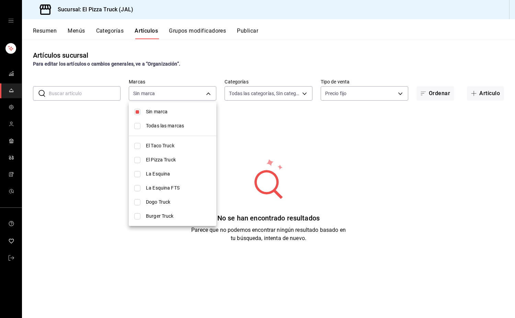
checkbox input "true"
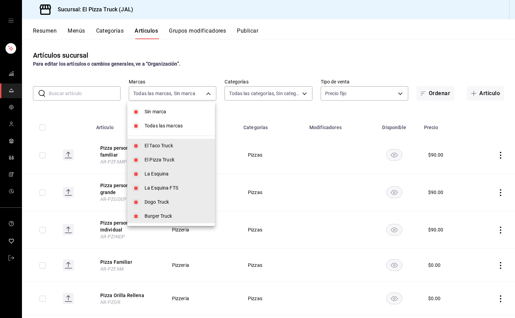
click at [369, 87] on div at bounding box center [257, 159] width 515 height 318
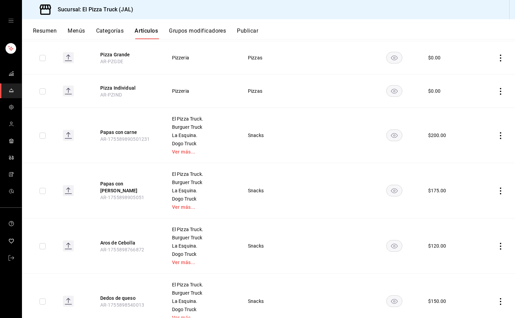
scroll to position [280, 0]
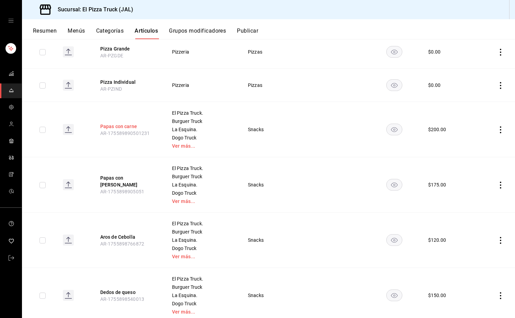
click at [137, 126] on button "Papas con carne" at bounding box center [127, 126] width 55 height 7
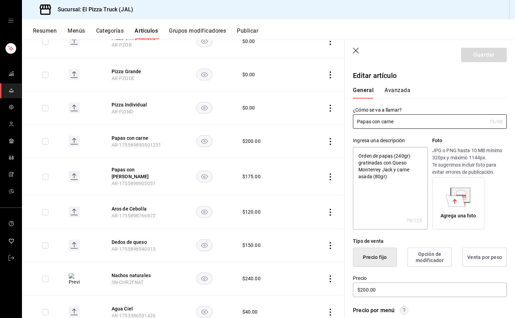
type textarea "x"
type input "$200.00"
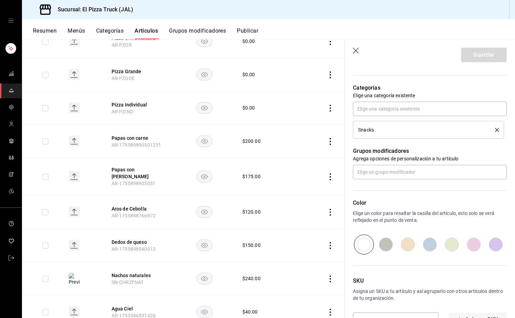
scroll to position [301, 0]
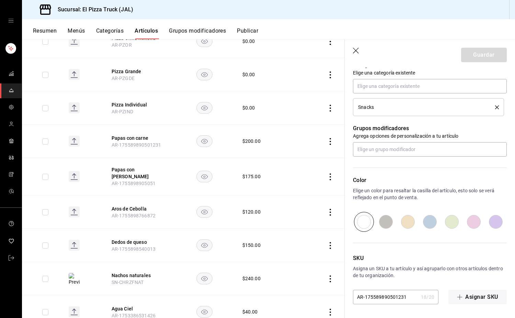
drag, startPoint x: 406, startPoint y: 300, endPoint x: 368, endPoint y: 303, distance: 38.3
click at [368, 303] on input "AR-175589890501231" at bounding box center [385, 297] width 65 height 14
type input "AR-1"
type textarea "x"
type input "AR-"
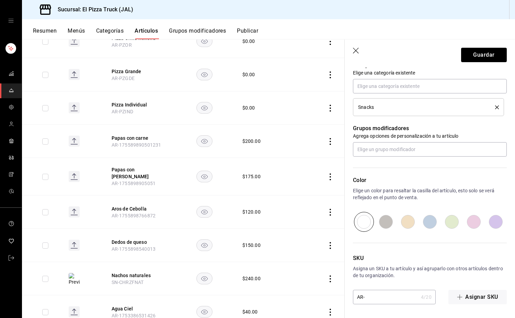
type textarea "x"
type input "AR-p"
type textarea "x"
type input "AR-pc"
type textarea "x"
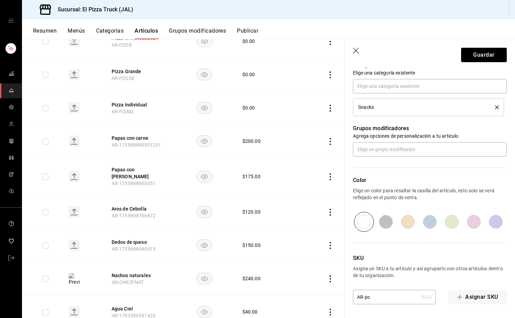
type input "AR-p"
type textarea "x"
type input "AR-"
type textarea "x"
type input "AR-P"
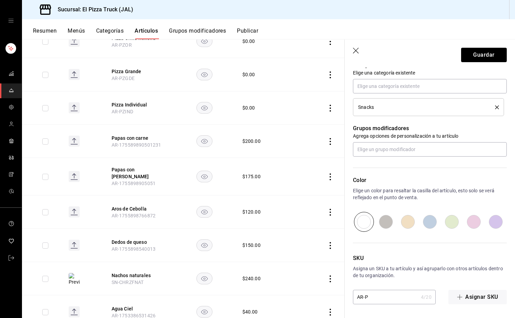
type textarea "x"
type input "AR-PC"
type textarea "x"
type input "AR-PCC"
type textarea "x"
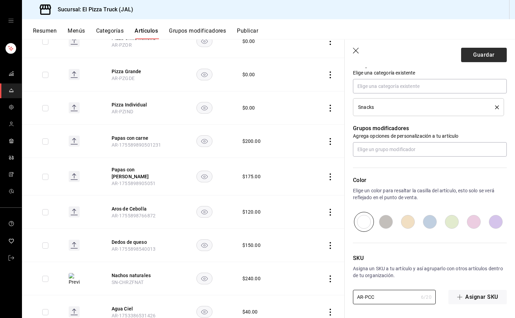
type input "AR-PCC"
click at [469, 56] on button "Guardar" at bounding box center [484, 55] width 46 height 14
type textarea "x"
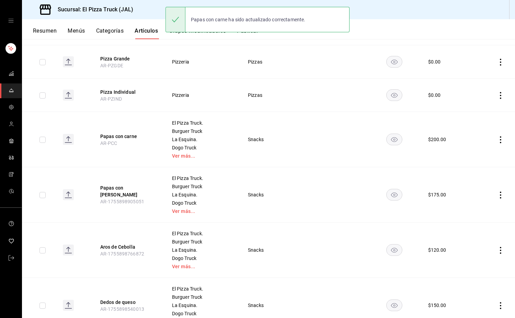
scroll to position [270, 0]
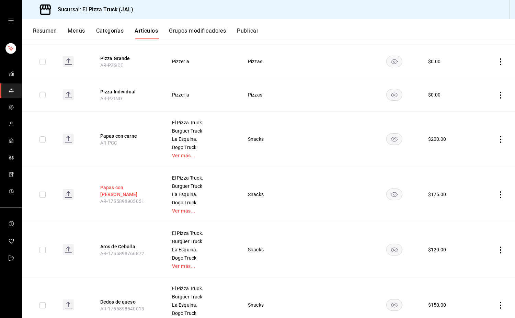
click at [126, 192] on button "Papas con [PERSON_NAME]" at bounding box center [127, 191] width 55 height 14
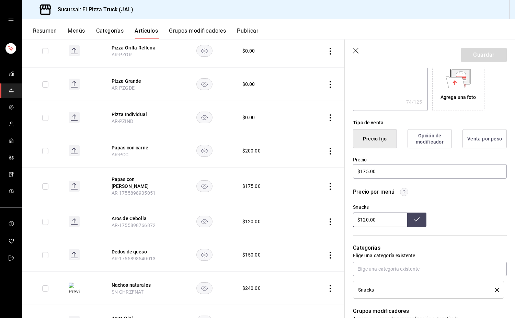
scroll to position [301, 0]
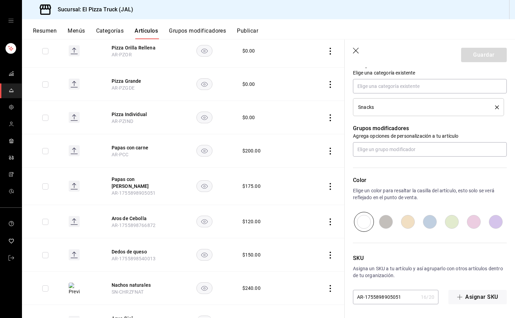
drag, startPoint x: 405, startPoint y: 300, endPoint x: 367, endPoint y: 302, distance: 37.8
click at [367, 302] on input "AR-1755898905051" at bounding box center [385, 297] width 65 height 14
type input "AR-1"
type textarea "x"
type input "AR-"
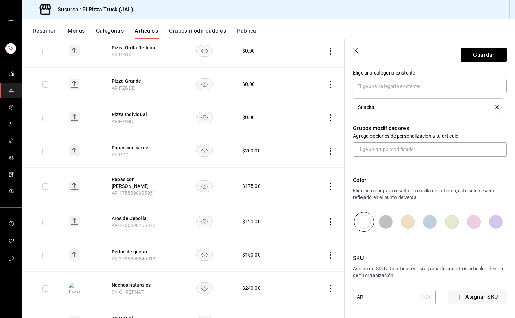
type textarea "x"
type input "AR-P"
type textarea "x"
type input "AR-PA"
type textarea "x"
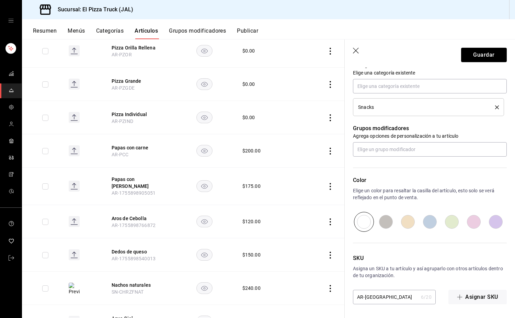
type input "AR-PAP"
type textarea "x"
type input "AR-PAPA"
type textarea "x"
type input "AR-PAPAAS"
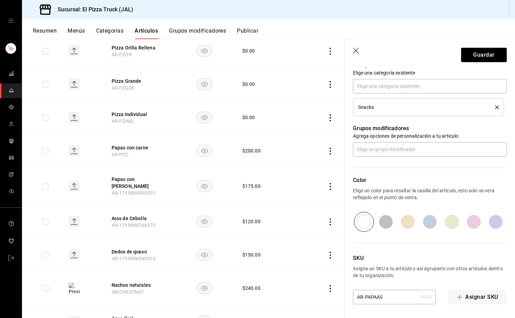
type textarea "x"
type input "AR-PAPAA"
type textarea "x"
type input "AR-PAPA"
type textarea "x"
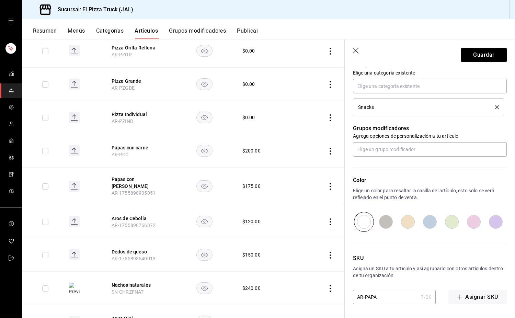
type input "AR-PAPAS"
type textarea "x"
type input "AR-PAPASC"
type textarea "x"
type input "AR-PAPASCC"
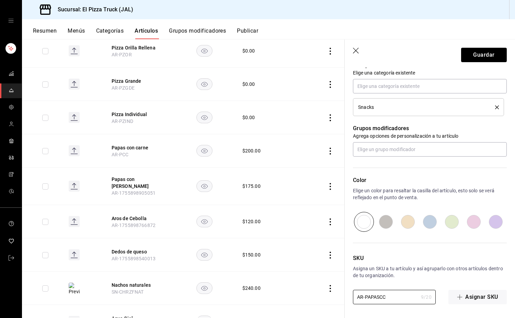
type textarea "x"
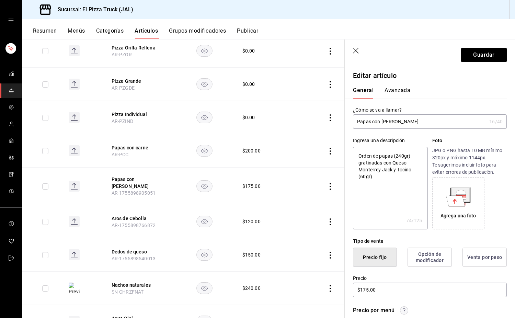
type input "AR-PAPASC"
type textarea "x"
type input "AR-PAPASCT"
type textarea "x"
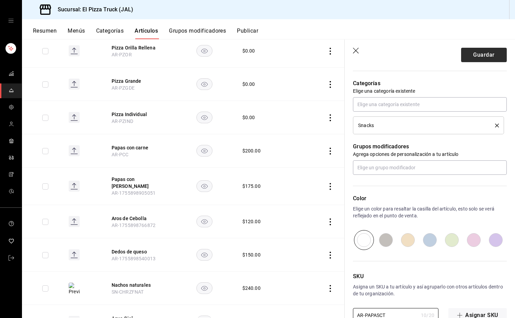
type input "AR-PAPASCT"
click at [480, 52] on button "Guardar" at bounding box center [484, 55] width 46 height 14
type textarea "x"
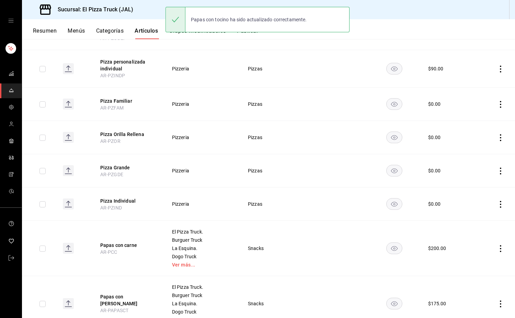
scroll to position [199, 0]
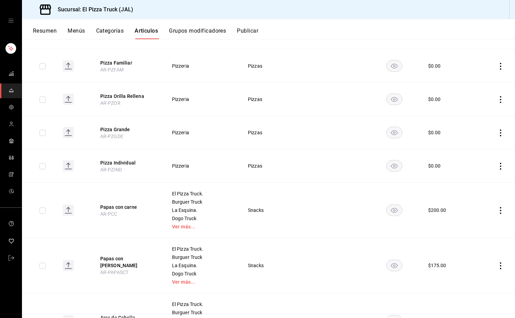
click at [123, 209] on button "Papas con carne" at bounding box center [127, 206] width 55 height 7
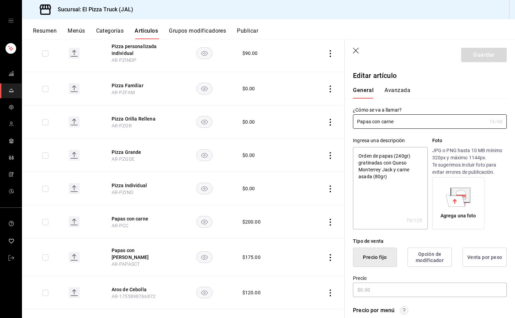
type textarea "x"
type input "$200.00"
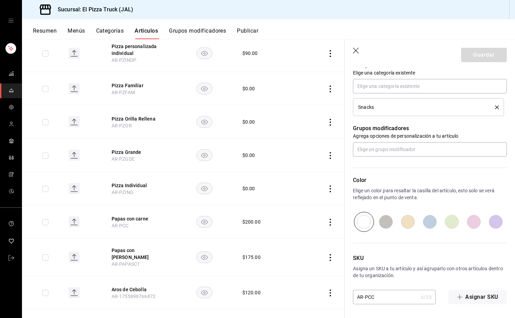
click at [384, 296] on input "AR-PCC" at bounding box center [385, 297] width 65 height 14
type input "AR-PC"
type textarea "x"
type input "AR-P"
type textarea "x"
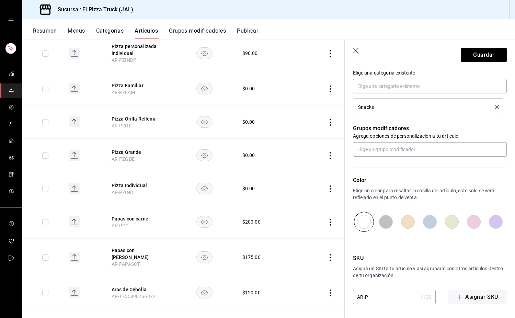
type input "AR-PA"
type textarea "x"
type input "AR-PAP"
type textarea "x"
type input "AR-PAPA"
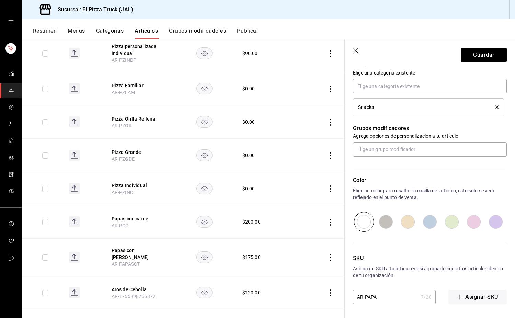
type textarea "x"
type input "AR-PAPAP"
type textarea "x"
type input "AR-PAPAPA"
type textarea "x"
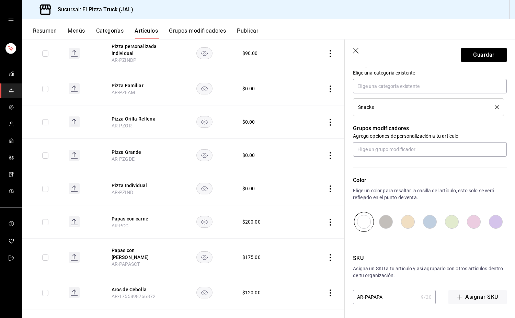
type input "AR-PAPAP"
type textarea "x"
type input "AR-PAPA"
type textarea "x"
type input "AR-PAPAS"
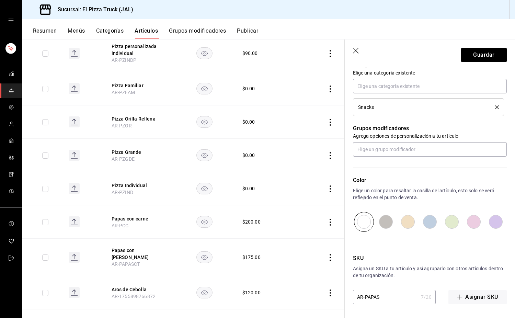
type textarea "x"
type input "AR-PAPASC"
type textarea "x"
type input "AR-PAPASCC"
type textarea "x"
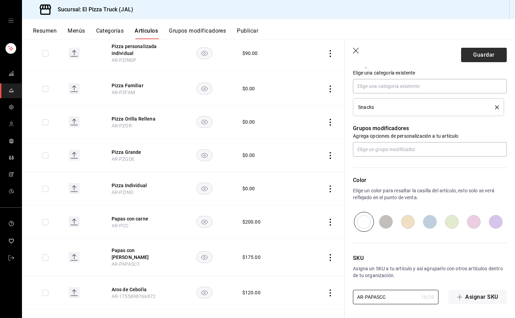
type input "AR-PAPASCC"
click at [473, 56] on button "Guardar" at bounding box center [484, 55] width 46 height 14
type textarea "x"
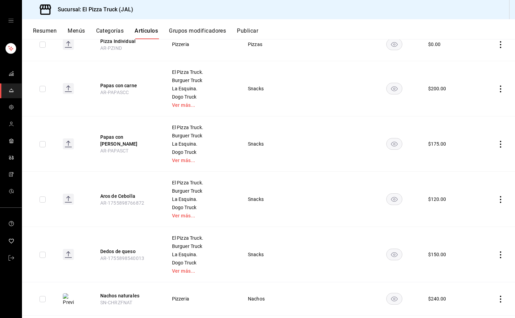
scroll to position [323, 0]
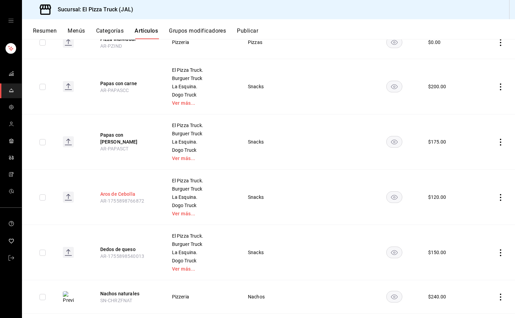
click at [122, 196] on button "Aros de Cebolla" at bounding box center [127, 193] width 55 height 7
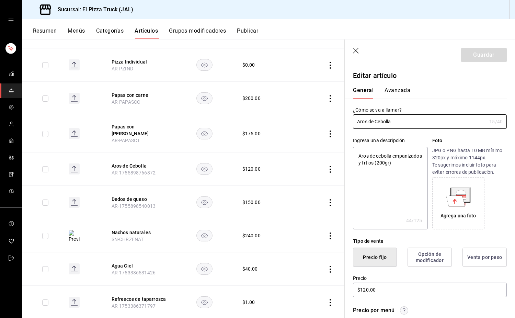
type textarea "x"
type input "$120.00"
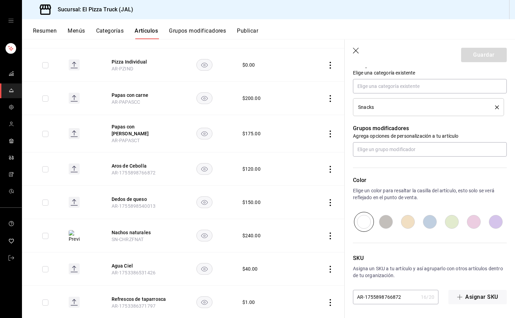
drag, startPoint x: 403, startPoint y: 297, endPoint x: 365, endPoint y: 298, distance: 38.1
click at [365, 298] on input "AR-1755898766872" at bounding box center [385, 297] width 65 height 14
type input "AR-"
type textarea "x"
type input "AR-A"
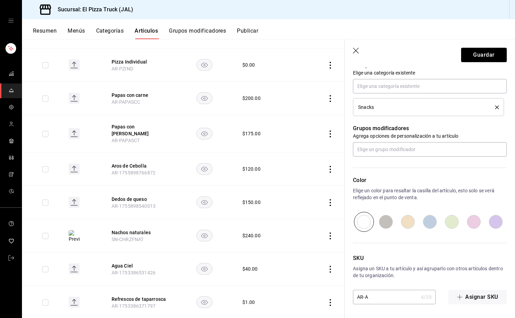
type textarea "x"
type input "AR-AR"
type textarea "x"
type input "AR-AROS"
type textarea "x"
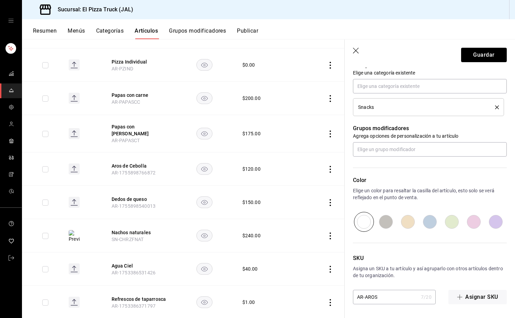
type input "AR-AROSD"
type textarea "x"
type input "AR-AROSDC"
type textarea "x"
type input "AR-AROSDC"
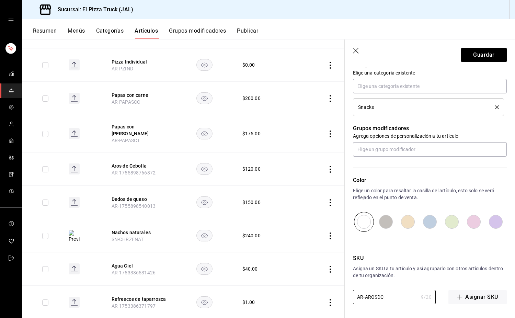
click at [473, 47] on header "Guardar" at bounding box center [429, 53] width 170 height 28
click at [479, 55] on button "Guardar" at bounding box center [484, 55] width 46 height 14
type textarea "x"
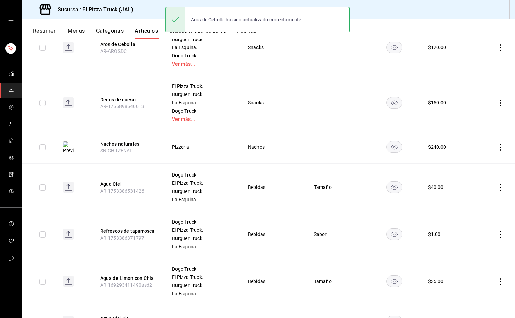
scroll to position [464, 0]
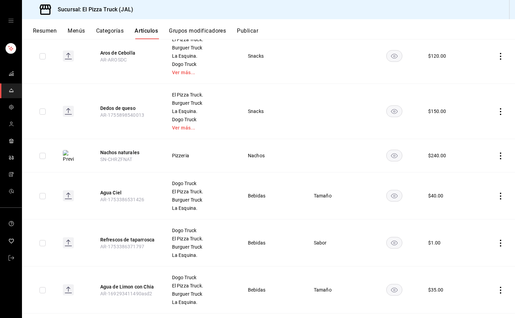
click at [130, 108] on button "Dedos de queso" at bounding box center [127, 108] width 55 height 7
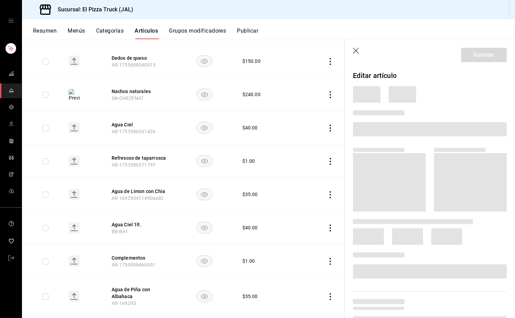
scroll to position [409, 0]
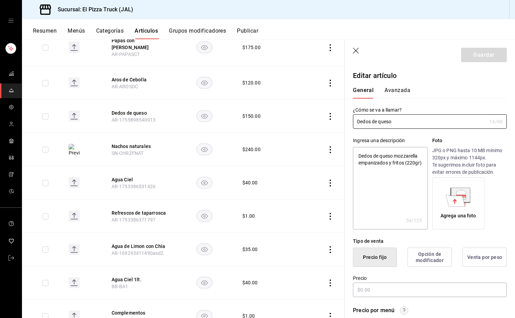
type textarea "x"
type input "$150.00"
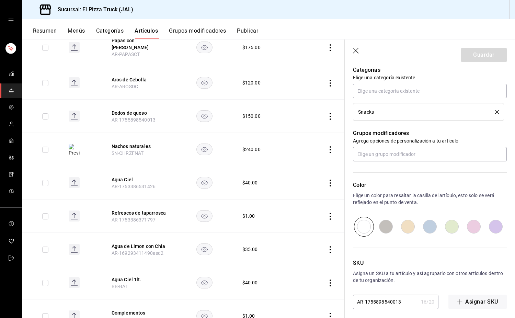
scroll to position [301, 0]
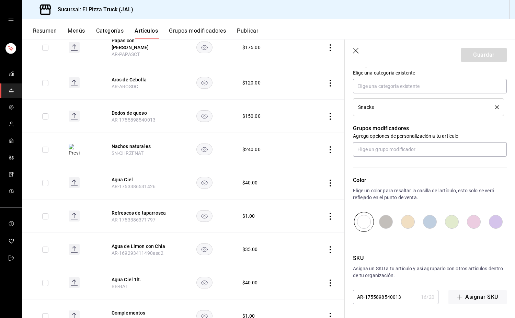
drag, startPoint x: 403, startPoint y: 294, endPoint x: 367, endPoint y: 299, distance: 36.9
click at [367, 299] on input "AR-1755898540013" at bounding box center [385, 297] width 65 height 14
type input "AR-1"
type textarea "x"
type input "AR-"
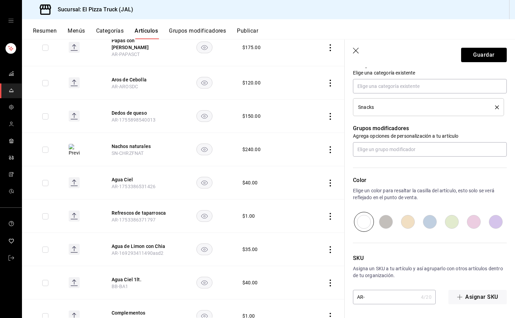
type textarea "x"
type input "AR-D"
type textarea "x"
type input "AR-DE"
type textarea "x"
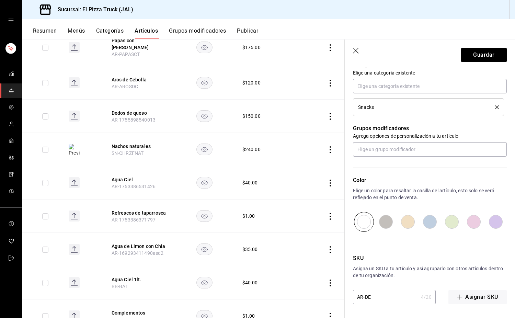
type input "AR-DED"
type textarea "x"
type input "AR-DEDO"
type textarea "x"
type input "AR-DEDOS"
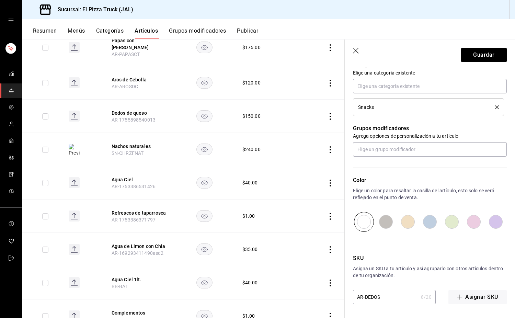
type textarea "x"
type input "AR-DEDOSD"
type textarea "x"
type input "AR-DEDOSDQ"
type textarea "x"
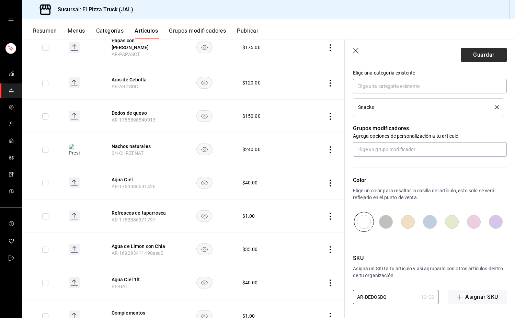
type input "AR-DEDOSDQ"
click at [477, 57] on button "Guardar" at bounding box center [484, 55] width 46 height 14
type textarea "x"
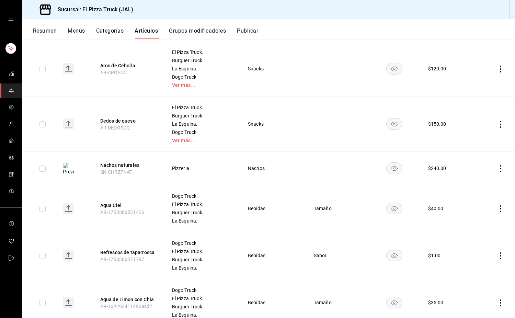
scroll to position [452, 0]
click at [133, 164] on button "Nachos naturales" at bounding box center [127, 164] width 55 height 7
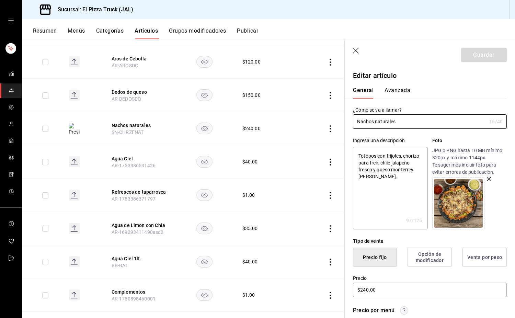
scroll to position [301, 0]
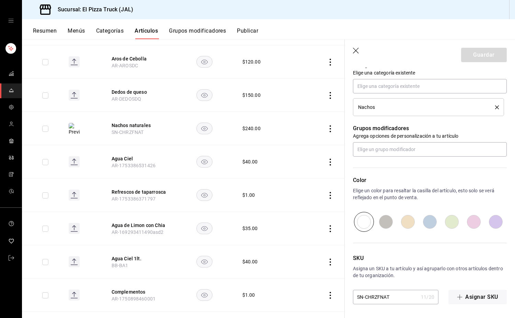
drag, startPoint x: 391, startPoint y: 299, endPoint x: 364, endPoint y: 303, distance: 26.8
click at [364, 303] on input "SN-CHRZFNAT" at bounding box center [385, 297] width 65 height 14
type input "SN-N"
type textarea "x"
type input "SN-NA"
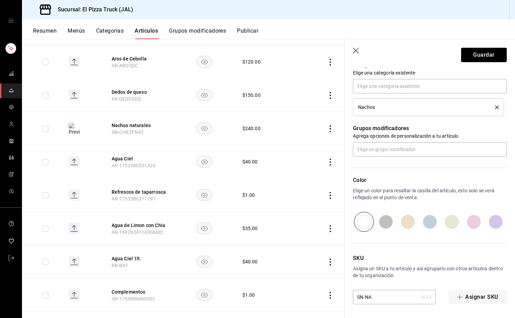
type textarea "x"
type input "SN-NAC"
type textarea "x"
type input "SN-NACH"
type textarea "x"
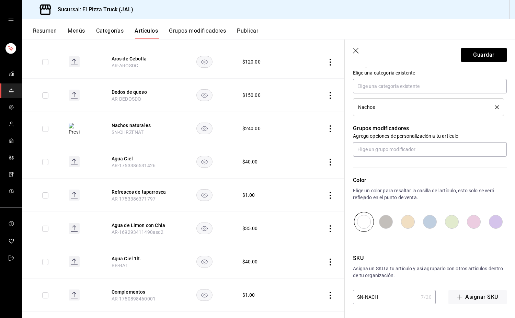
type input "SN-NACHO"
type textarea "x"
type input "SN-NACHOS"
type textarea "x"
type input "SN-NACHOSN"
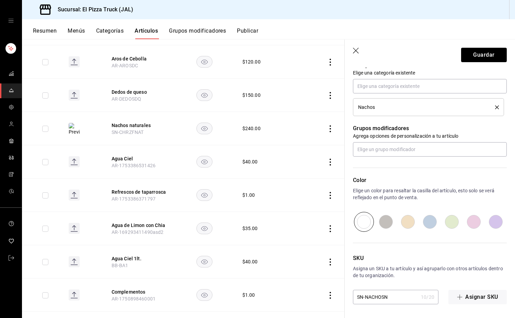
type textarea "x"
type input "SN-NACHOSNA"
type textarea "x"
type input "SN-NACHOSNAT"
type textarea "x"
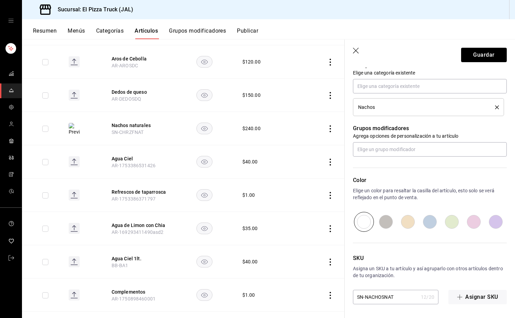
type input "SN-NACHOSNA"
type textarea "x"
type input "SN-NACHOSN"
type textarea "x"
type input "SN-NACHOSNA"
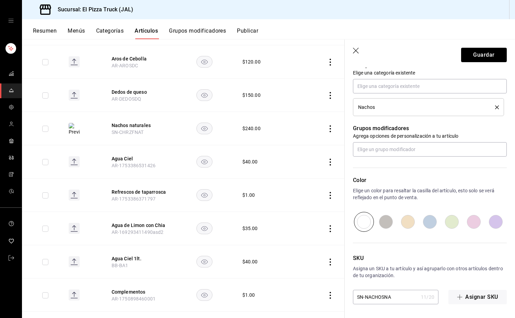
type textarea "x"
type input "SN-NACHOSNAT"
type textarea "x"
type input "SN-NACHOSNAT"
click at [471, 54] on button "Guardar" at bounding box center [484, 55] width 46 height 14
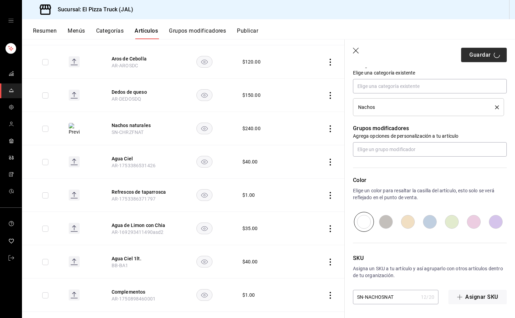
type textarea "x"
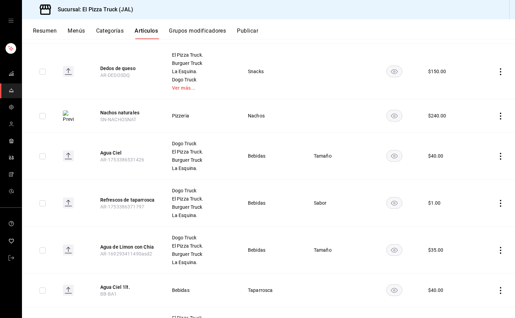
scroll to position [507, 0]
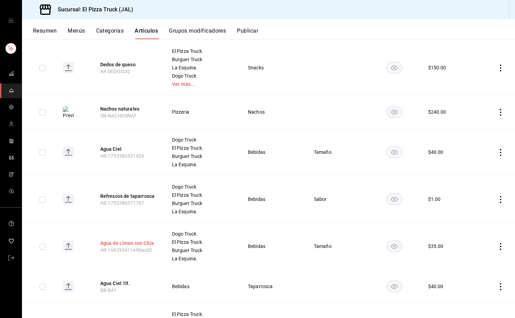
click at [137, 244] on button "Agua [PERSON_NAME] con Chia" at bounding box center [127, 242] width 55 height 7
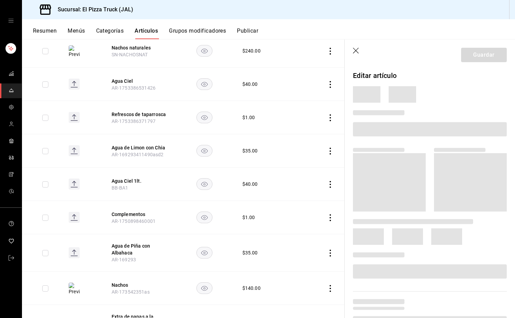
scroll to position [463, 0]
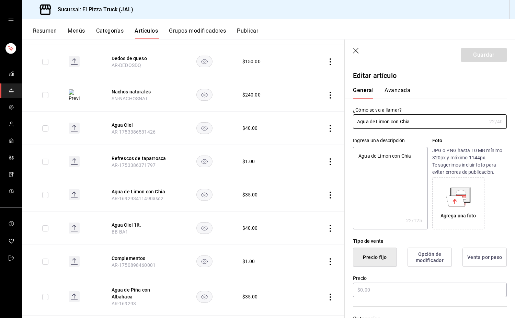
type textarea "x"
type input "$35.00"
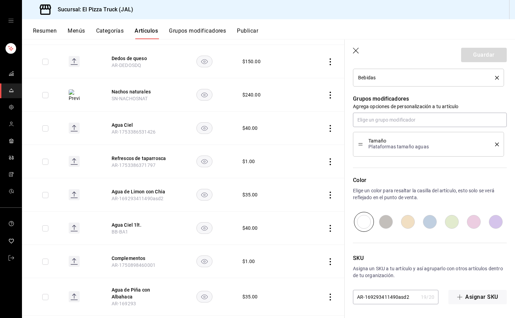
drag, startPoint x: 411, startPoint y: 296, endPoint x: 369, endPoint y: 299, distance: 41.6
click at [369, 299] on input "AR-169293411490asd2" at bounding box center [385, 297] width 65 height 14
type input "AR-16"
click at [327, 191] on icon "actions" at bounding box center [330, 194] width 7 height 7
click at [309, 236] on span "Eliminar" at bounding box center [303, 234] width 17 height 5
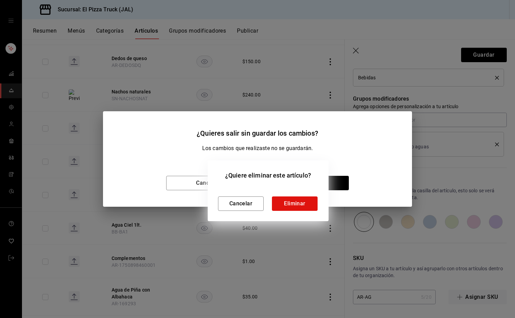
click at [312, 187] on div "Cancelar Eliminar" at bounding box center [268, 197] width 100 height 25
click at [301, 205] on button "Eliminar" at bounding box center [295, 203] width 46 height 14
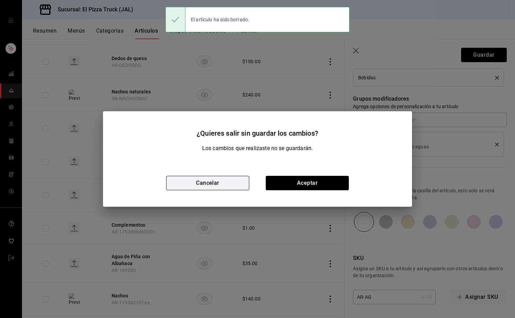
click at [229, 182] on button "Cancelar" at bounding box center [207, 183] width 83 height 14
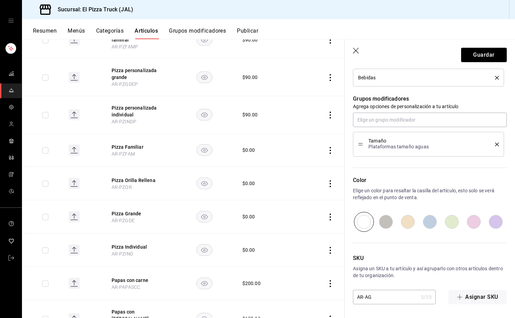
scroll to position [0, 0]
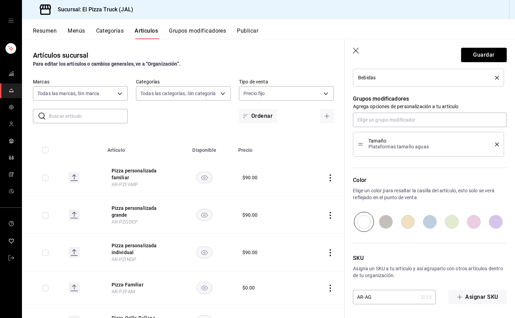
click at [78, 117] on input "text" at bounding box center [88, 116] width 79 height 14
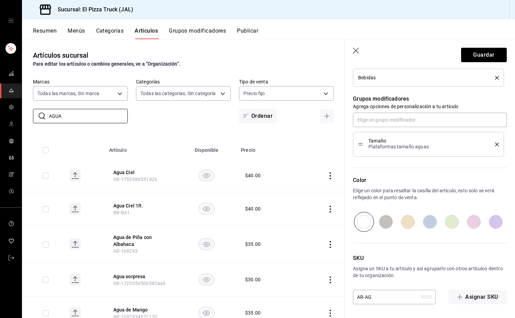
click at [356, 47] on header "Guardar" at bounding box center [429, 53] width 170 height 28
click at [356, 50] on icon "button" at bounding box center [356, 51] width 7 height 7
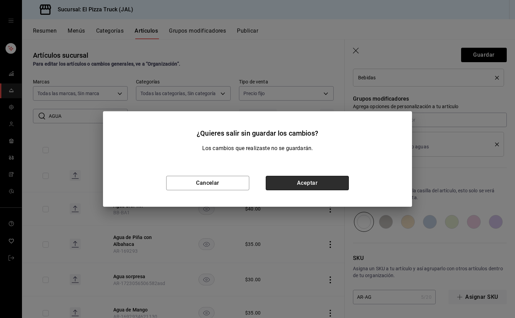
click at [328, 182] on button "Aceptar" at bounding box center [307, 183] width 83 height 14
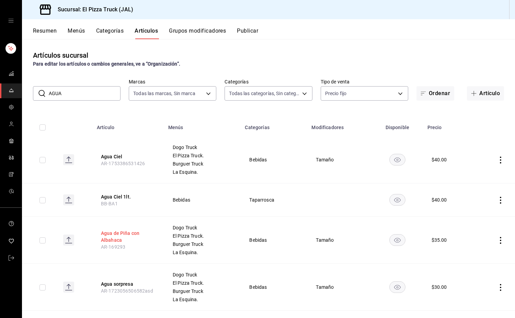
click at [135, 233] on button "Agua [PERSON_NAME] con Albahaca" at bounding box center [128, 237] width 55 height 14
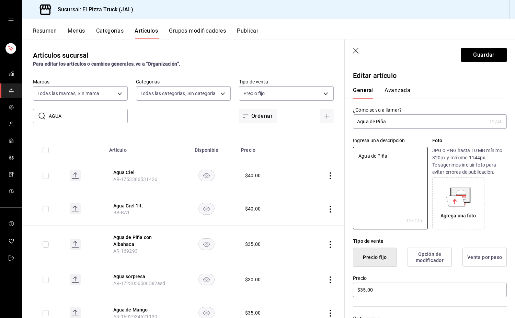
scroll to position [283, 0]
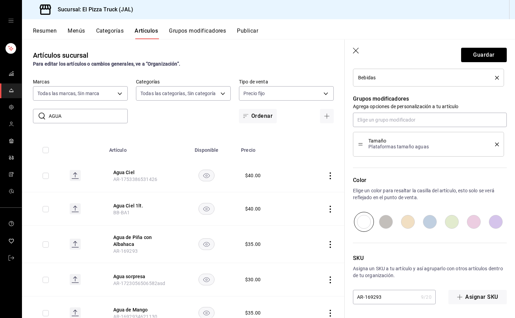
drag, startPoint x: 386, startPoint y: 297, endPoint x: 368, endPoint y: 299, distance: 18.6
click at [368, 299] on input "AR-169293" at bounding box center [385, 297] width 65 height 14
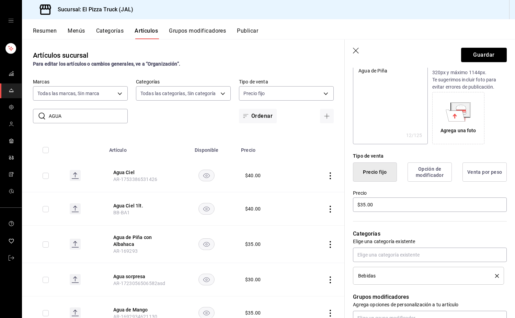
scroll to position [0, 0]
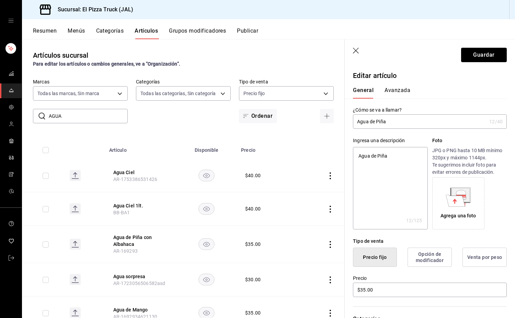
click at [396, 162] on textarea "Agua de Piña" at bounding box center [390, 188] width 74 height 82
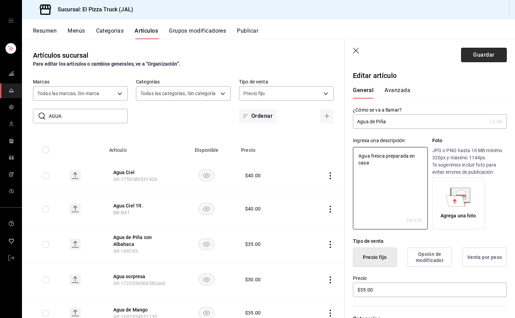
click at [473, 59] on button "Guardar" at bounding box center [484, 55] width 46 height 14
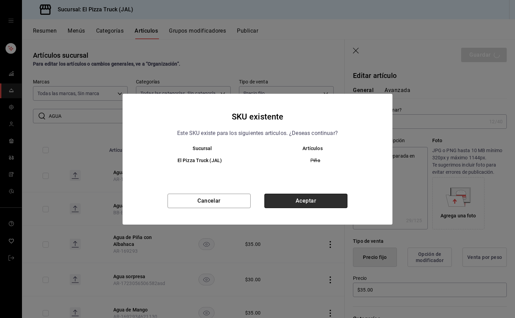
click at [323, 199] on button "Aceptar" at bounding box center [305, 201] width 83 height 14
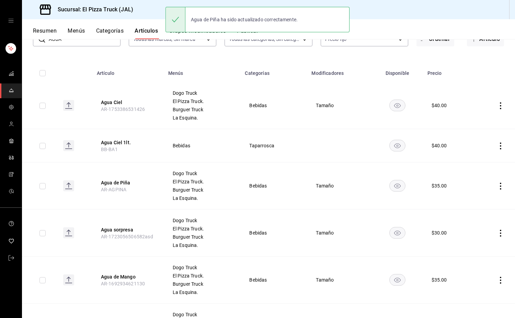
scroll to position [57, 0]
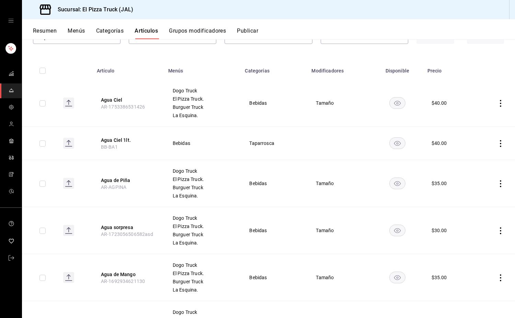
click at [497, 229] on icon "actions" at bounding box center [500, 230] width 7 height 7
click at [461, 278] on li "Eliminar" at bounding box center [468, 275] width 41 height 14
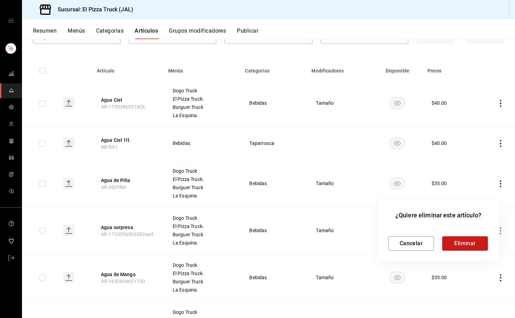
click at [457, 243] on button "Eliminar" at bounding box center [465, 243] width 46 height 14
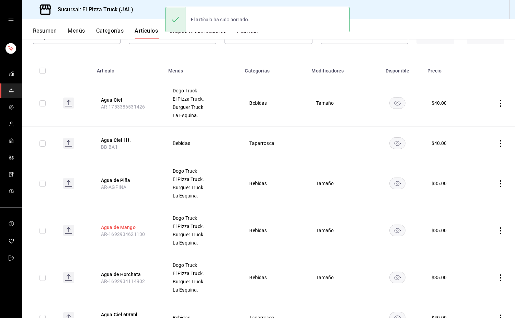
click at [128, 229] on button "Agua de Mango" at bounding box center [128, 227] width 55 height 7
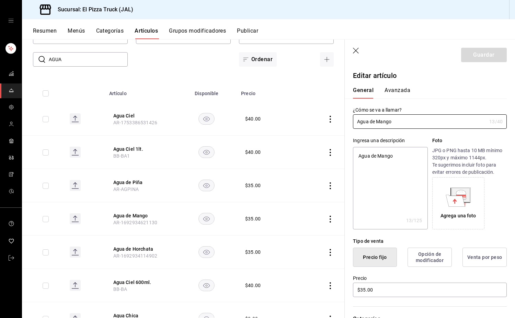
scroll to position [283, 0]
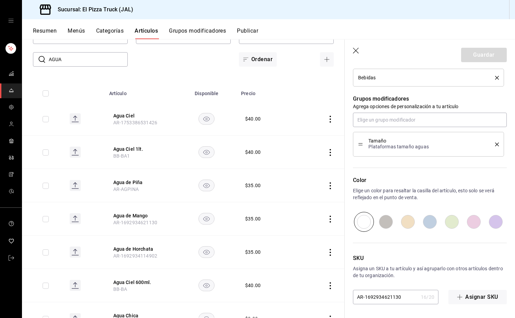
drag, startPoint x: 401, startPoint y: 298, endPoint x: 366, endPoint y: 304, distance: 35.4
click at [366, 304] on input "AR-1692934621130" at bounding box center [385, 297] width 65 height 14
click at [489, 60] on button "Guardar" at bounding box center [484, 55] width 46 height 14
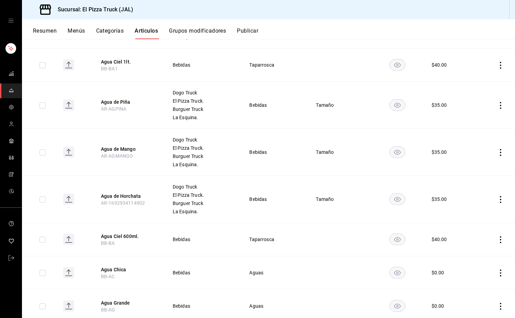
scroll to position [156, 0]
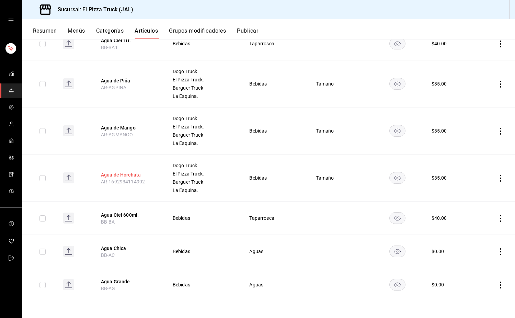
click at [135, 175] on button "Agua de Horchata" at bounding box center [128, 174] width 55 height 7
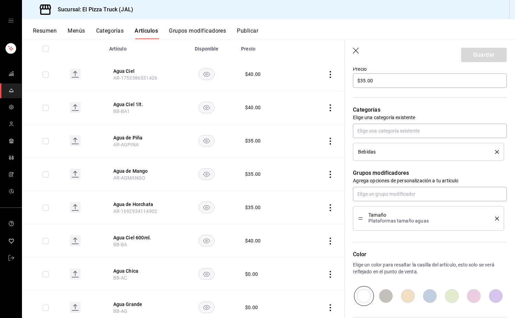
scroll to position [283, 0]
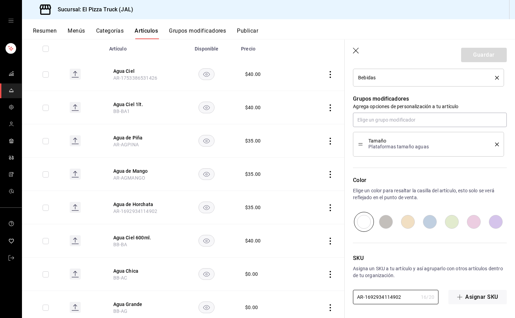
drag, startPoint x: 402, startPoint y: 297, endPoint x: 365, endPoint y: 304, distance: 37.8
click at [365, 304] on div "Editar artículo General Avanzada ¿Cómo se va a llamar? Agua de Horchata 16 /40 …" at bounding box center [429, 51] width 170 height 533
click at [479, 57] on button "Guardar" at bounding box center [484, 55] width 46 height 14
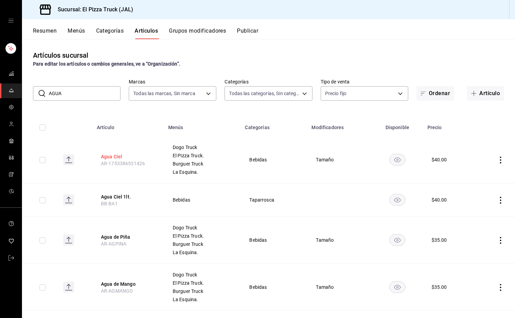
click at [117, 154] on button "Agua Ciel" at bounding box center [128, 156] width 55 height 7
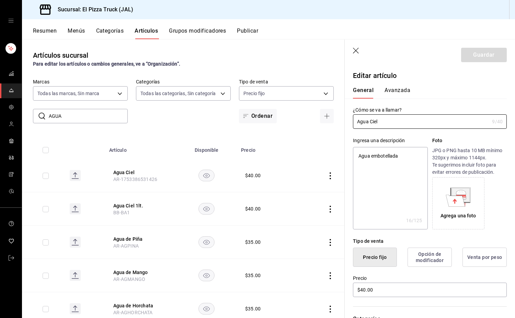
scroll to position [283, 0]
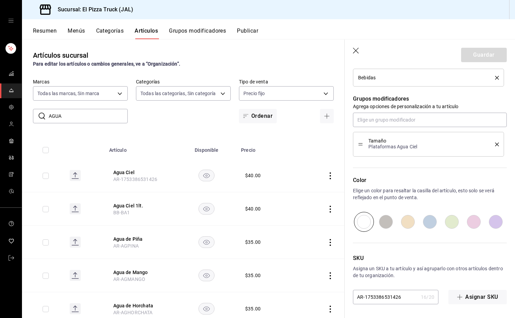
drag, startPoint x: 403, startPoint y: 295, endPoint x: 364, endPoint y: 302, distance: 39.0
click at [364, 302] on input "AR-1753386531426" at bounding box center [385, 297] width 65 height 14
click at [483, 51] on button "Guardar" at bounding box center [484, 55] width 46 height 14
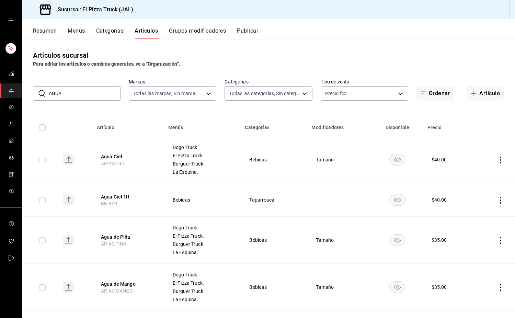
click at [94, 95] on input "AGUA" at bounding box center [85, 93] width 72 height 14
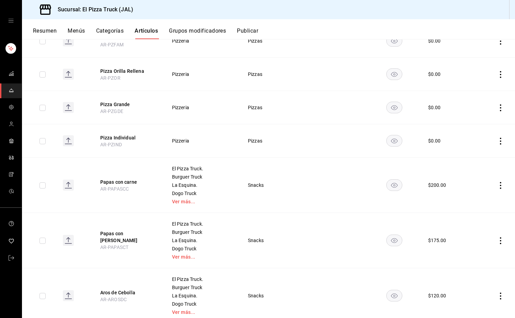
scroll to position [225, 0]
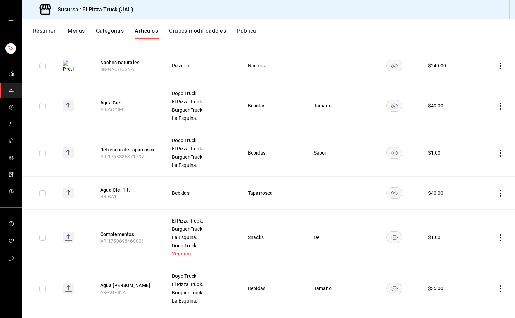
scroll to position [554, 0]
click at [140, 150] on button "Refrescos de taparrosca" at bounding box center [127, 149] width 55 height 7
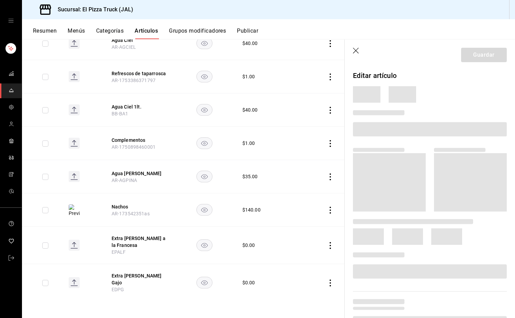
scroll to position [488, 0]
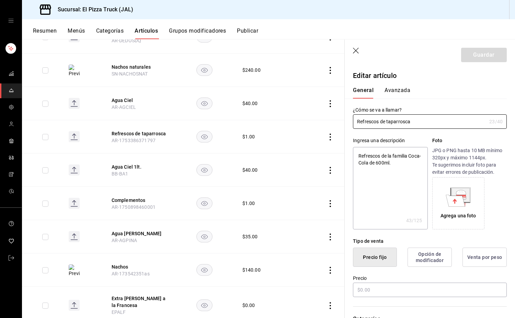
type textarea "x"
type input "$1.00"
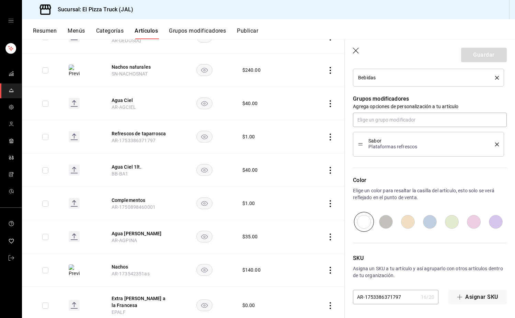
drag, startPoint x: 408, startPoint y: 297, endPoint x: 366, endPoint y: 301, distance: 41.8
click at [366, 301] on input "AR-1753386371797" at bounding box center [385, 297] width 65 height 14
type input "AR-1"
type textarea "x"
type input "AR-"
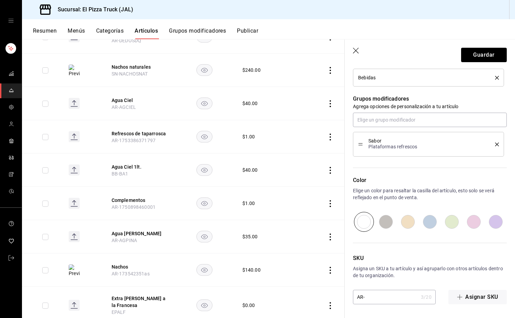
type textarea "x"
type input "AR-R"
type textarea "x"
type input "AR-RE"
type textarea "x"
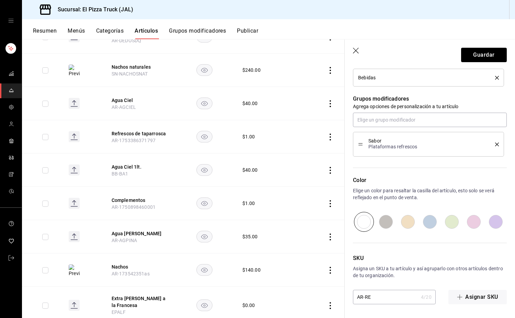
type input "AR-REF"
type textarea "x"
type input "AR-REFT"
type textarea "x"
type input "AR-REFTA"
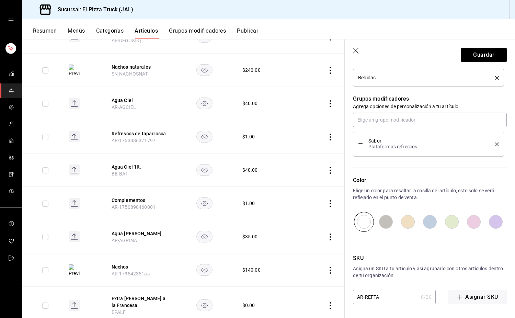
type textarea "x"
type input "AR-REFTAP"
type textarea "x"
type input "AR-REFTAP"
click at [485, 51] on button "Guardar" at bounding box center [484, 55] width 46 height 14
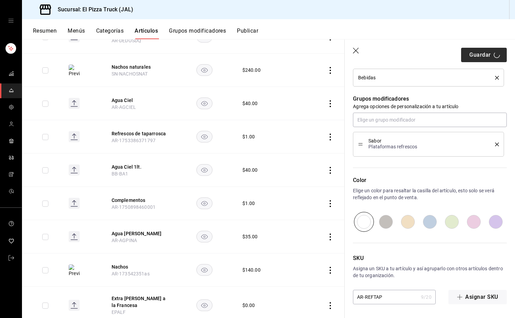
type textarea "x"
type input "AR-1755965314625"
